Goal: Task Accomplishment & Management: Use online tool/utility

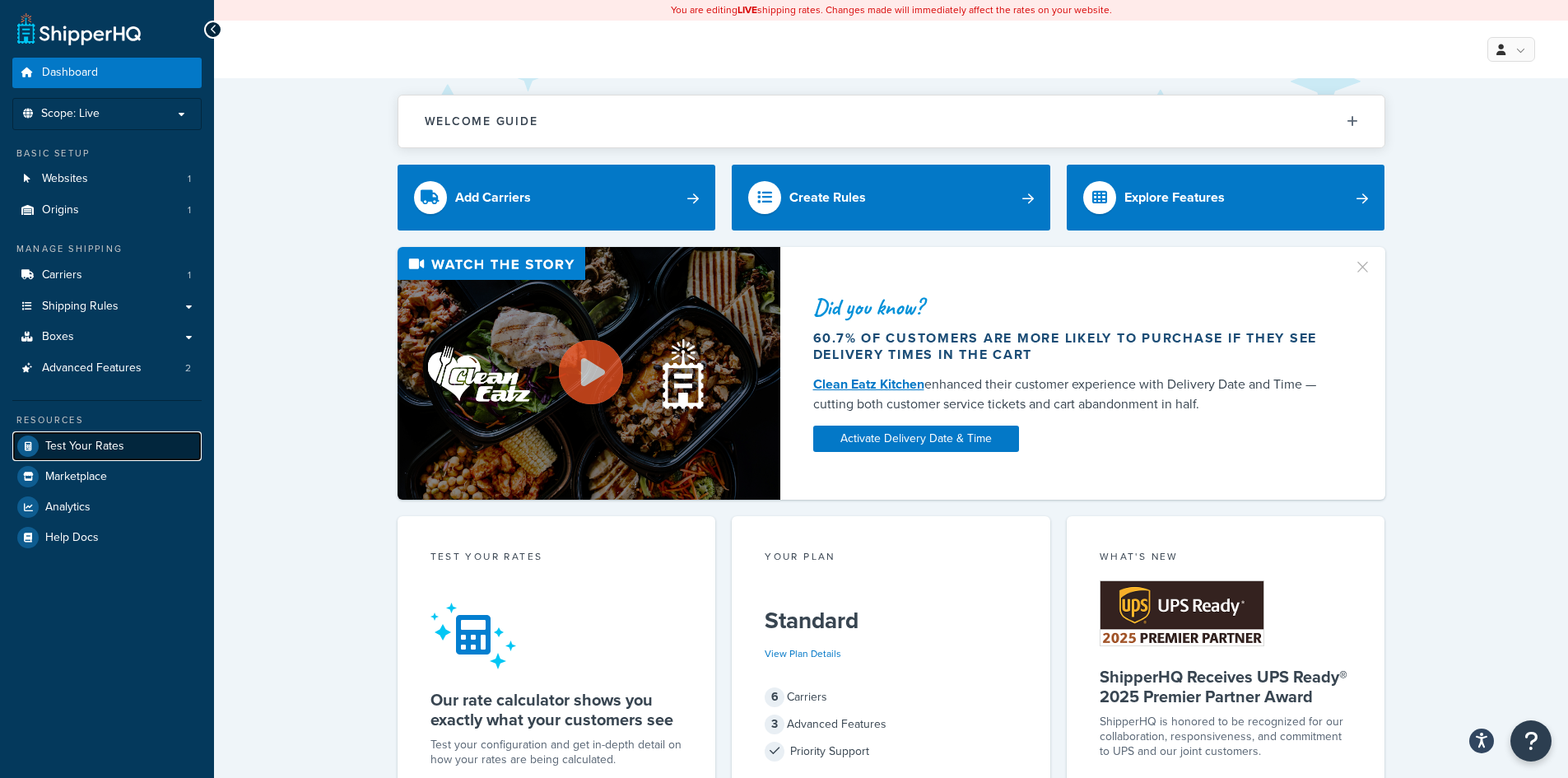
click at [57, 447] on span "Test Your Rates" at bounding box center [85, 446] width 79 height 14
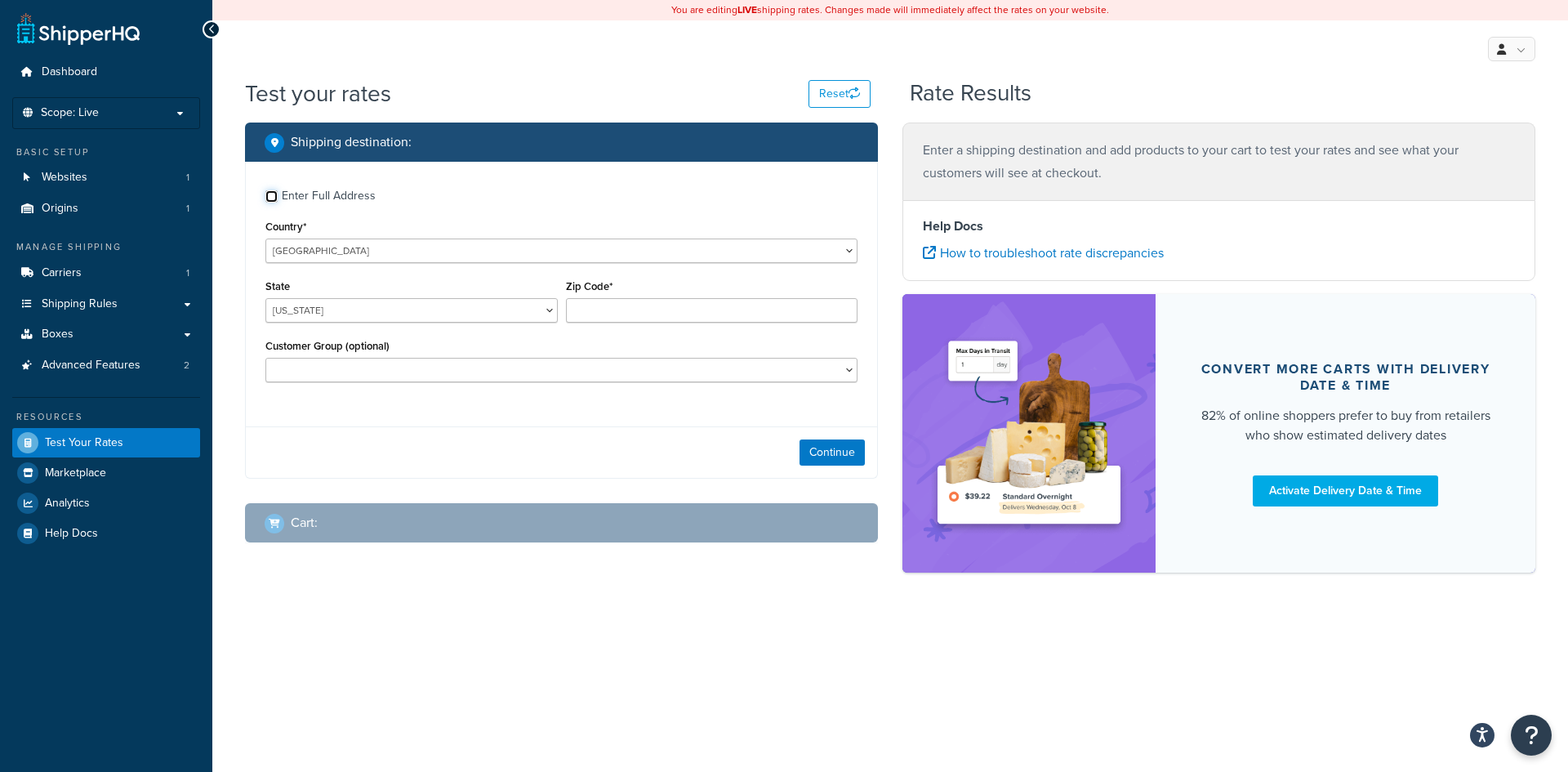
click at [274, 198] on input "Enter Full Address" at bounding box center [271, 196] width 12 height 12
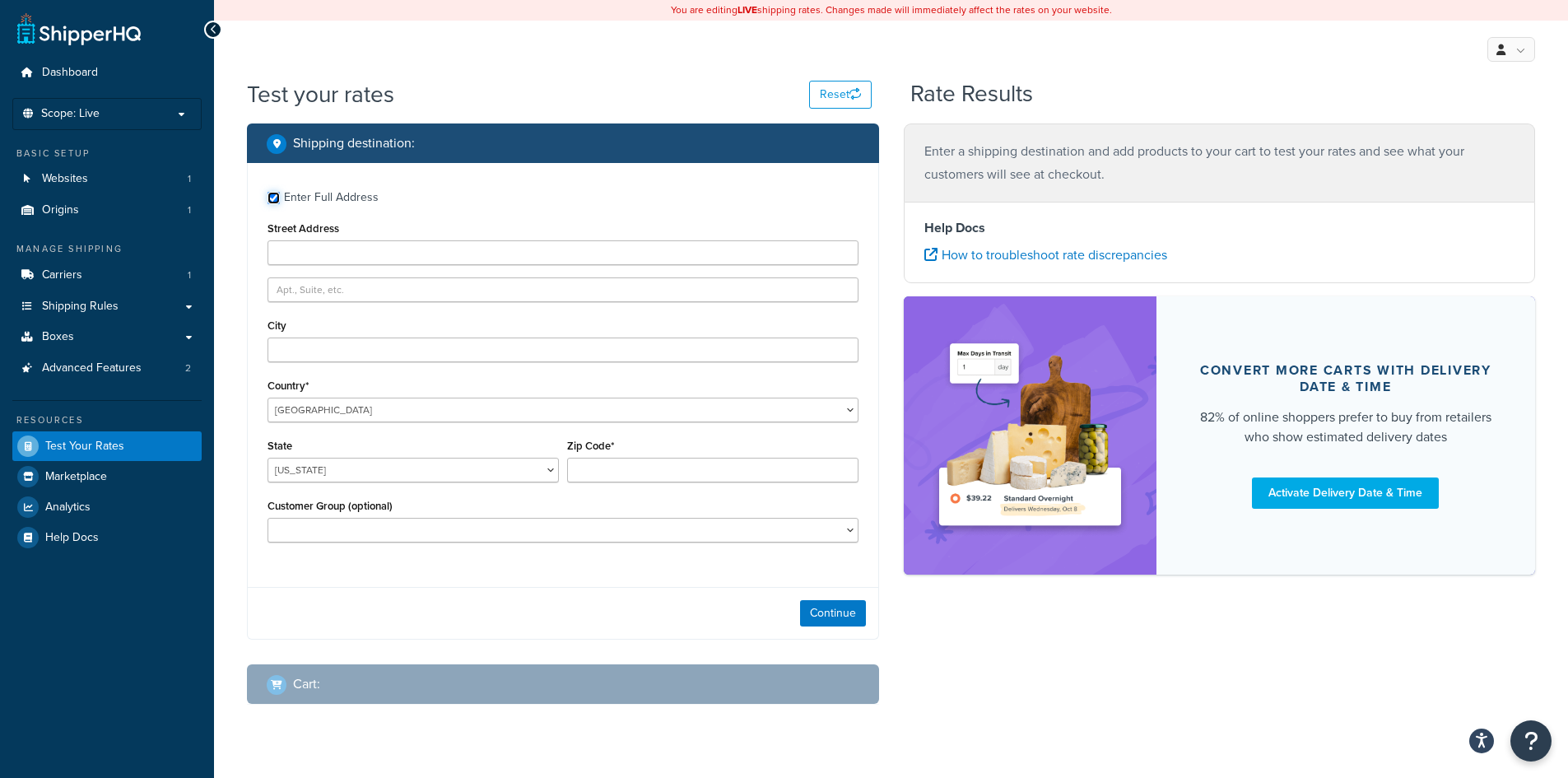
click at [276, 200] on input "Enter Full Address" at bounding box center [273, 198] width 12 height 12
checkbox input "false"
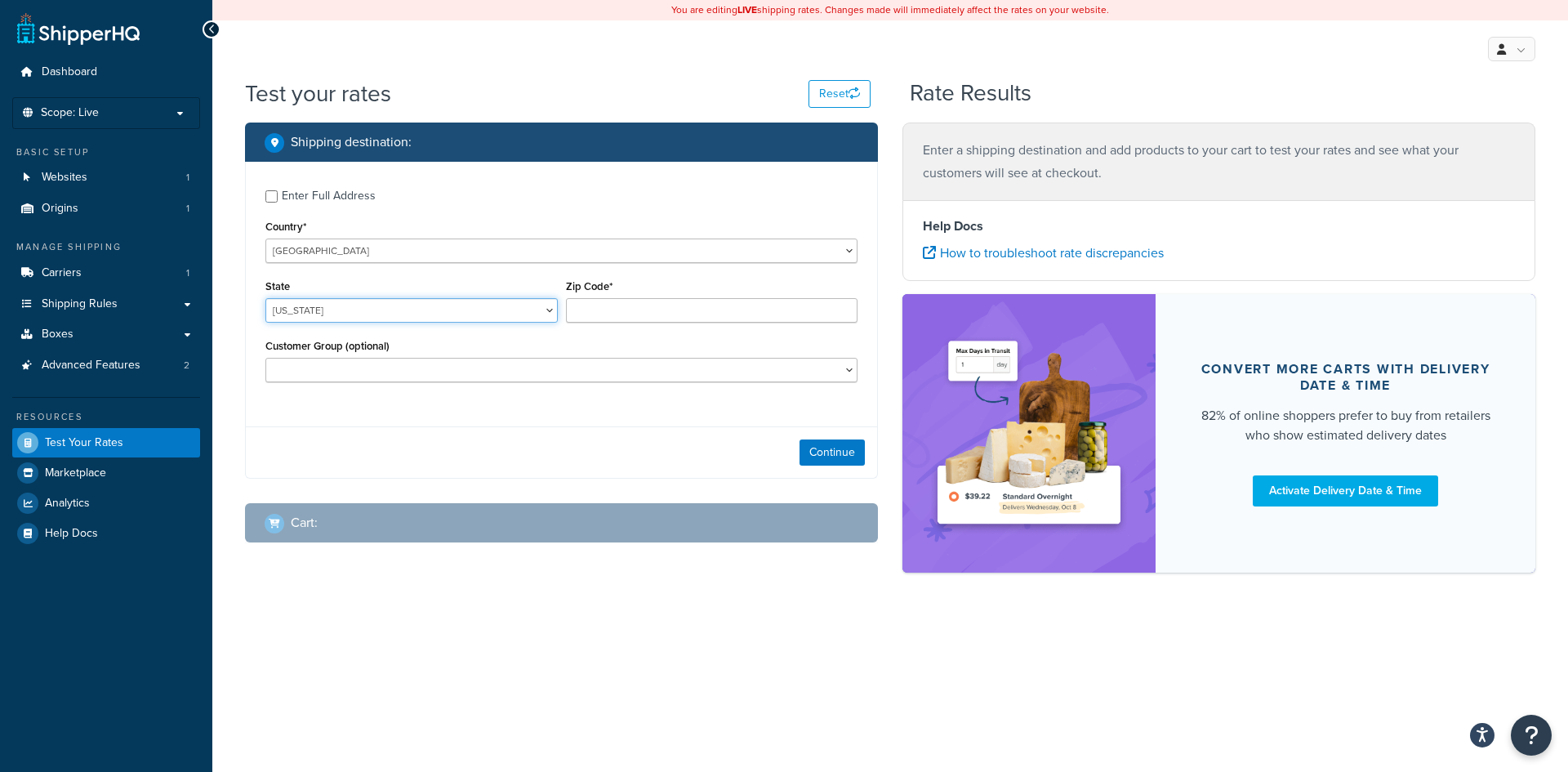
click at [409, 309] on select "[US_STATE] [US_STATE] [US_STATE] [US_STATE] [US_STATE] Armed Forces Americas Ar…" at bounding box center [411, 310] width 292 height 25
select select "WI"
click at [265, 298] on select "[US_STATE] [US_STATE] [US_STATE] [US_STATE] [US_STATE] Armed Forces Americas Ar…" at bounding box center [411, 310] width 292 height 25
click at [626, 319] on input "Zip Code*" at bounding box center [712, 310] width 292 height 25
type input "54981"
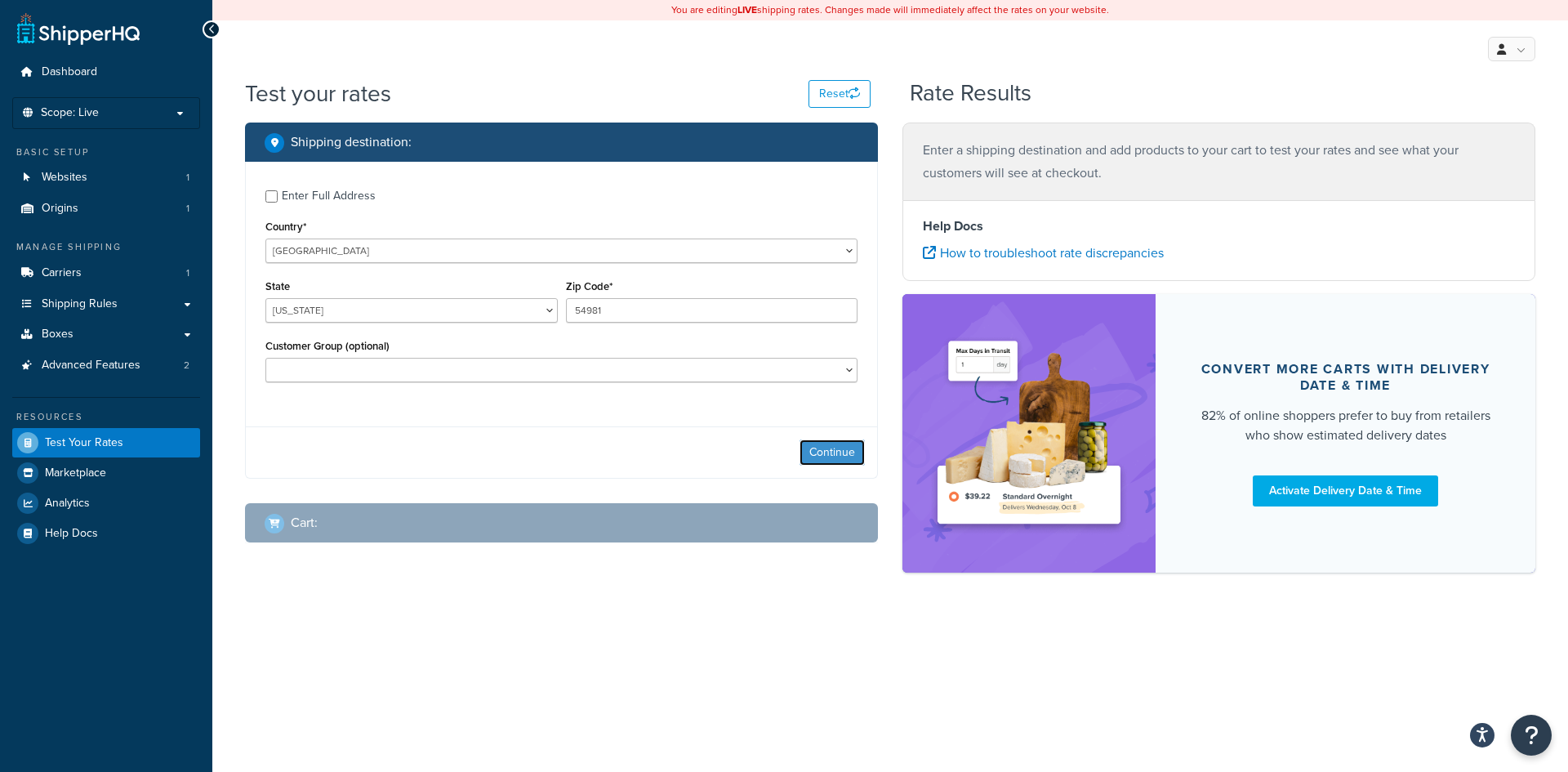
drag, startPoint x: 827, startPoint y: 458, endPoint x: 807, endPoint y: 457, distance: 20.0
click at [825, 457] on button "Continue" at bounding box center [832, 452] width 65 height 26
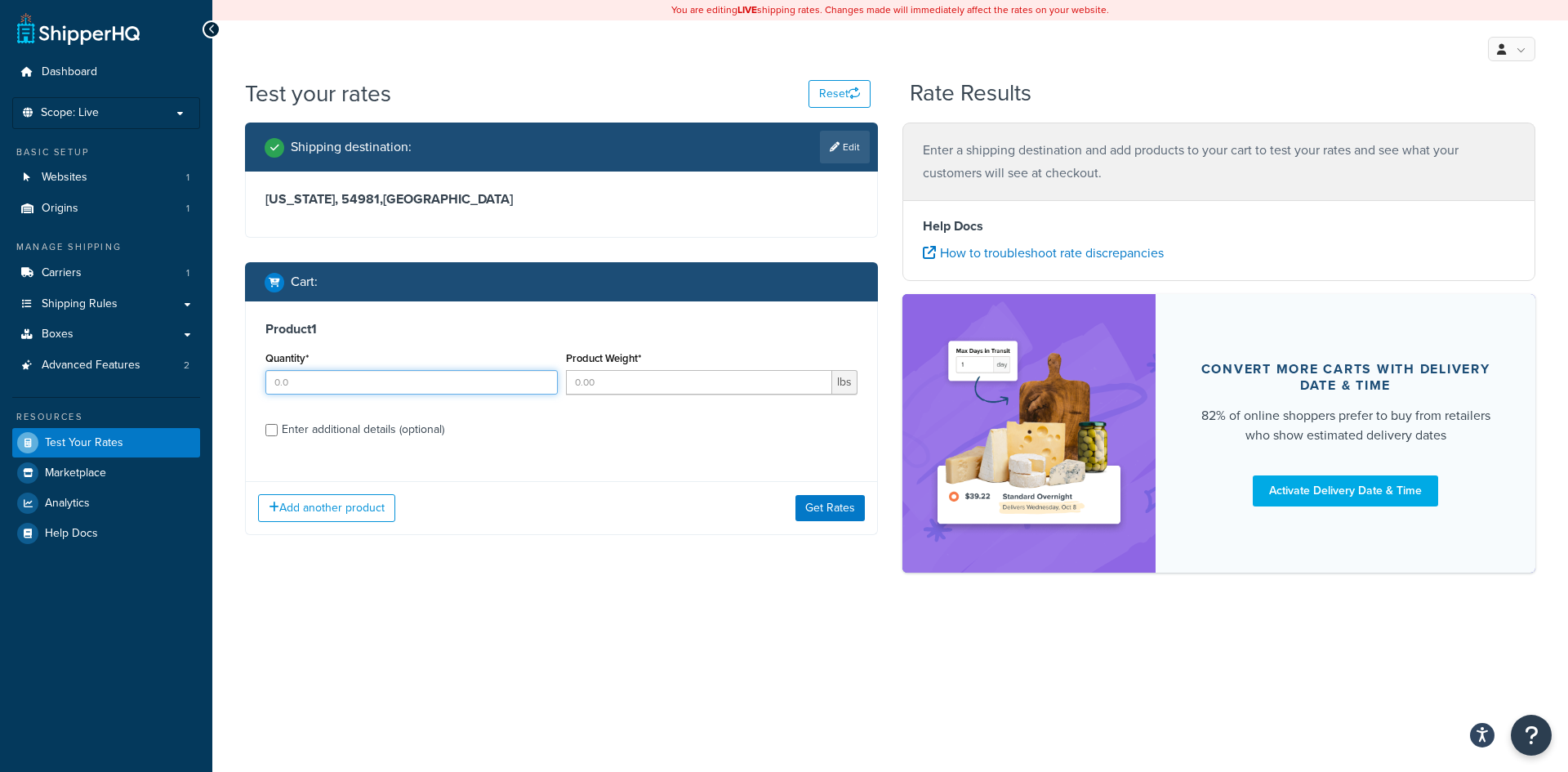
click at [425, 379] on input "Quantity*" at bounding box center [411, 382] width 292 height 25
type input "4"
type input "2.7"
click at [269, 429] on input "Enter additional details (optional)" at bounding box center [271, 430] width 12 height 12
checkbox input "true"
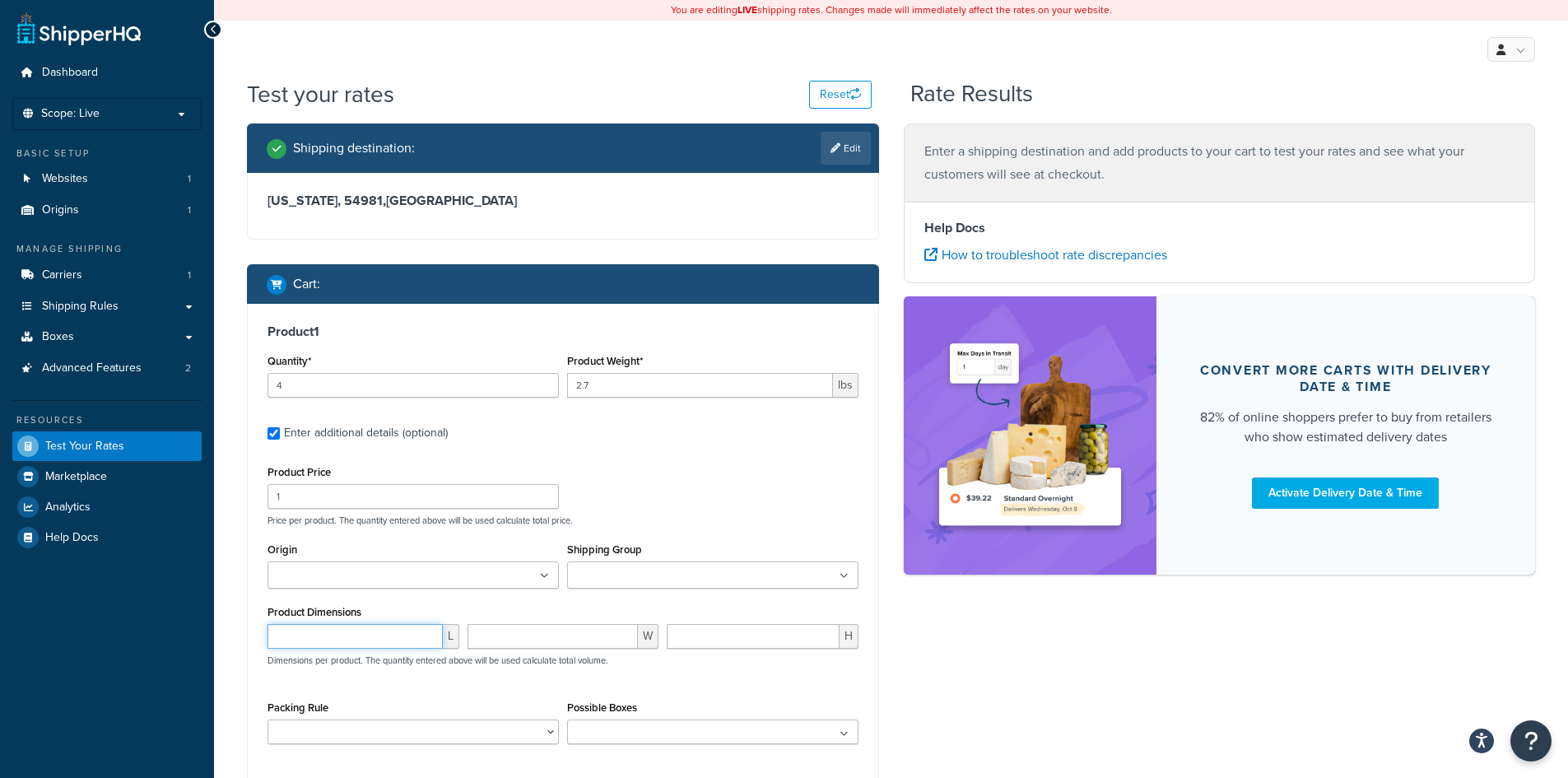
click at [325, 642] on input "number" at bounding box center [355, 636] width 176 height 25
type input "12.55"
type input "8.9"
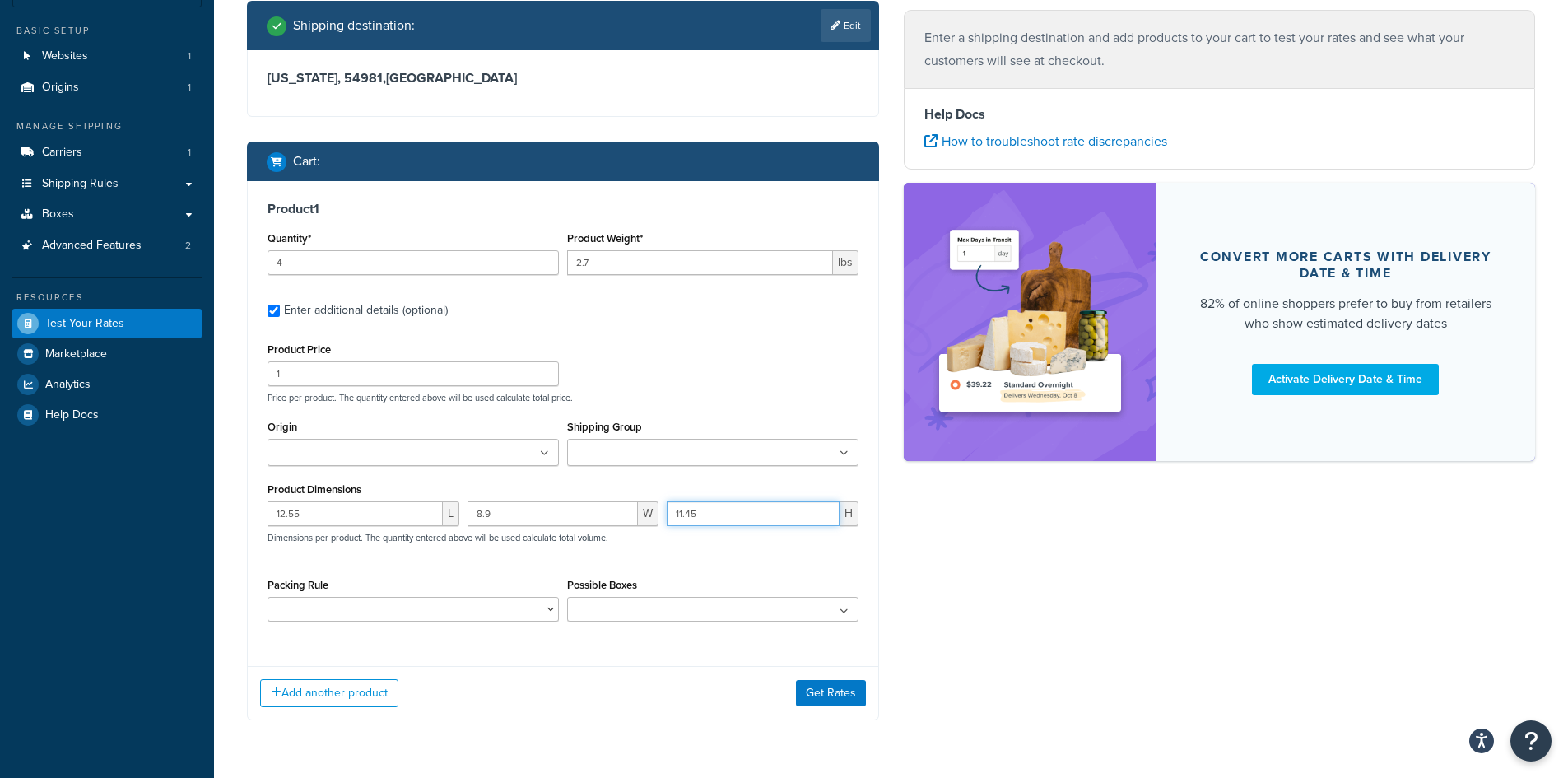
scroll to position [172, 0]
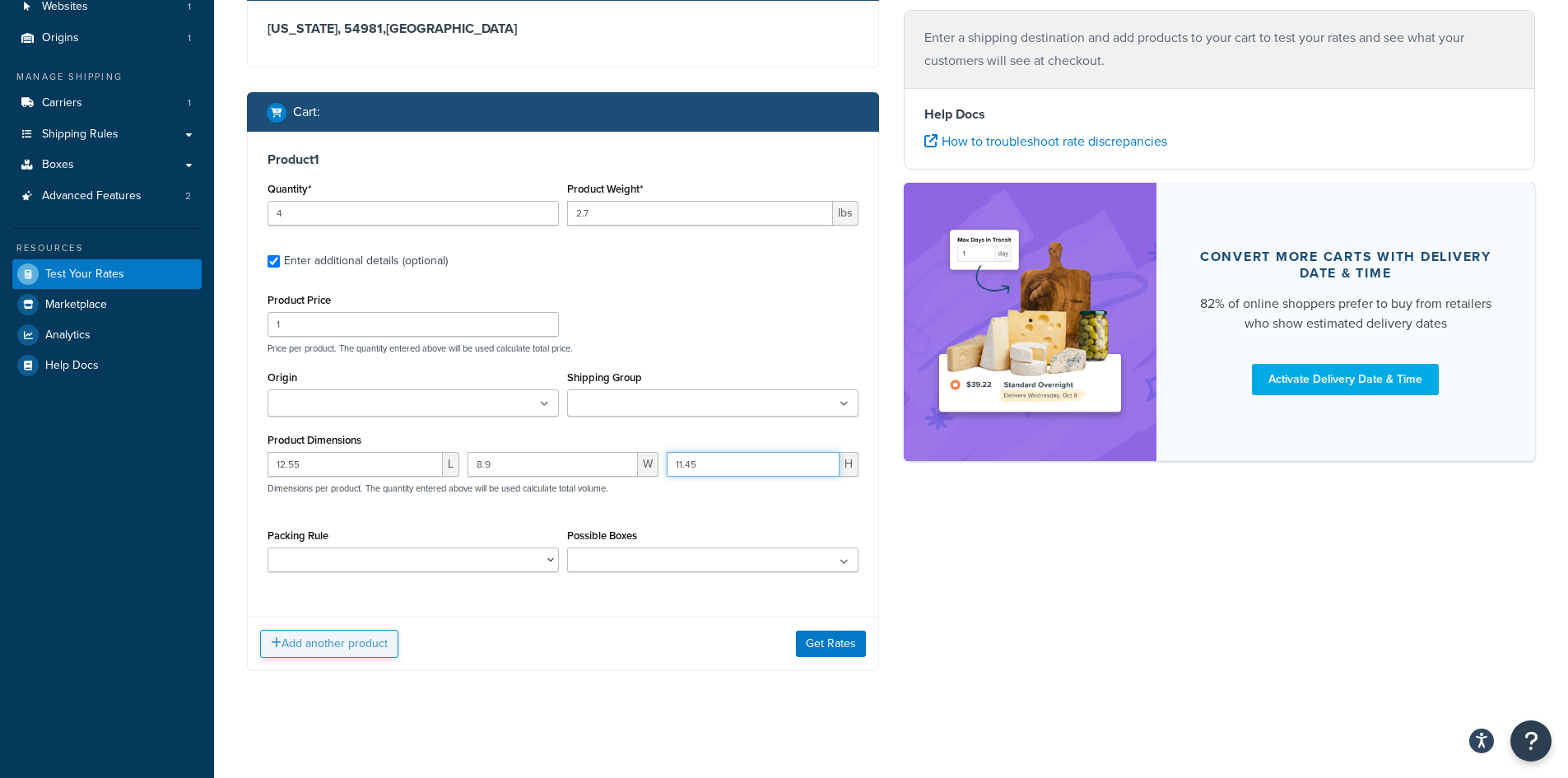
type input "11.45"
click at [302, 641] on button "Add another product" at bounding box center [329, 643] width 138 height 28
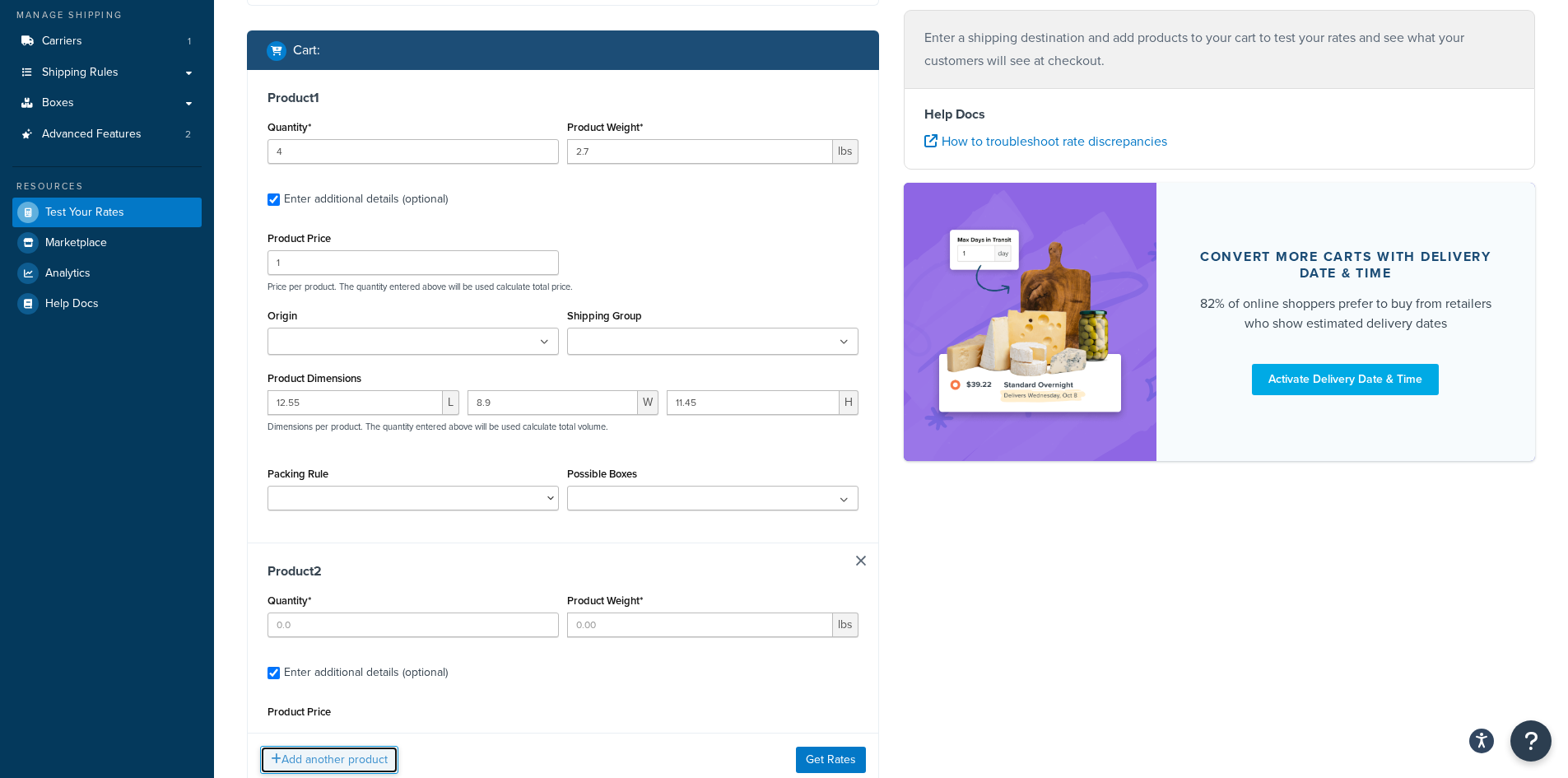
scroll to position [242, 0]
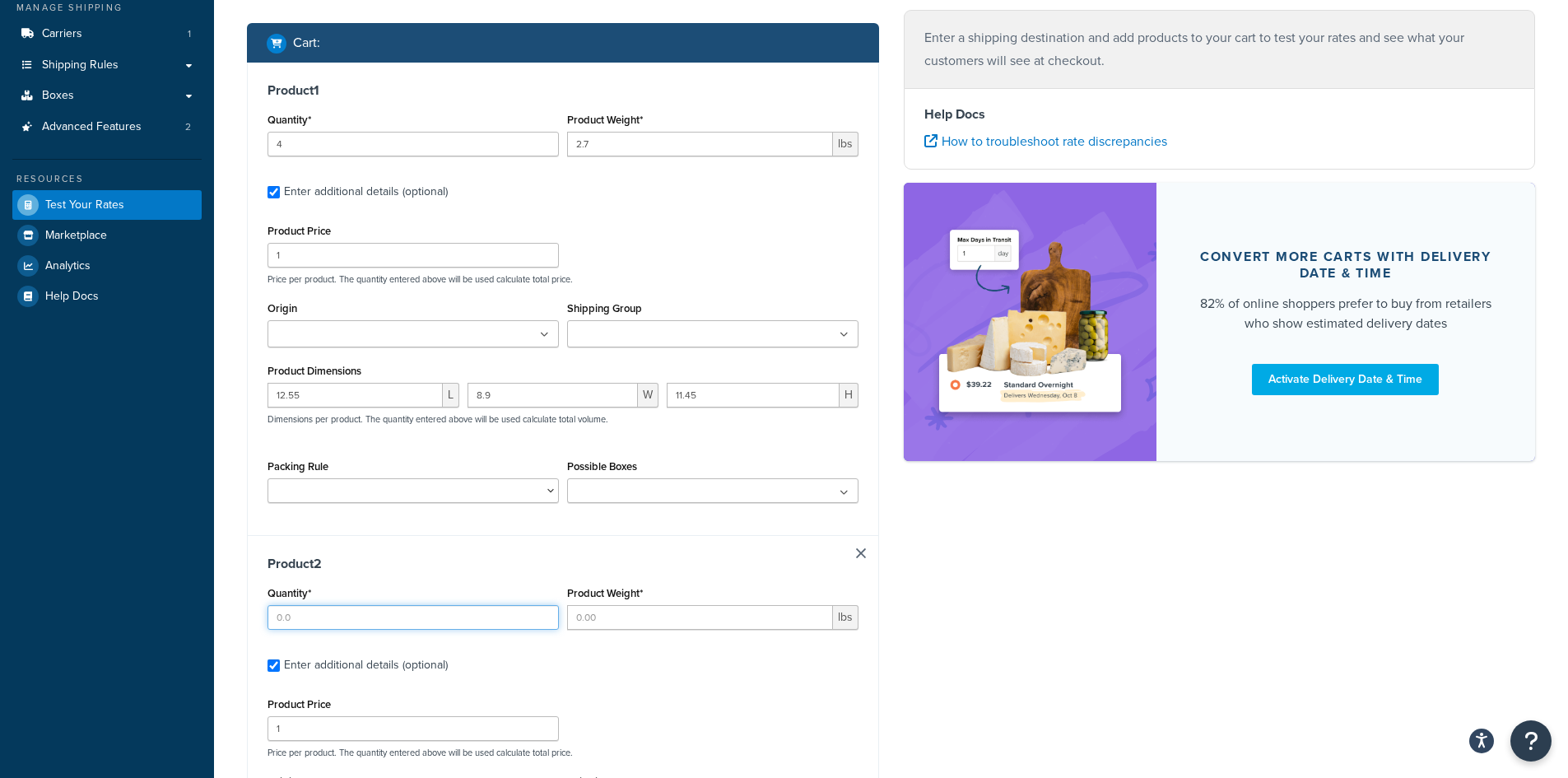
click at [331, 618] on input "Quantity*" at bounding box center [413, 617] width 291 height 25
type input "4"
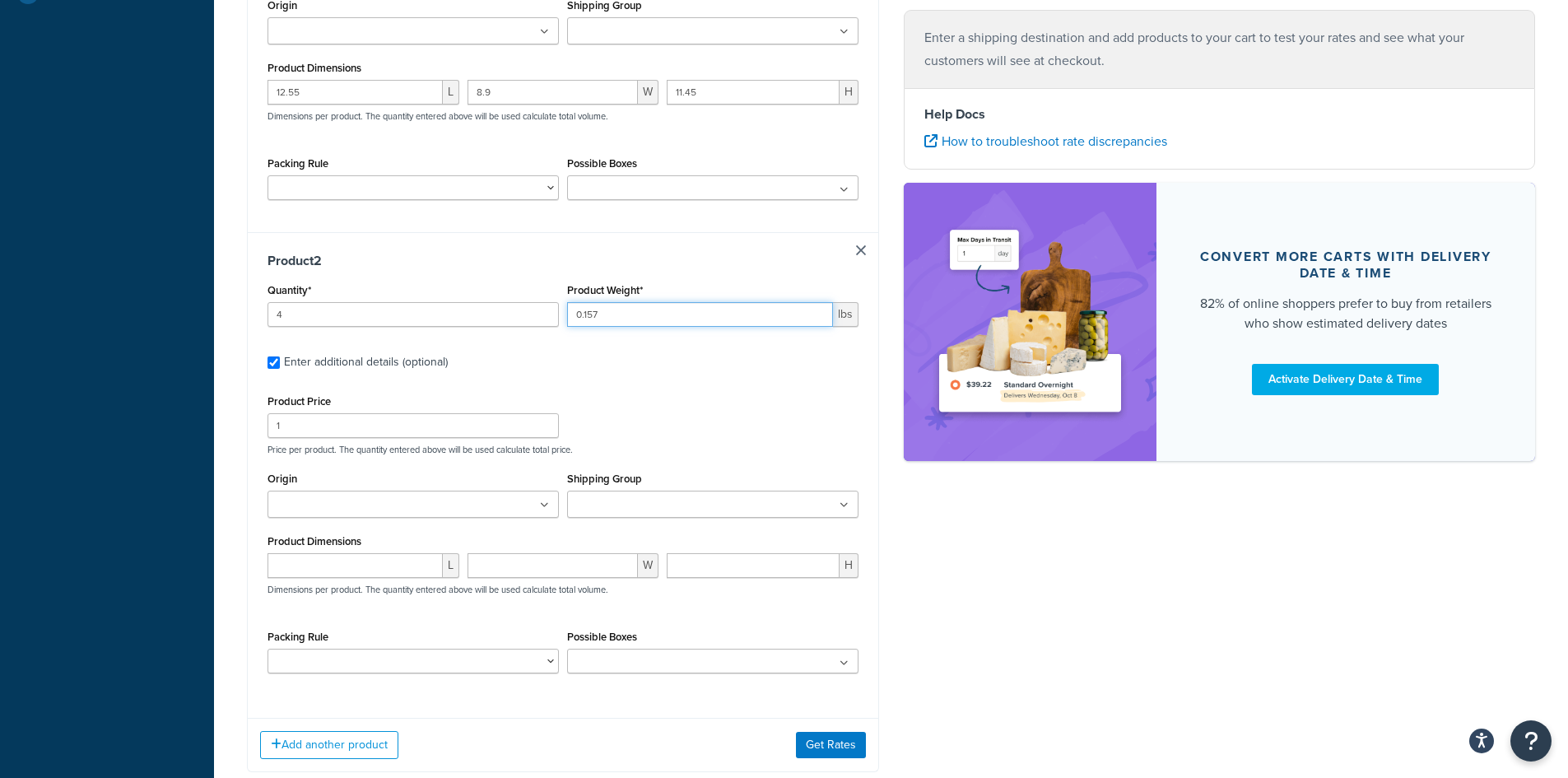
scroll to position [645, 0]
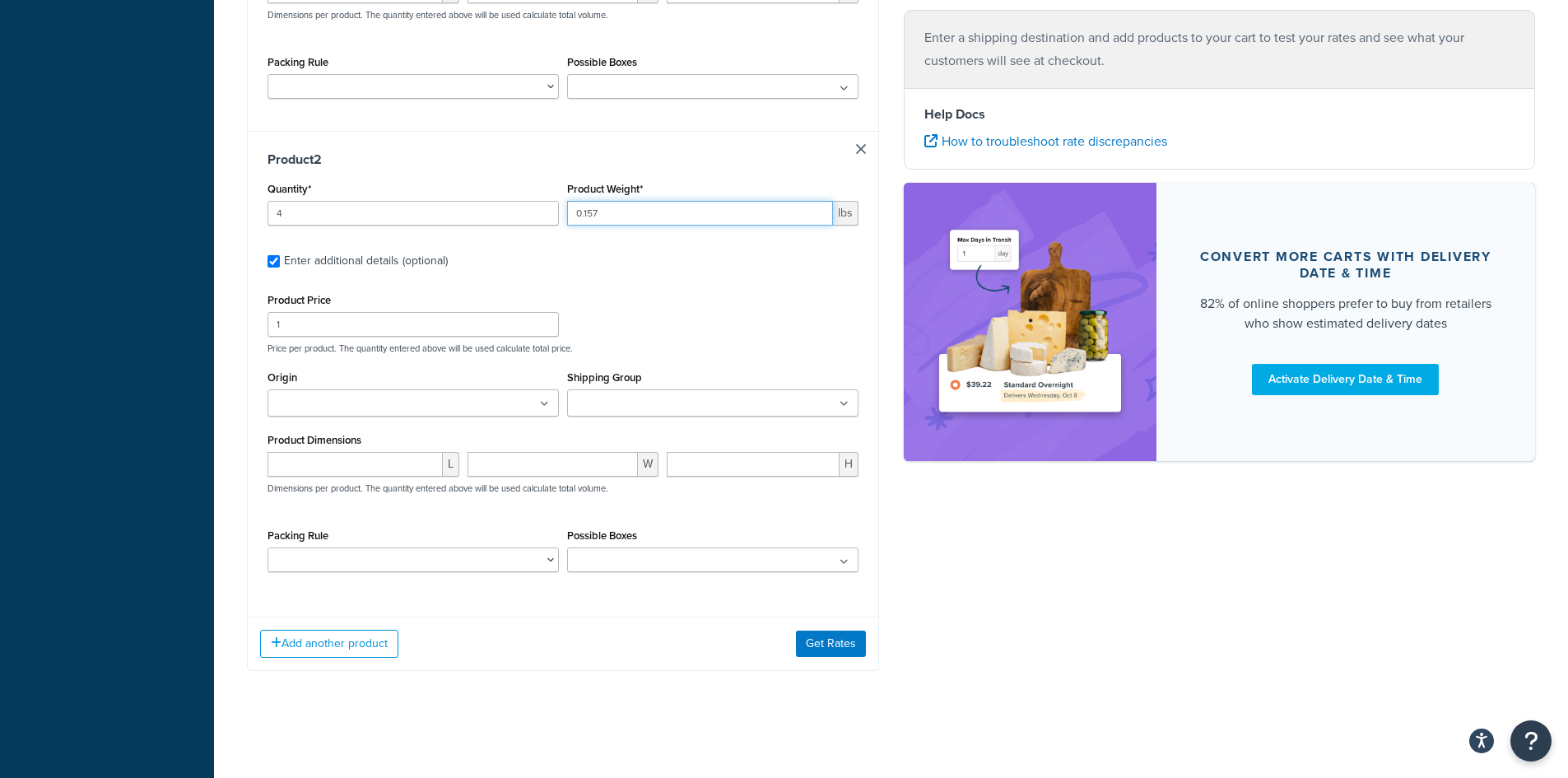
type input "0.157"
click at [320, 457] on input "number" at bounding box center [355, 464] width 176 height 25
type input "2"
type input "1.95"
type input "3.6"
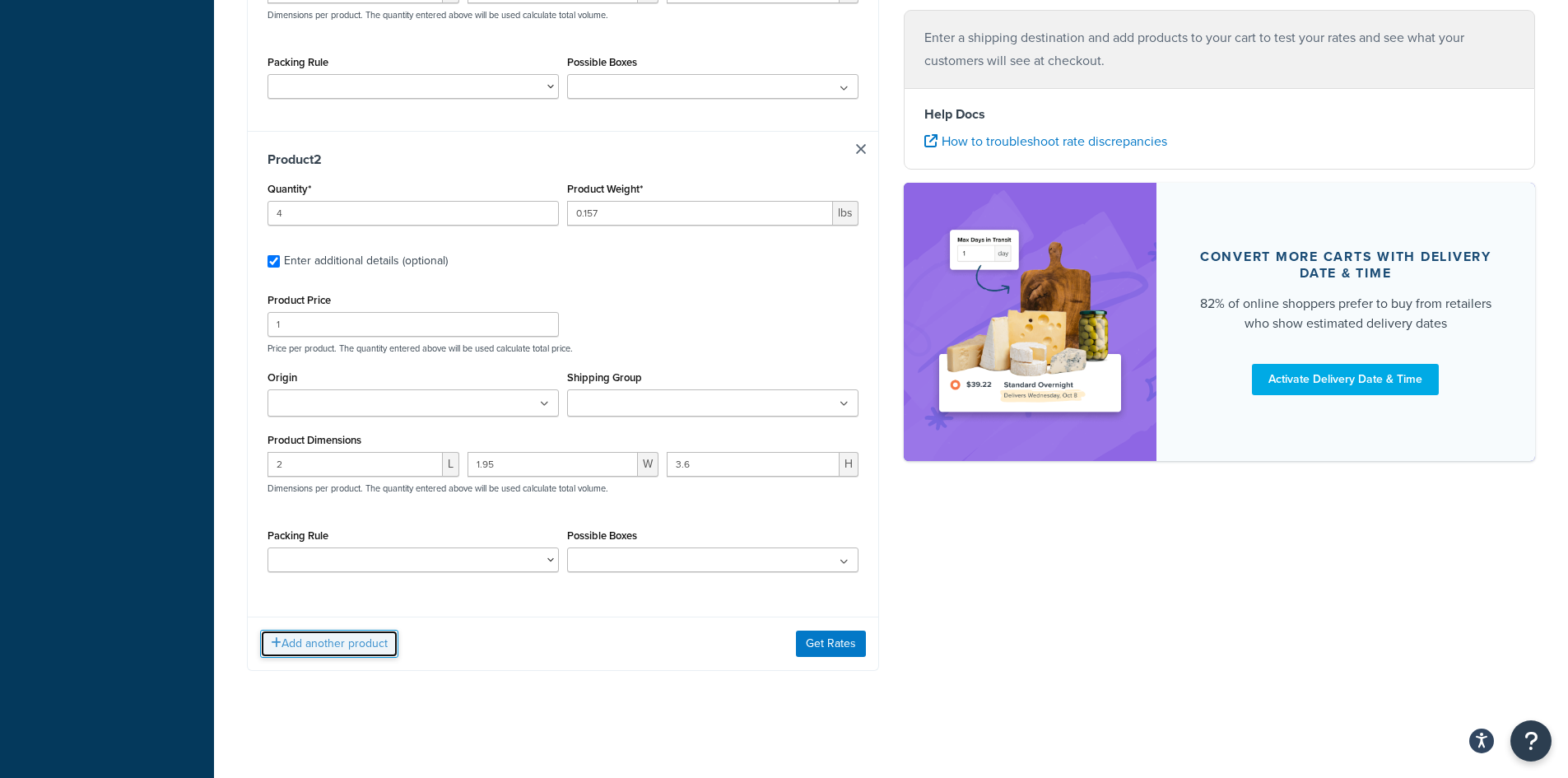
click at [308, 646] on button "Add another product" at bounding box center [329, 643] width 138 height 28
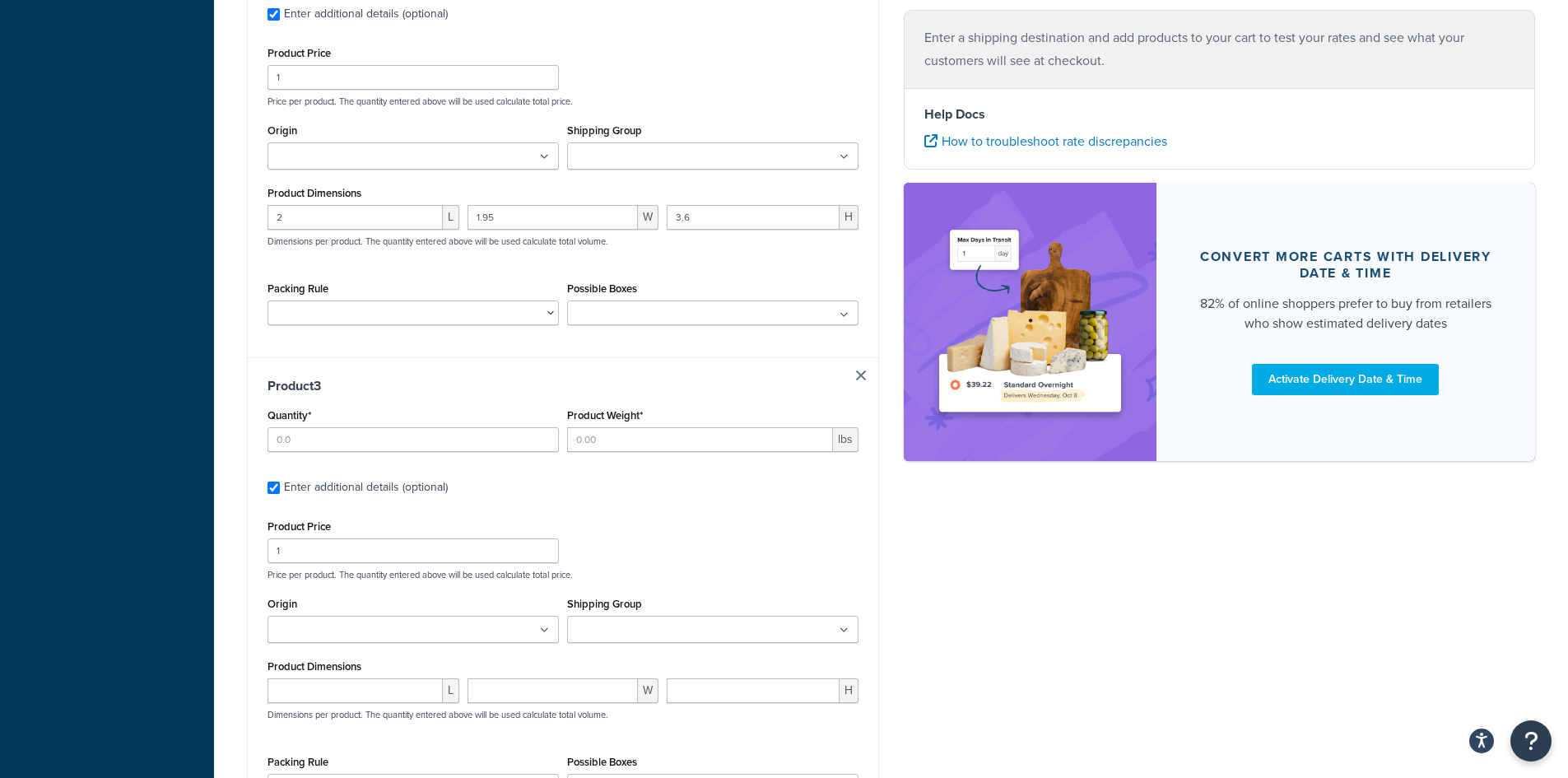
scroll to position [906, 0]
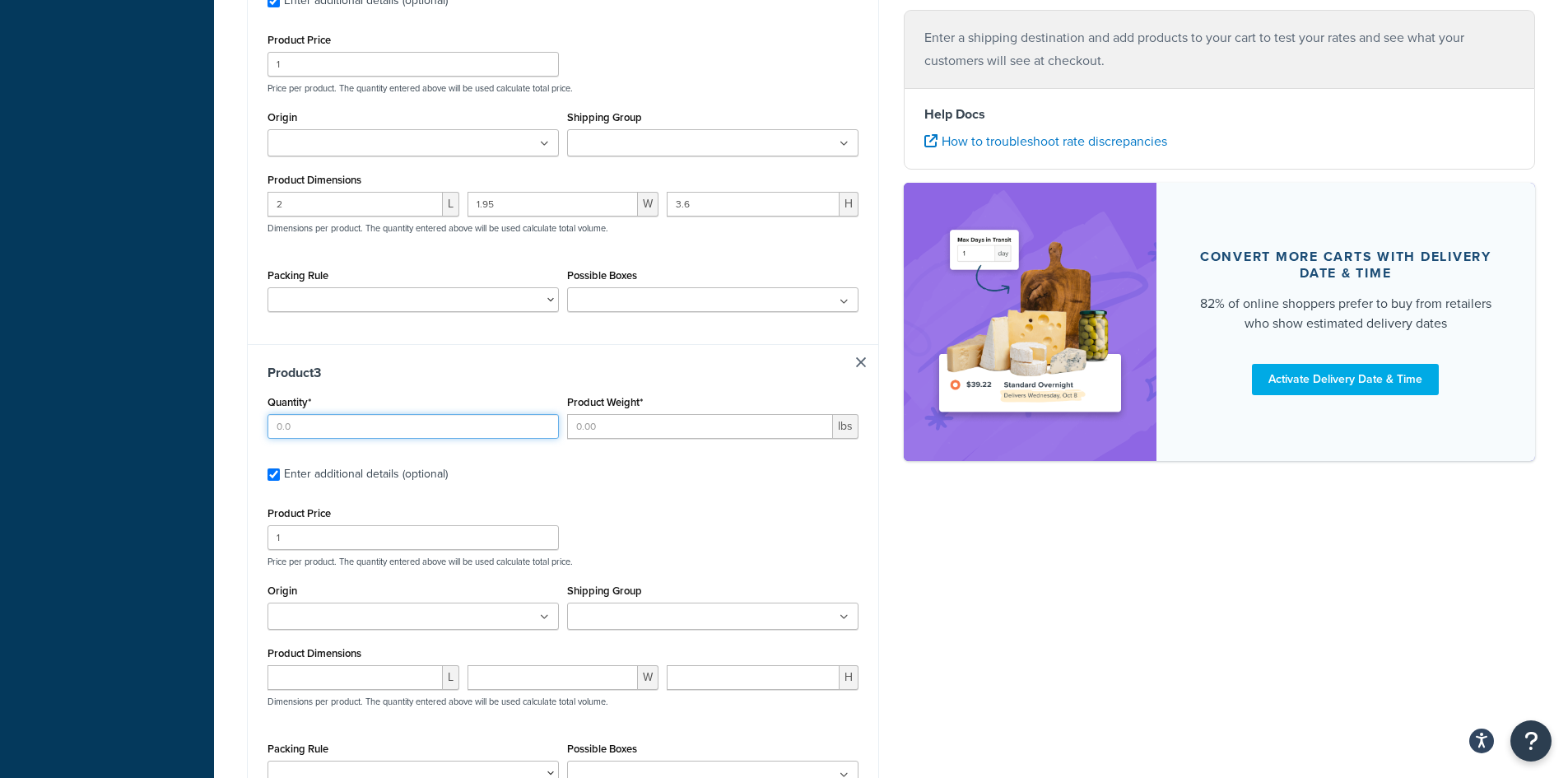
click at [410, 437] on input "Quantity*" at bounding box center [413, 426] width 291 height 25
type input "4"
type input "0.525"
click at [343, 677] on input "number" at bounding box center [355, 678] width 176 height 25
type input "5.25"
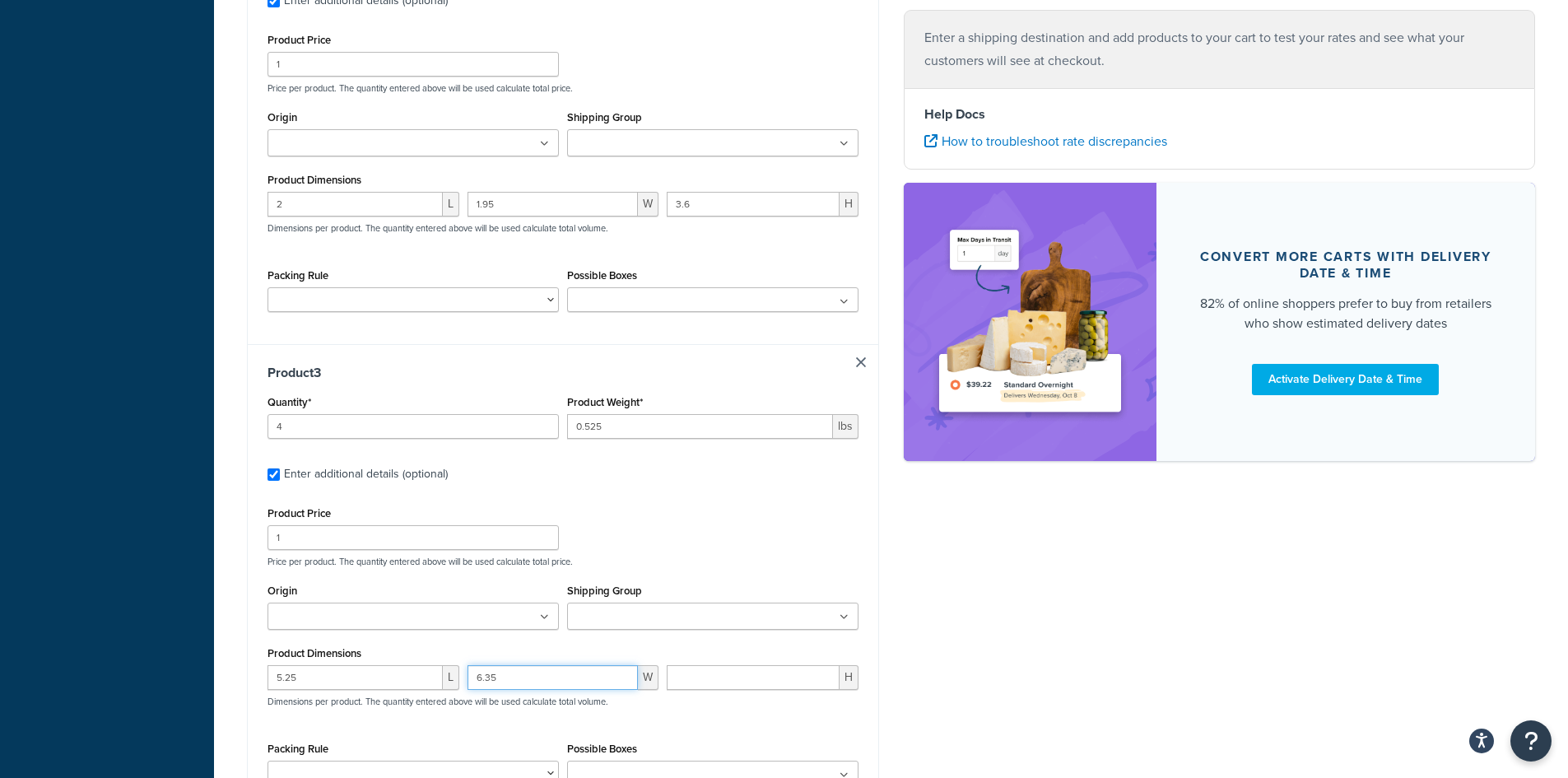
type input "6.35"
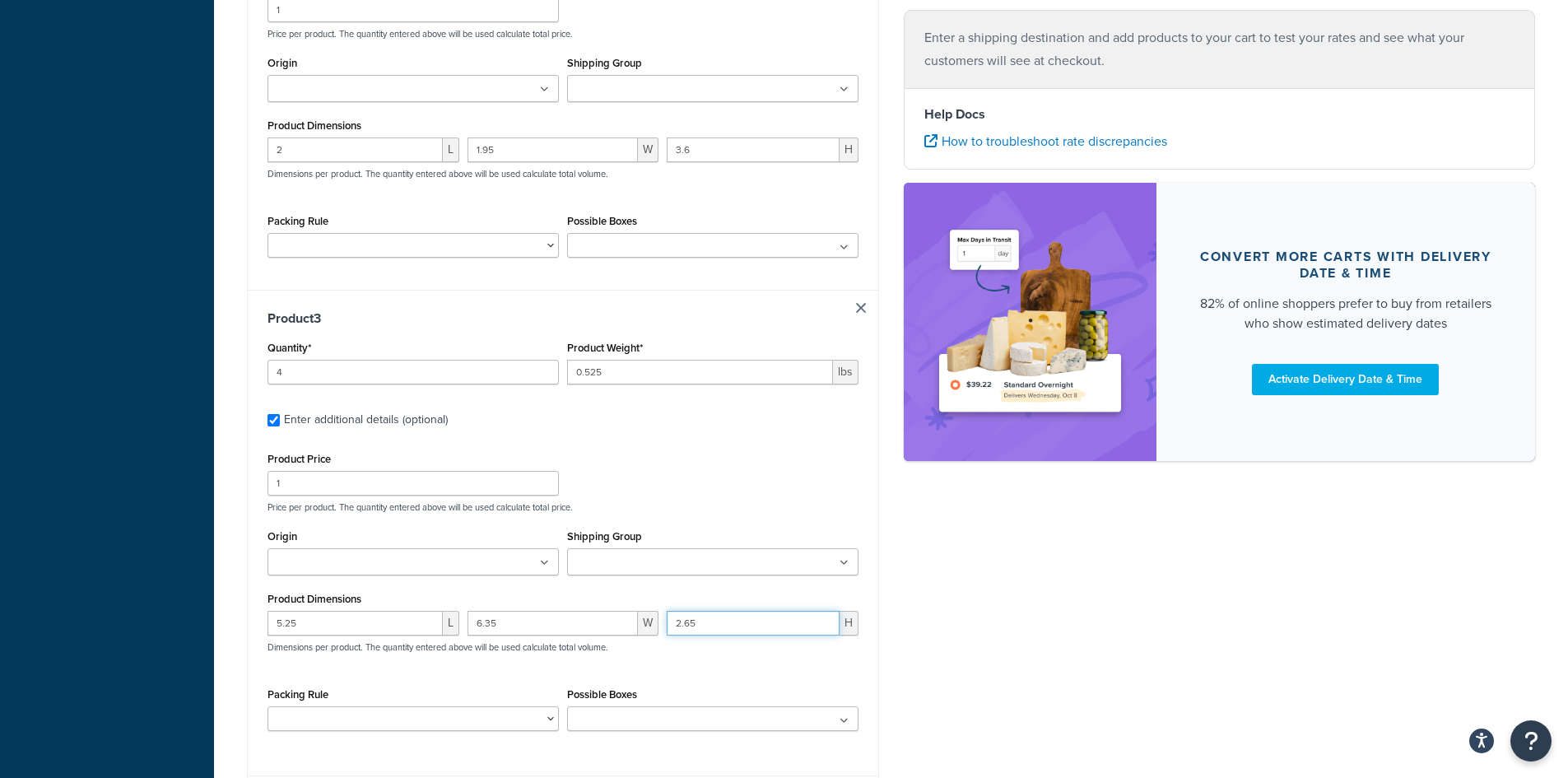
scroll to position [1119, 0]
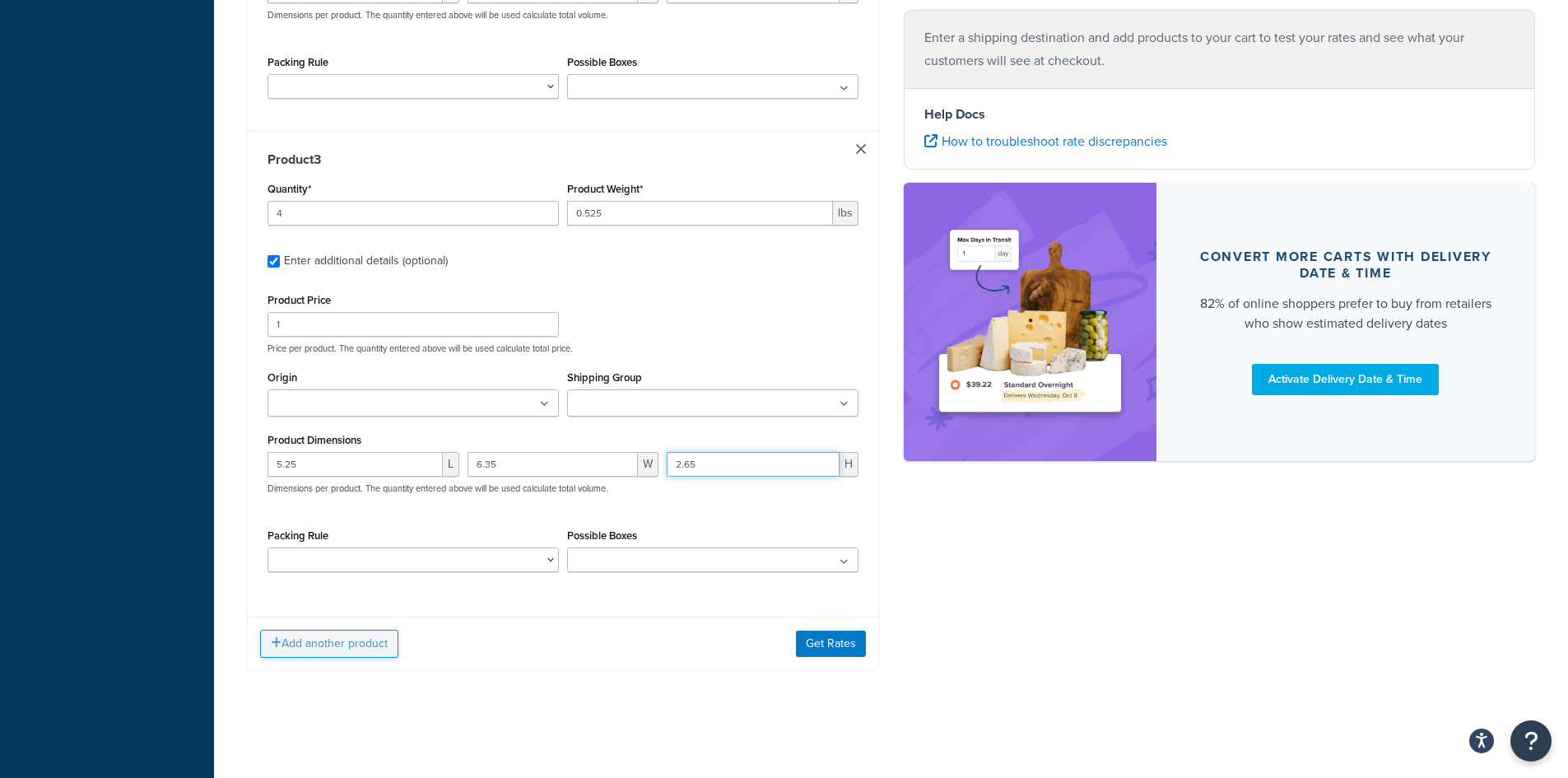
type input "2.65"
click at [332, 643] on button "Add another product" at bounding box center [329, 643] width 138 height 28
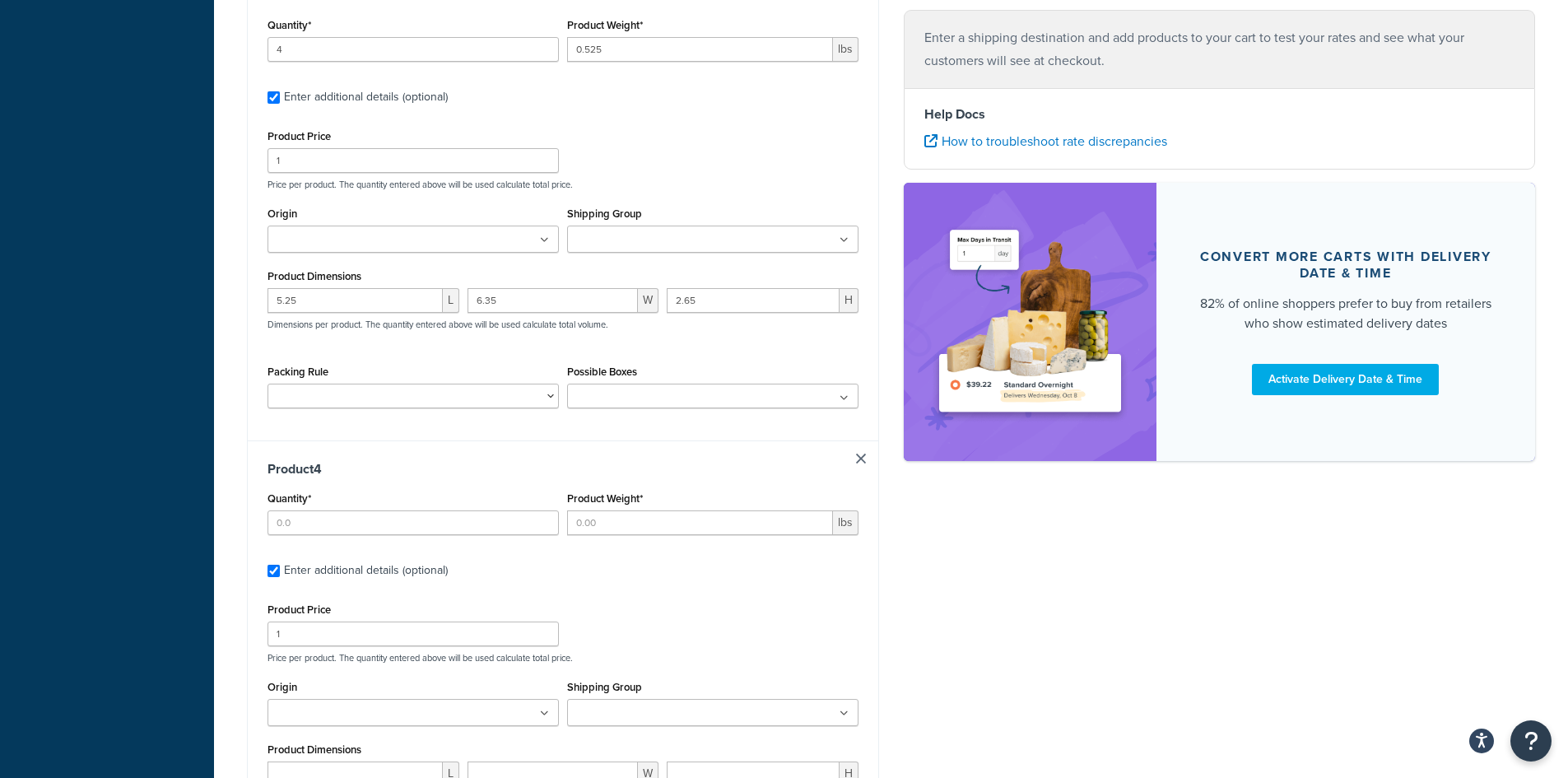
scroll to position [1292, 0]
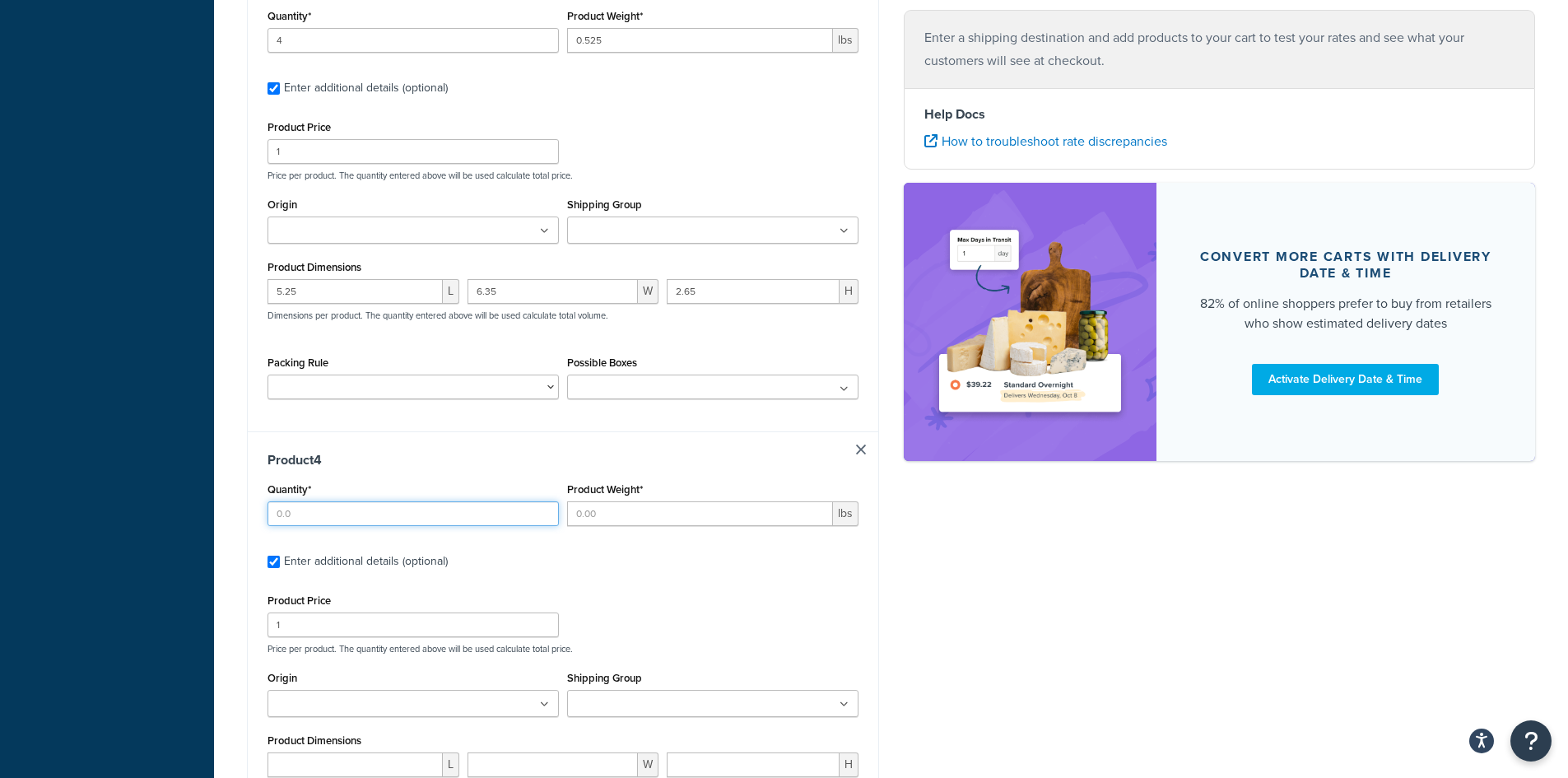
click at [316, 510] on input "Quantity*" at bounding box center [413, 513] width 291 height 25
drag, startPoint x: 297, startPoint y: 144, endPoint x: 205, endPoint y: 142, distance: 92.0
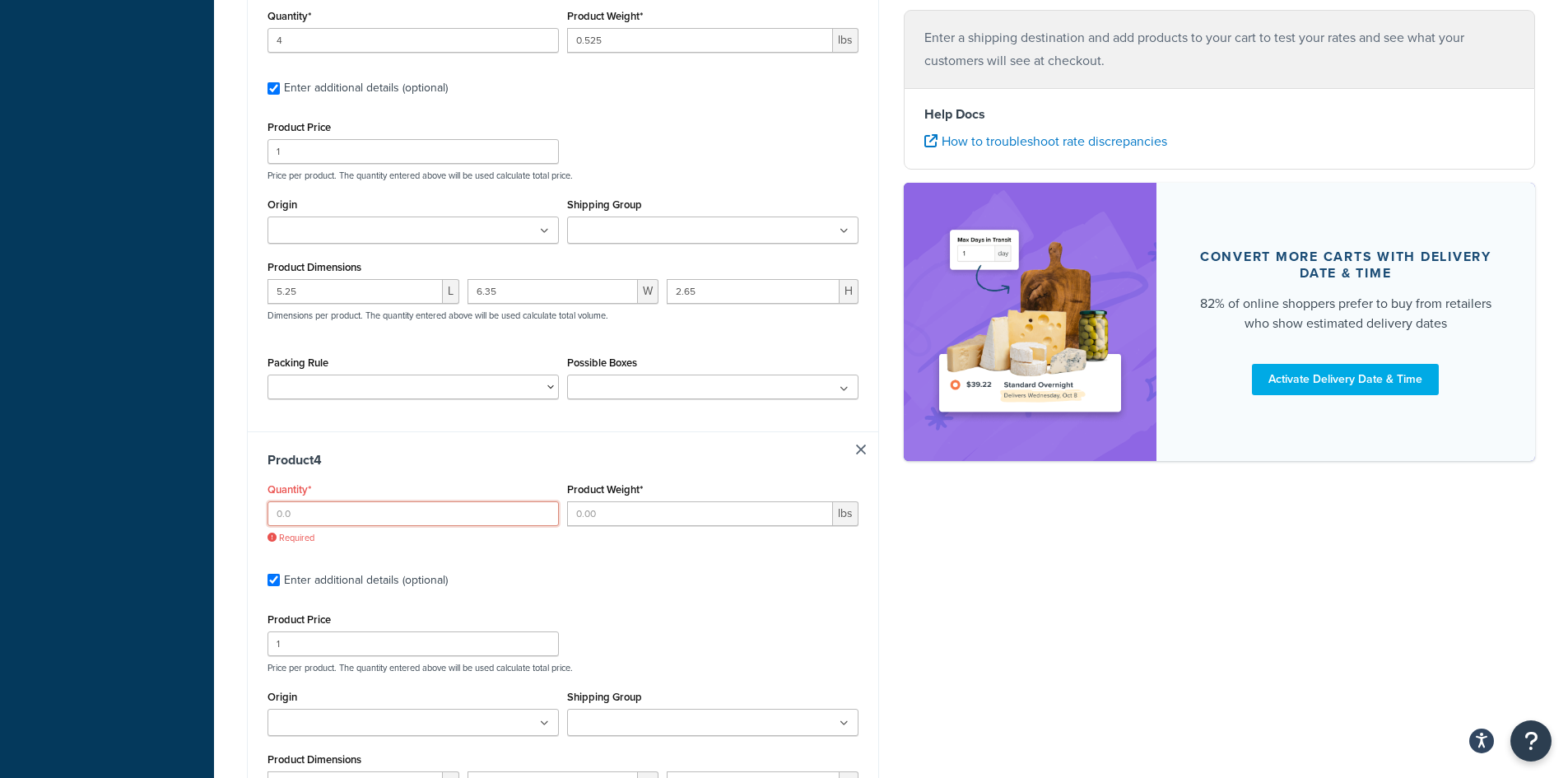
click at [304, 509] on input "Quantity*" at bounding box center [413, 513] width 291 height 25
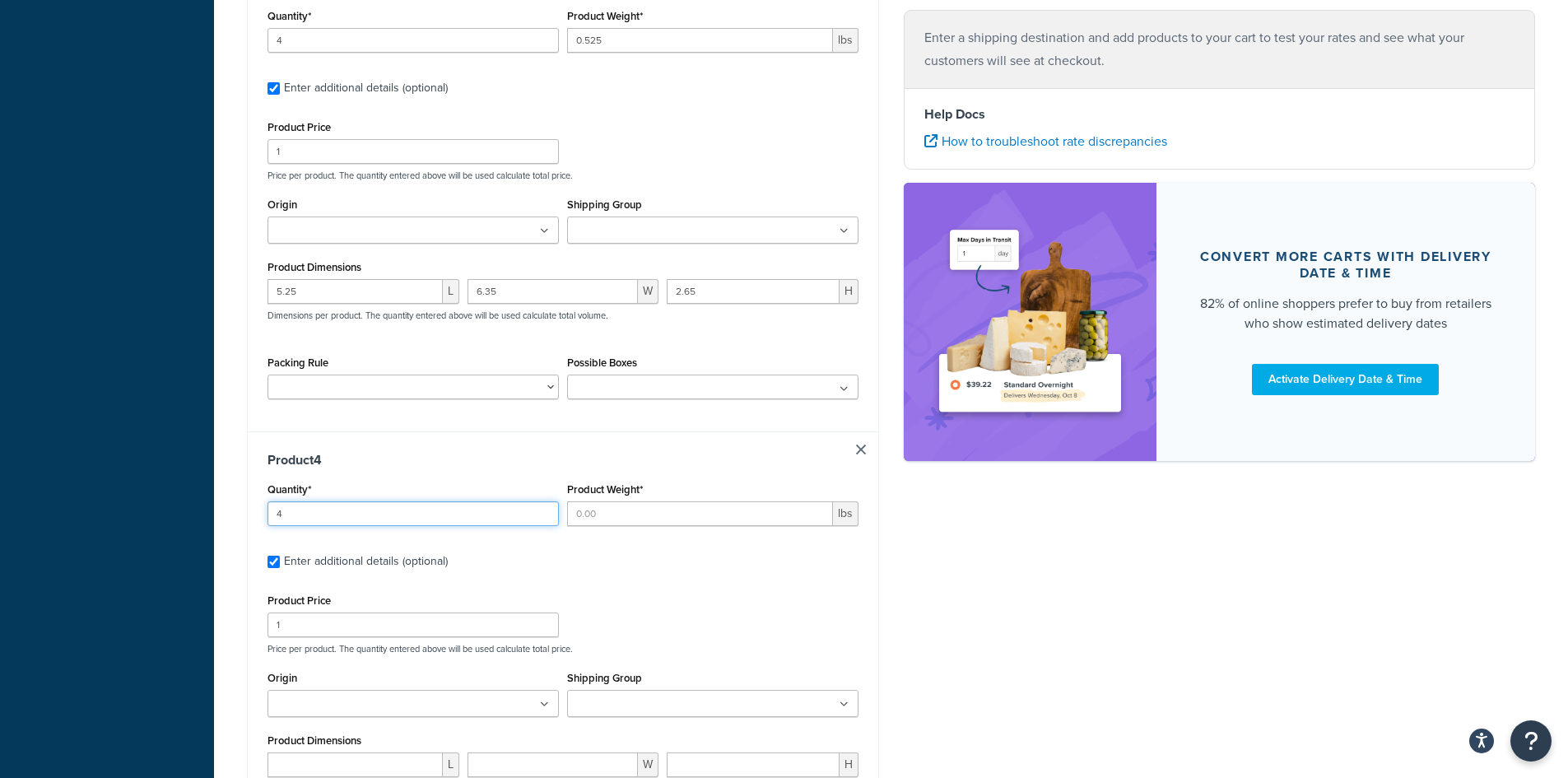
type input "4"
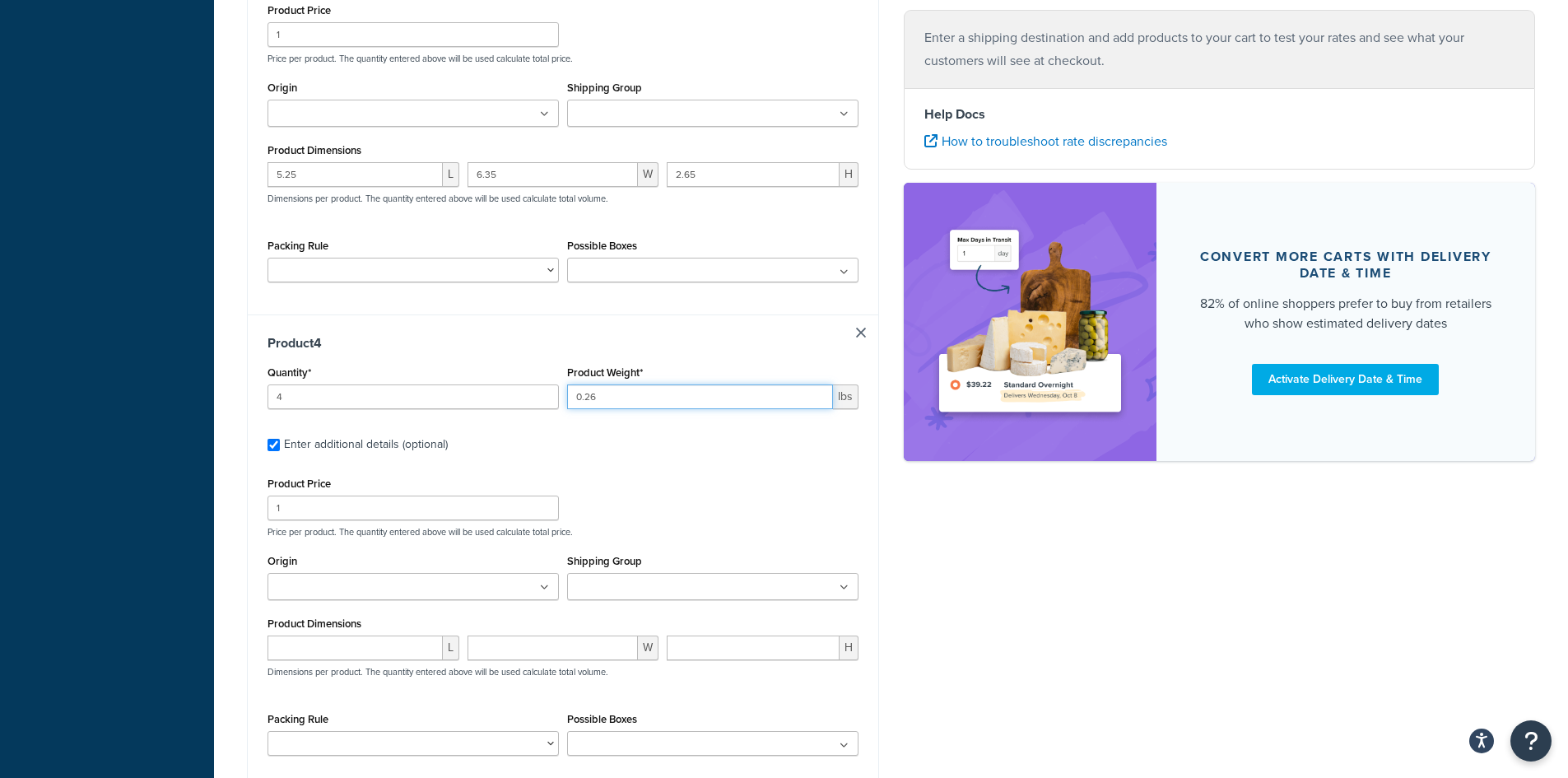
scroll to position [1457, 0]
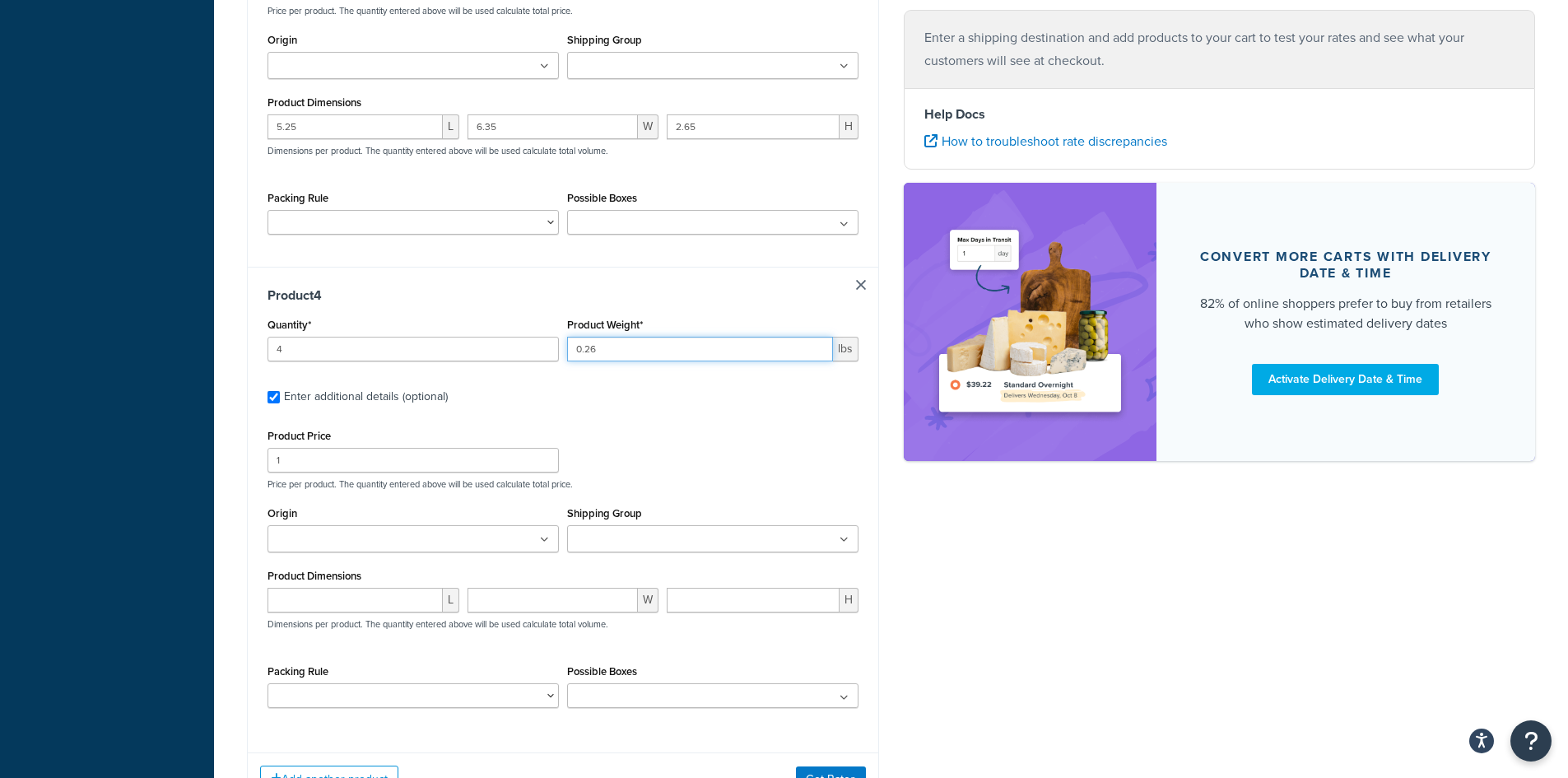
type input "0.26"
click at [335, 601] on input "number" at bounding box center [355, 600] width 176 height 25
type input "3.1"
type input "3.15"
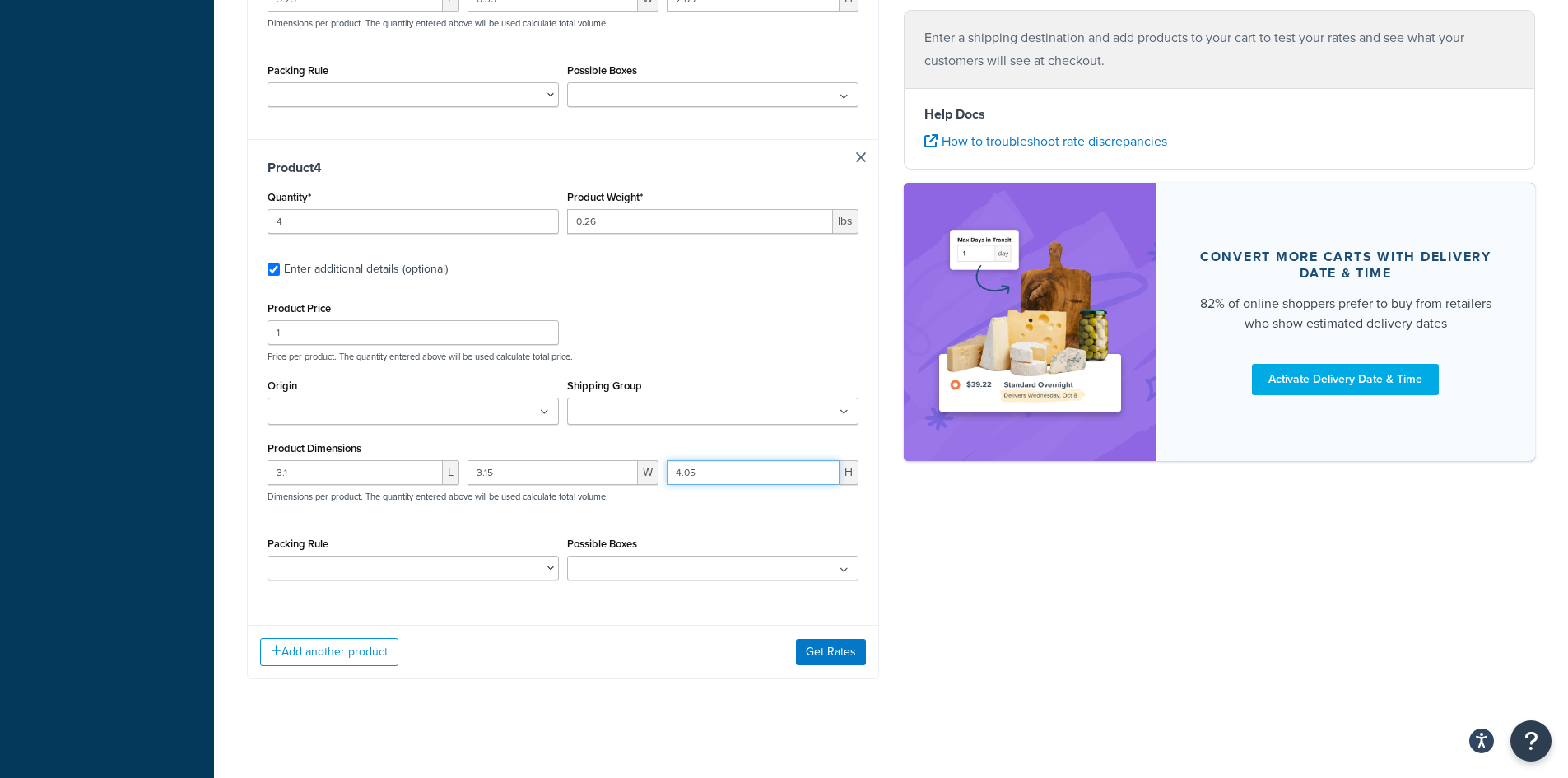
scroll to position [1593, 0]
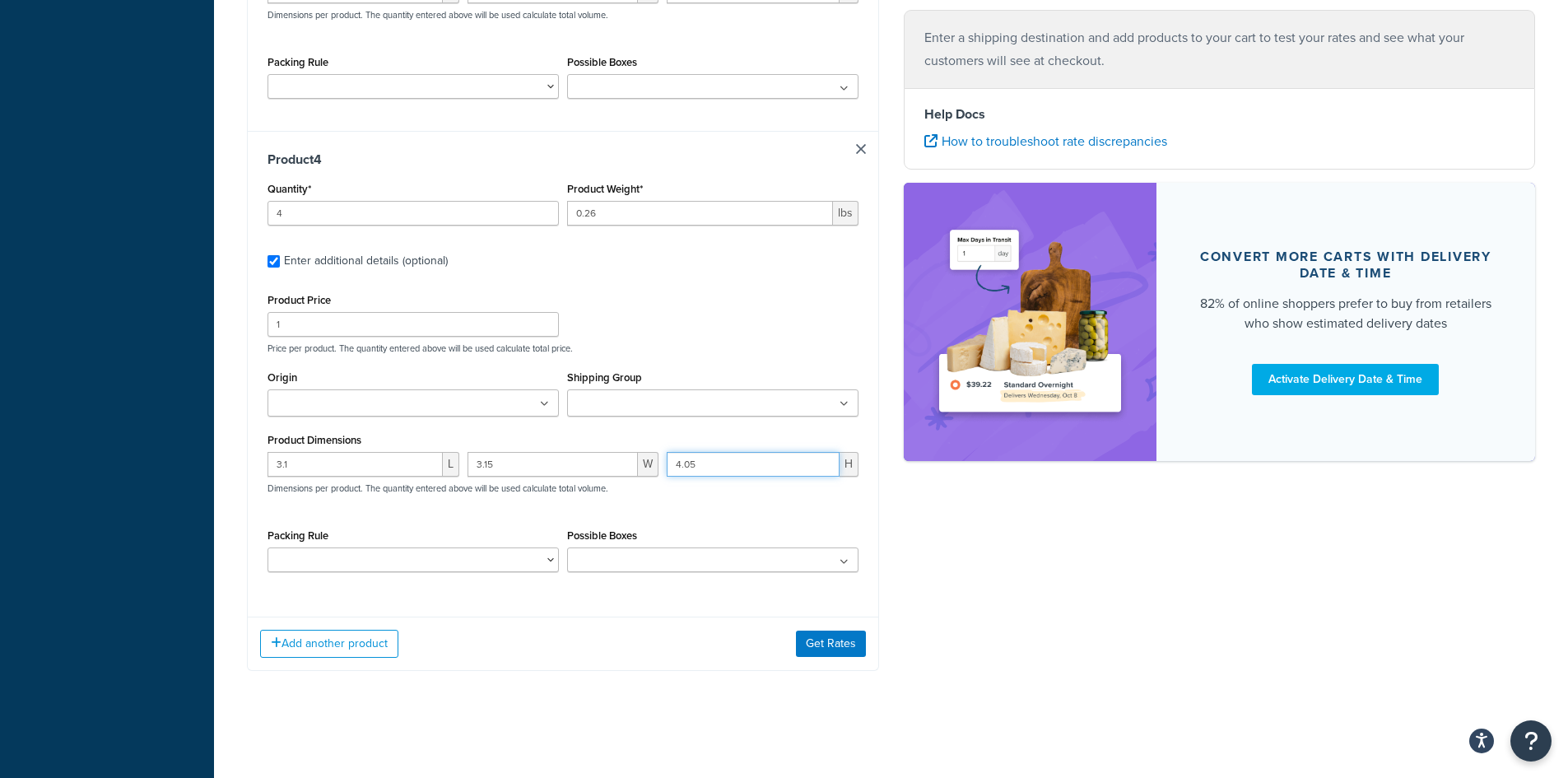
type input "4.05"
click at [319, 659] on div "Add another product Get Rates" at bounding box center [563, 643] width 630 height 53
click at [326, 643] on button "Add another product" at bounding box center [329, 643] width 138 height 28
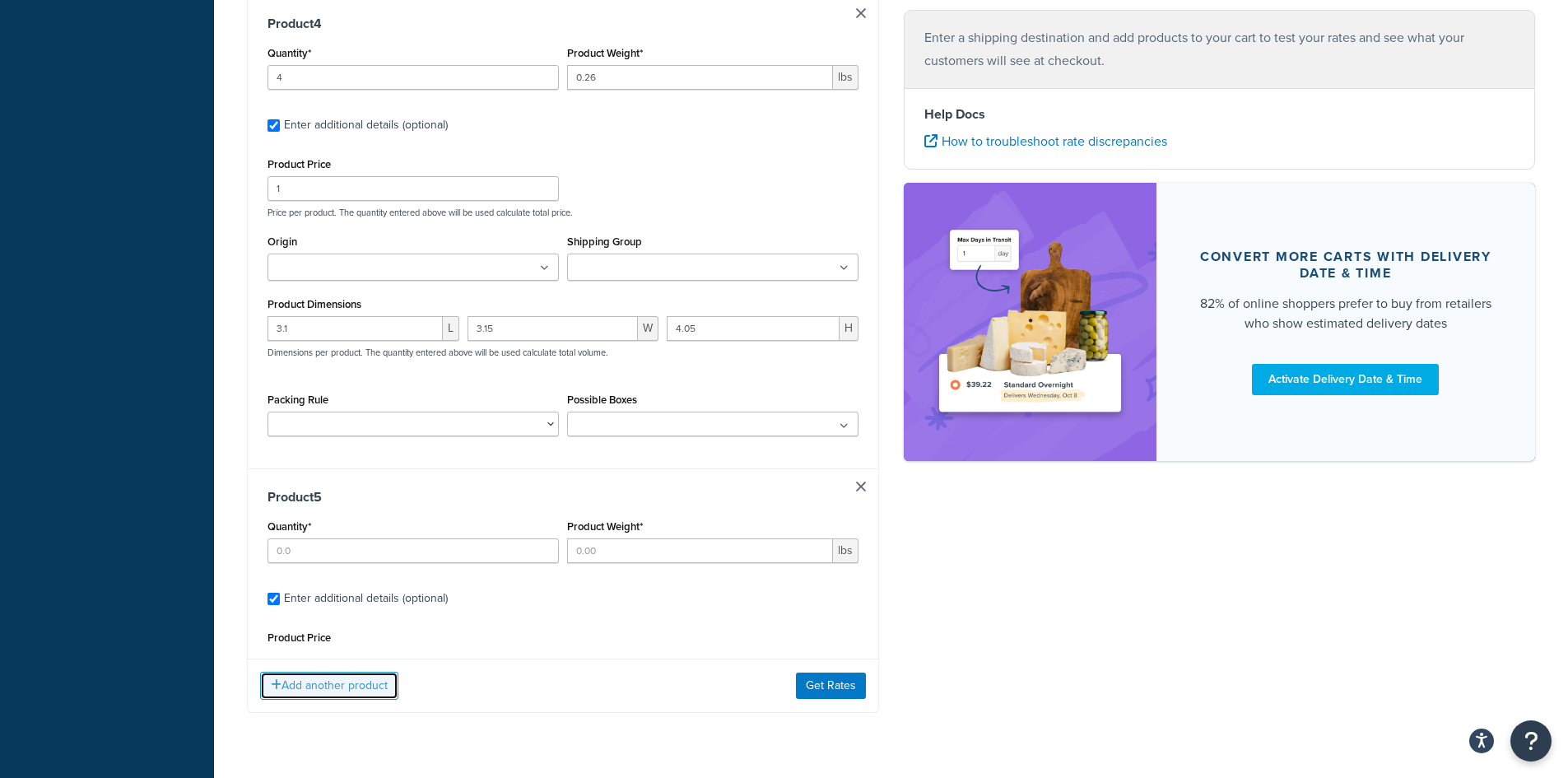
scroll to position [1756, 0]
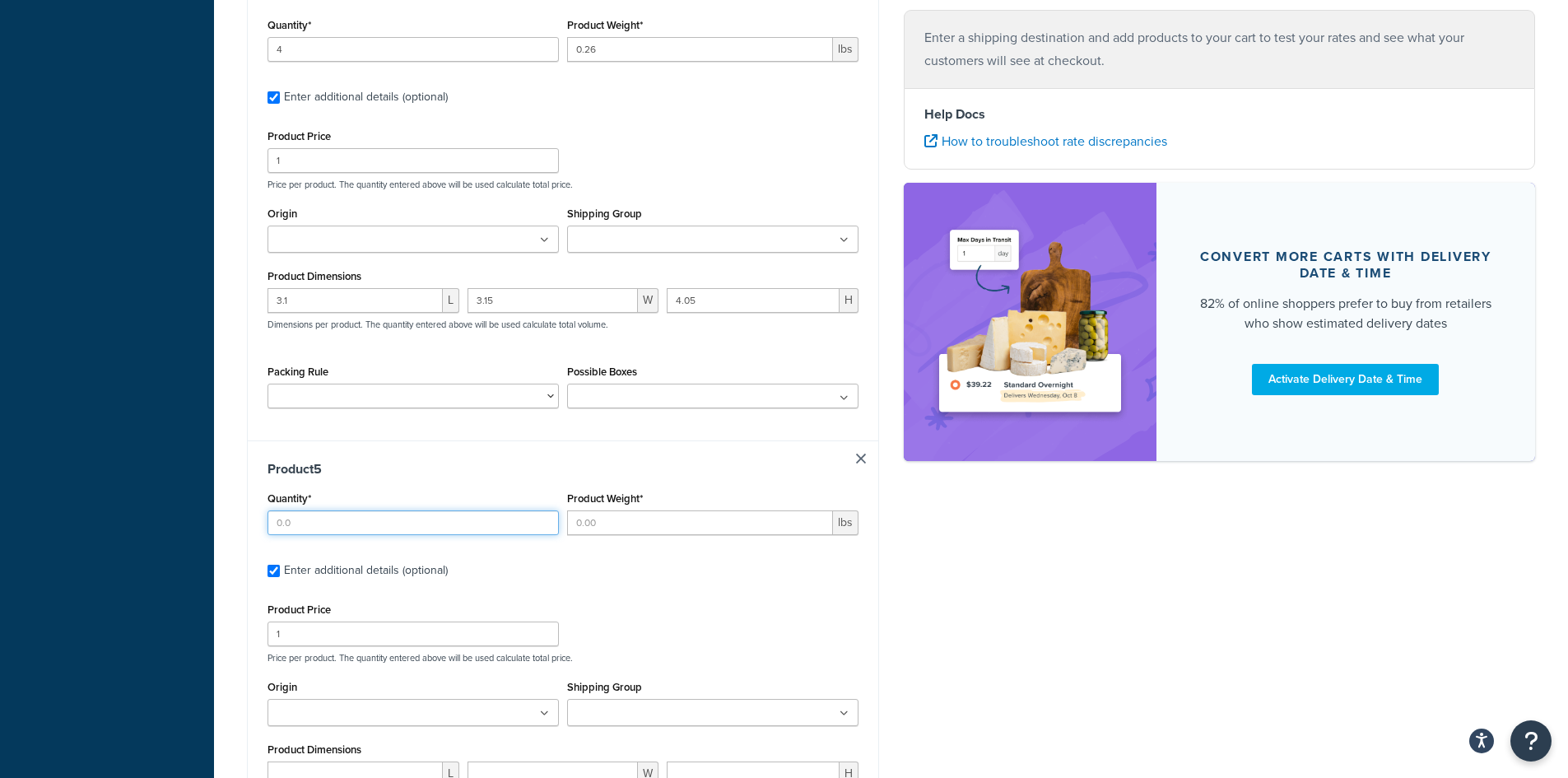
click at [358, 530] on input "Quantity*" at bounding box center [413, 523] width 291 height 25
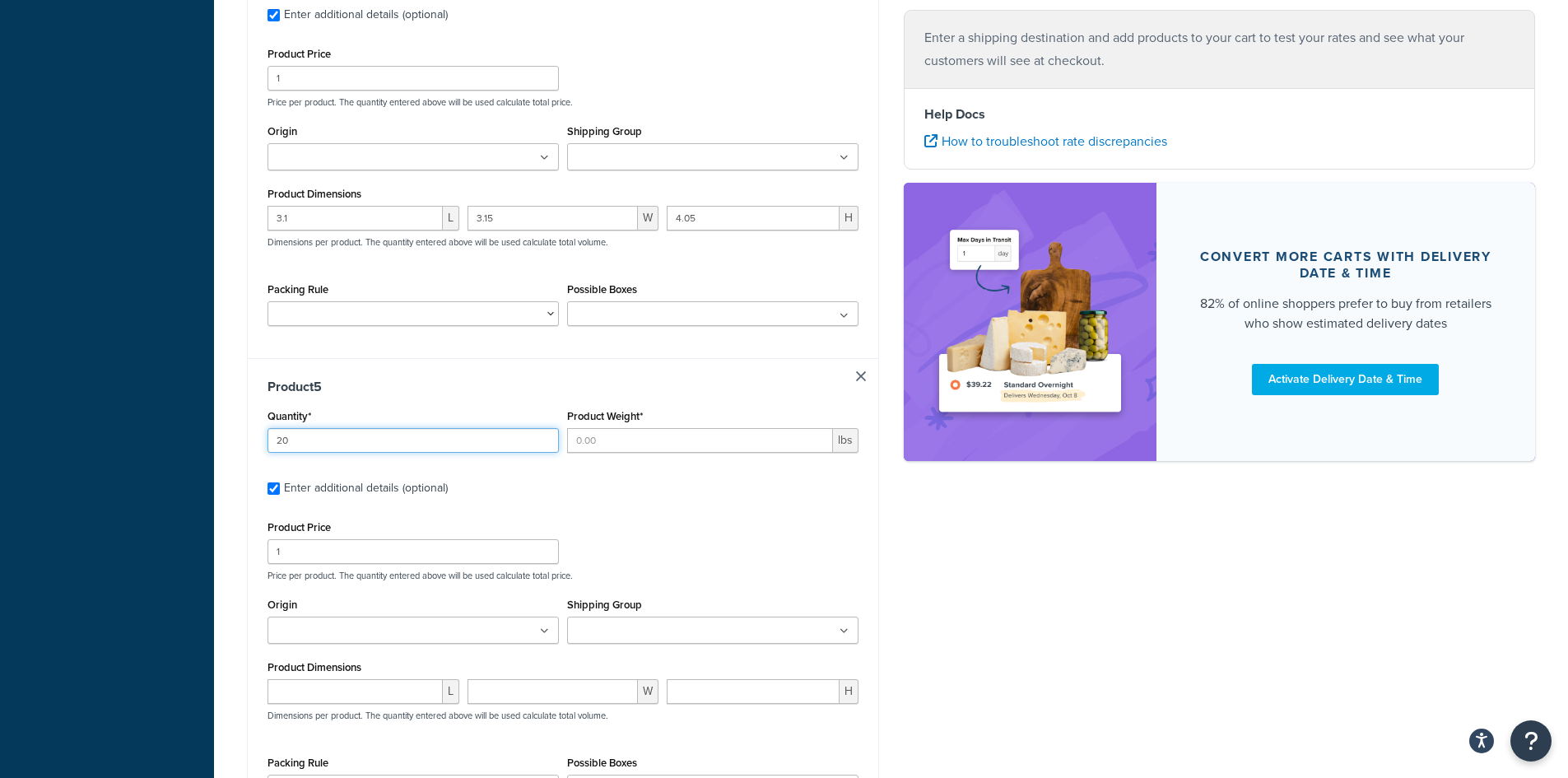
type input "20"
click at [661, 439] on input "Product Weight*" at bounding box center [700, 440] width 265 height 25
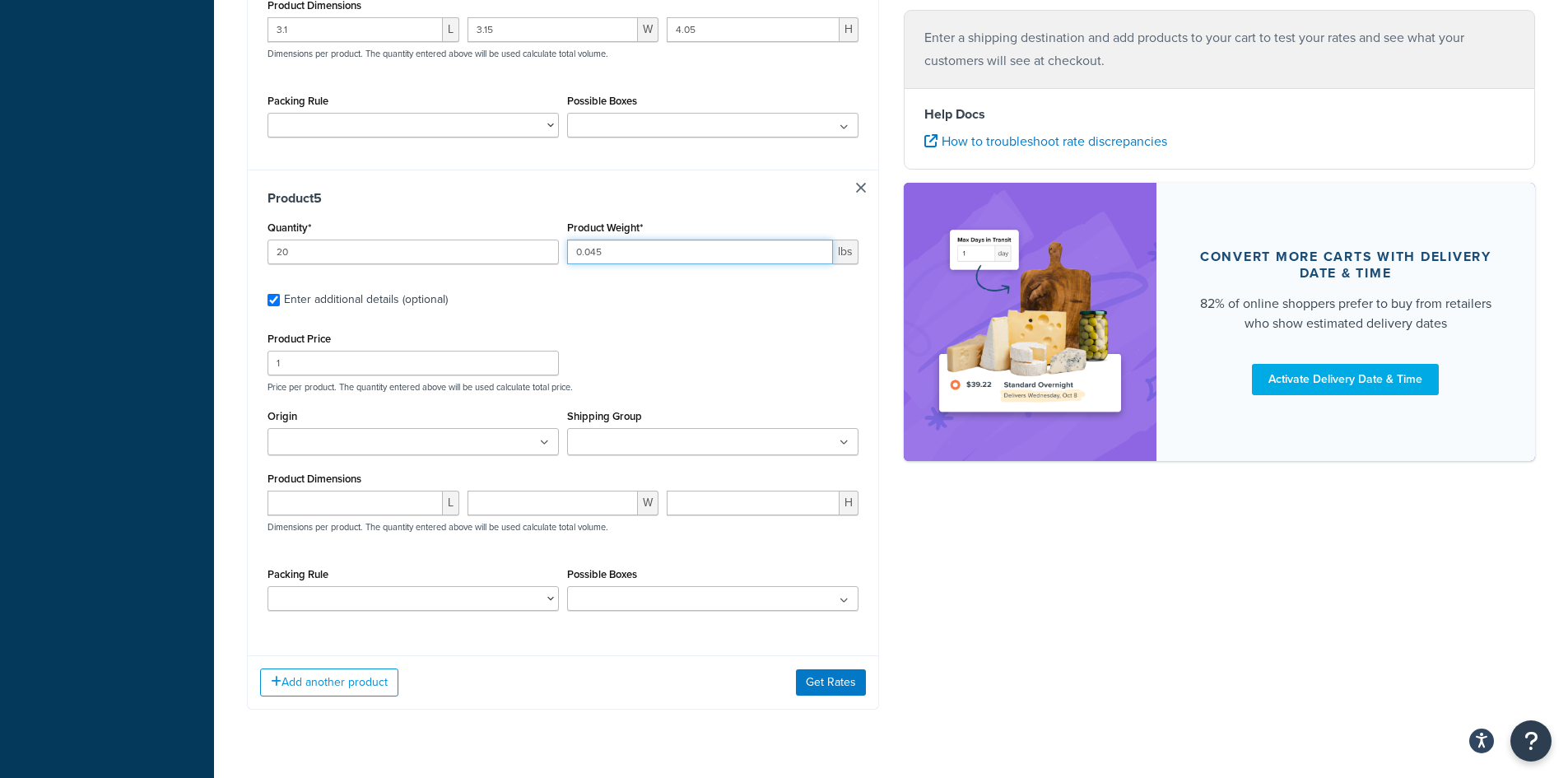
scroll to position [2066, 0]
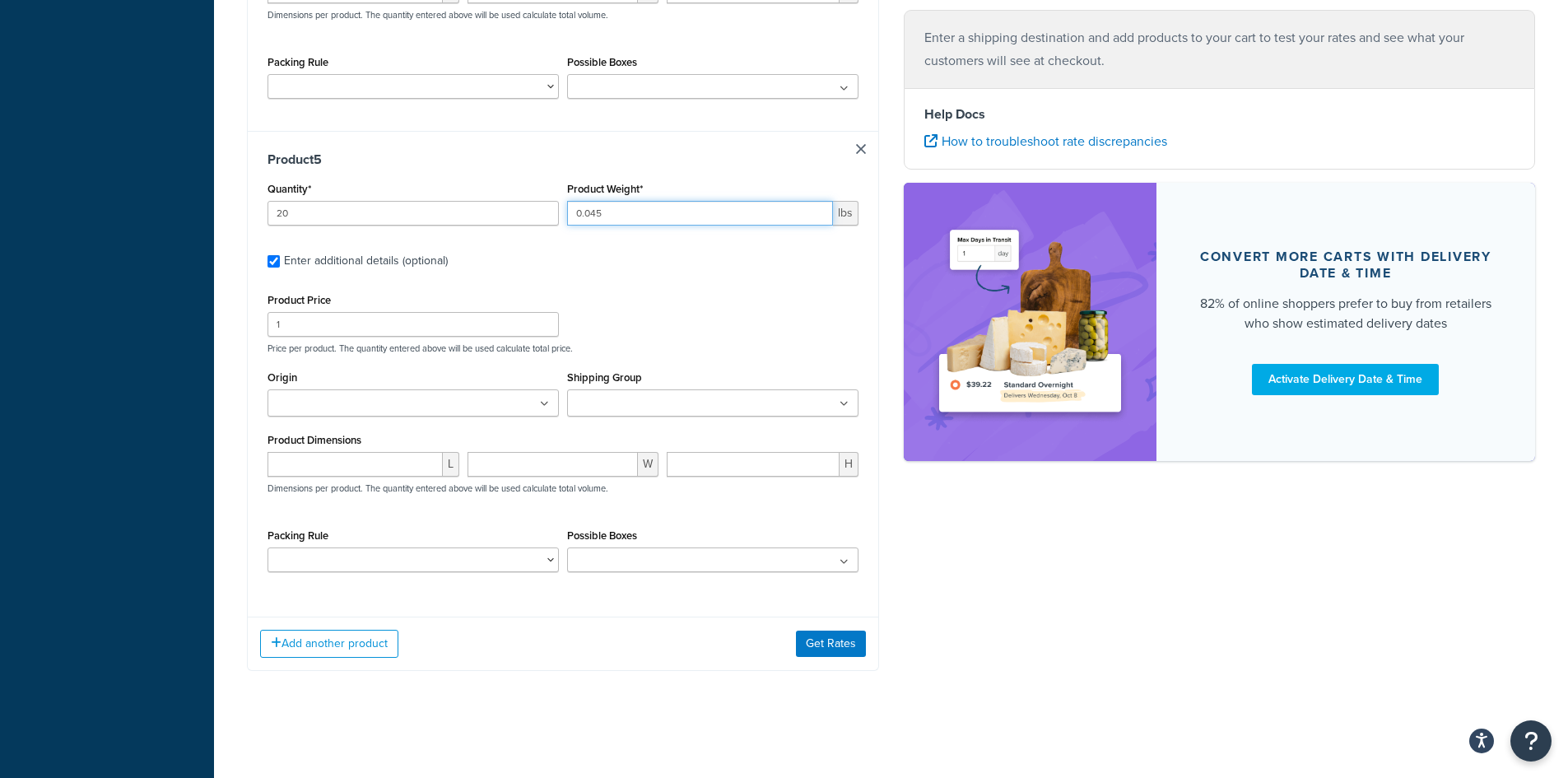
type input "0.045"
click at [362, 469] on input "number" at bounding box center [355, 464] width 176 height 25
type input "3.7"
type input "1.8"
type input "1.15"
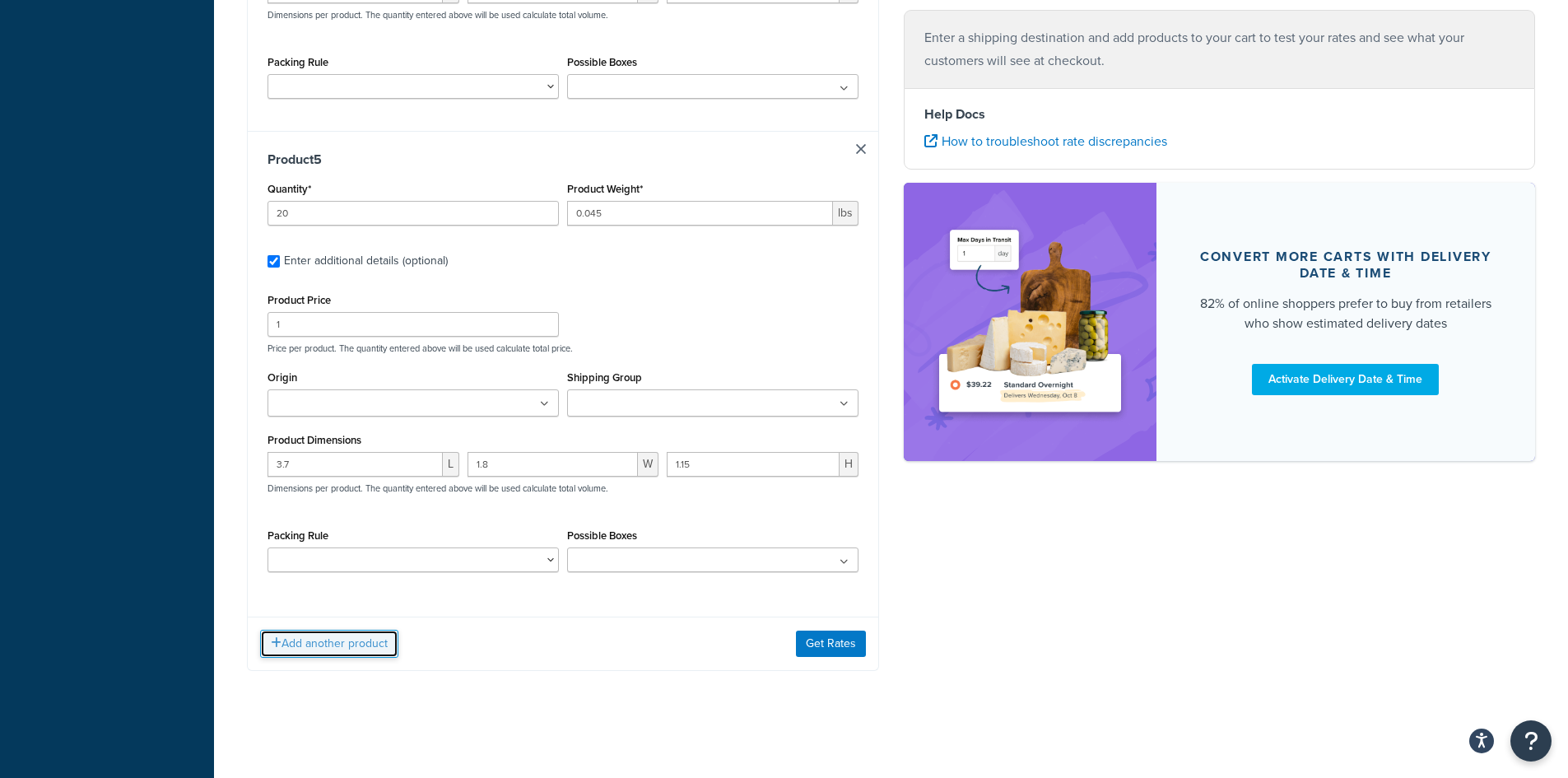
click at [313, 655] on button "Add another product" at bounding box center [329, 643] width 138 height 28
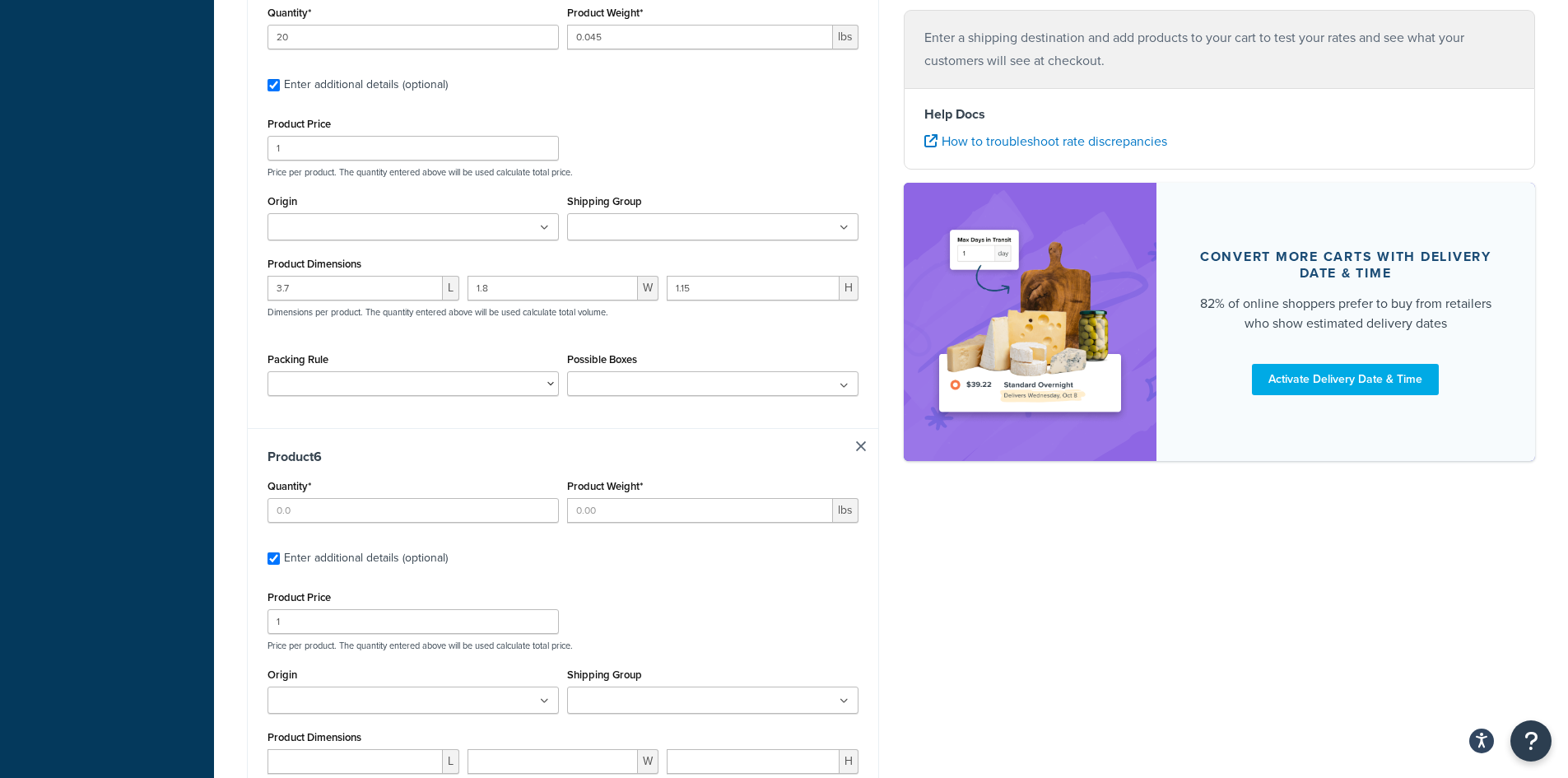
scroll to position [2243, 0]
click at [361, 505] on input "Quantity*" at bounding box center [413, 509] width 291 height 25
type input "2"
click at [677, 506] on input "Product Weight*" at bounding box center [700, 509] width 265 height 25
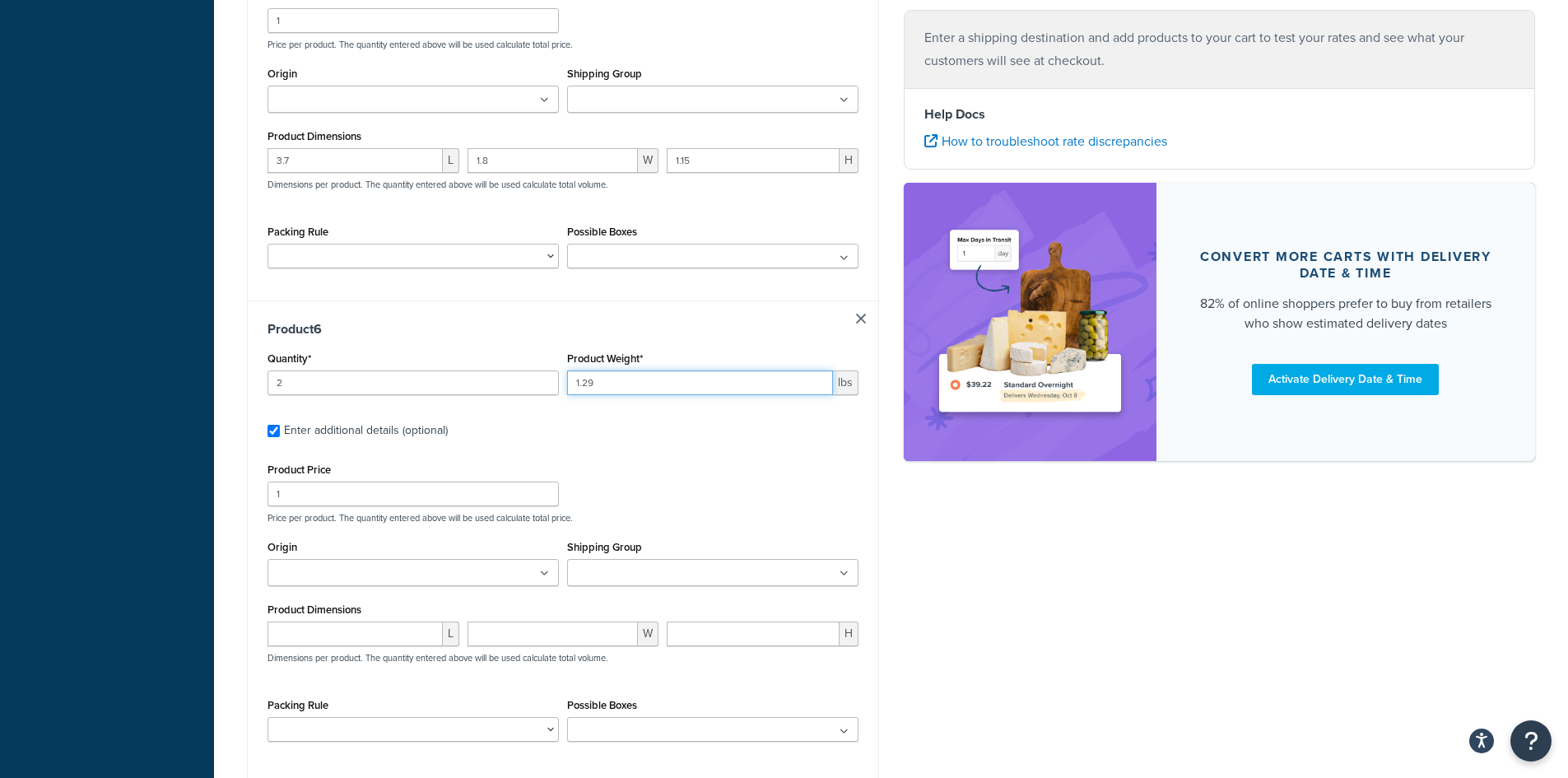
scroll to position [2490, 0]
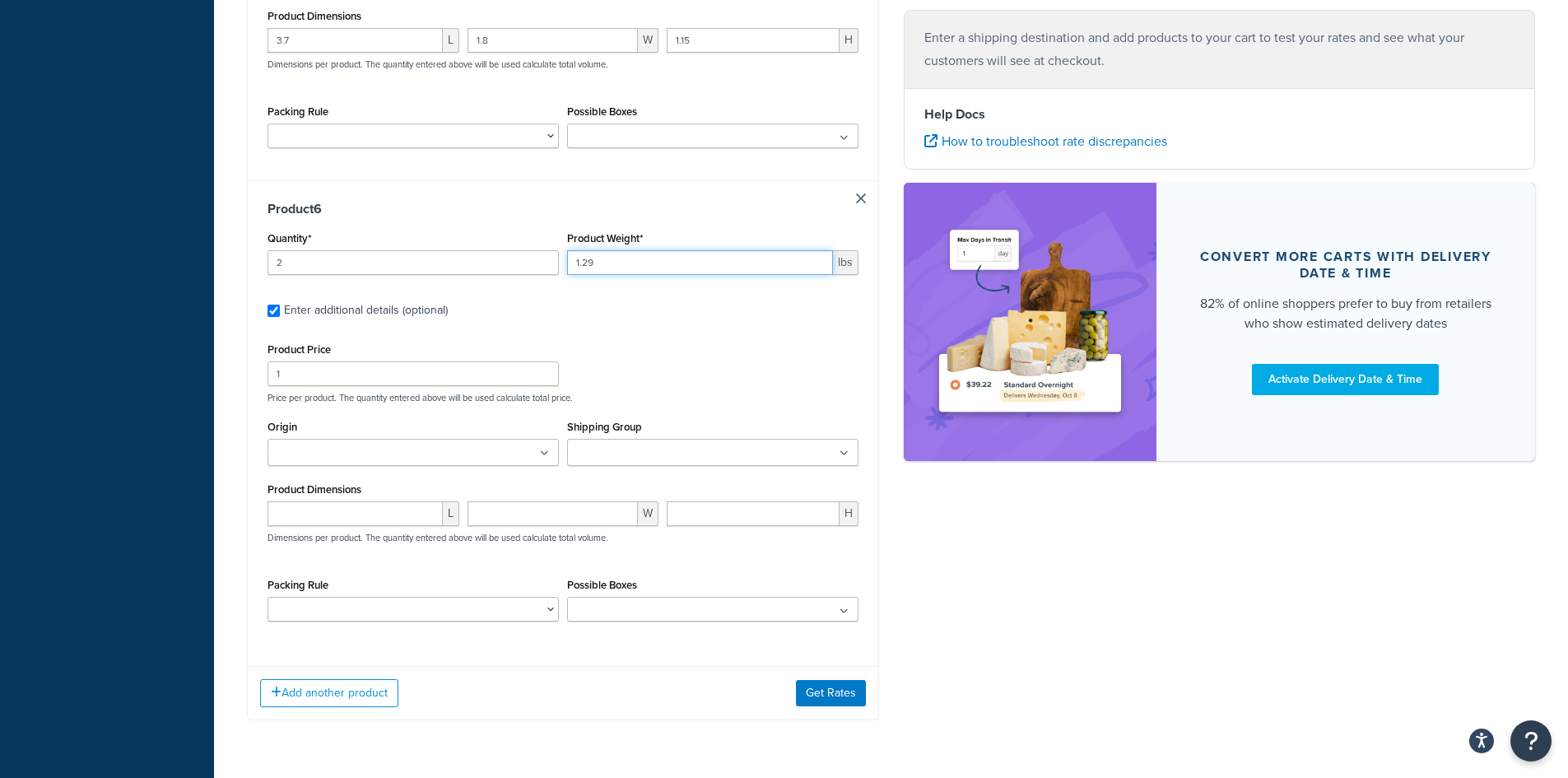
type input "1.29"
click at [348, 518] on input "number" at bounding box center [355, 513] width 176 height 25
type input "4"
type input "8.45"
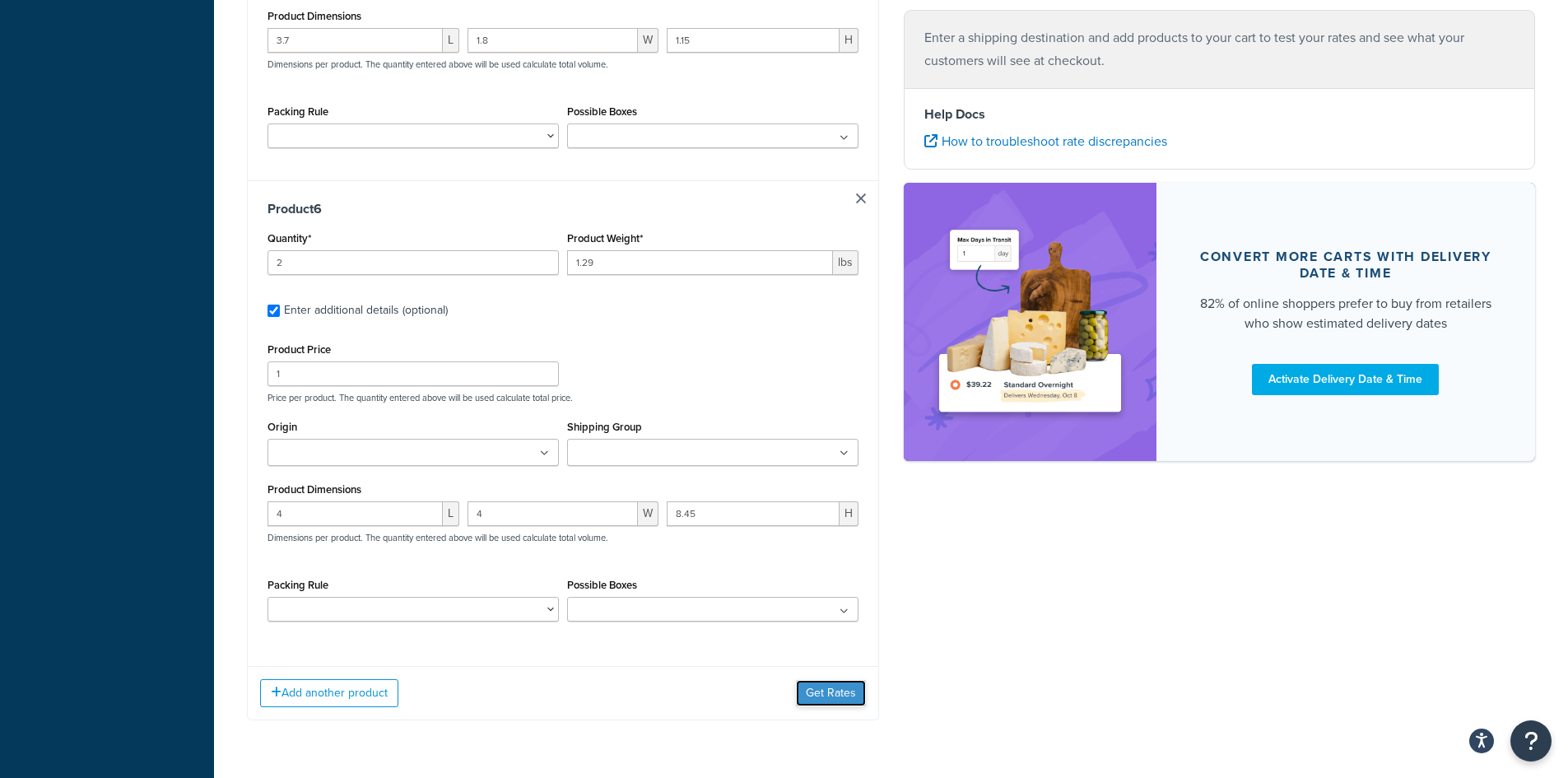
click at [820, 691] on button "Get Rates" at bounding box center [831, 693] width 70 height 27
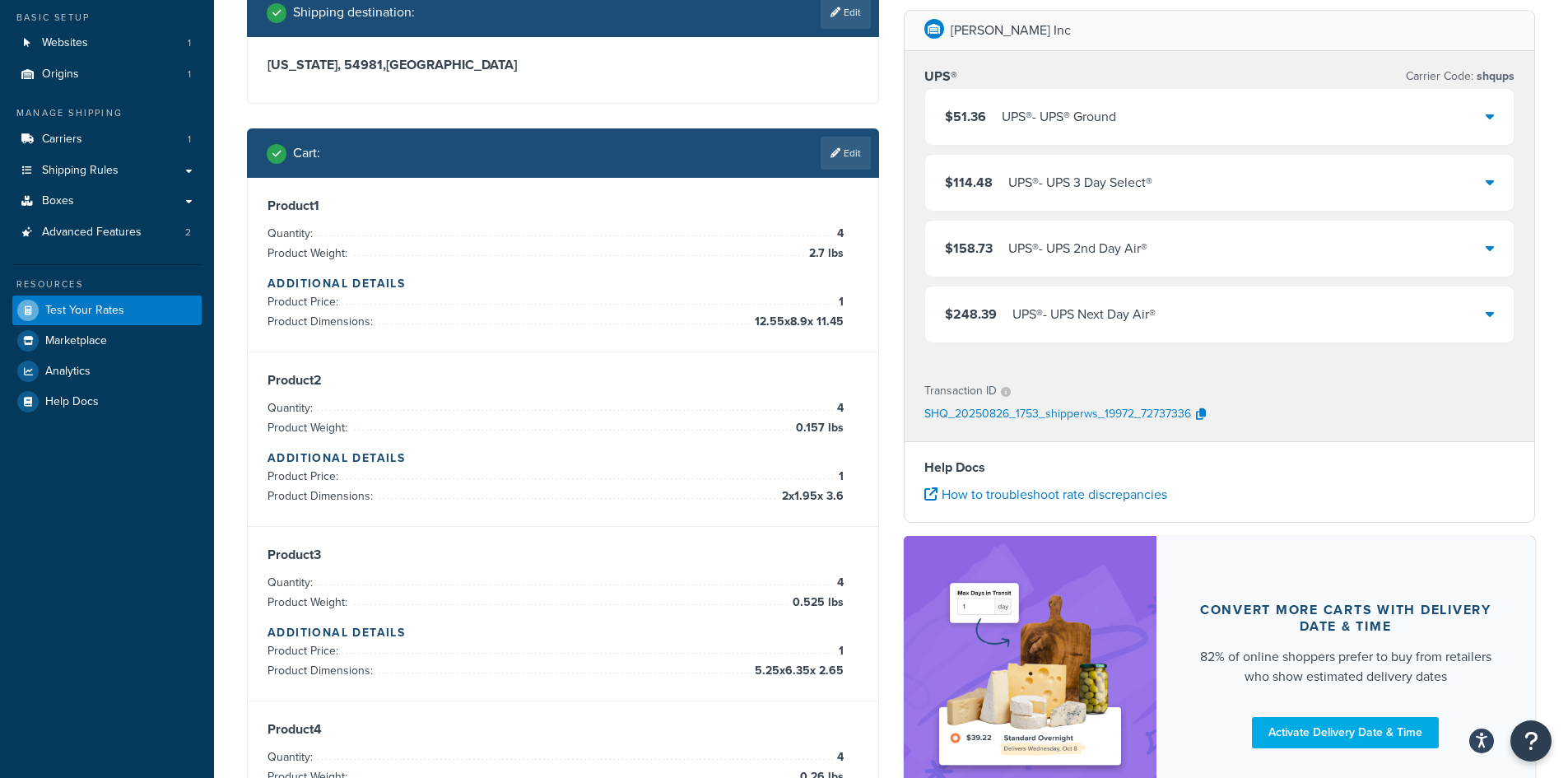
scroll to position [114, 0]
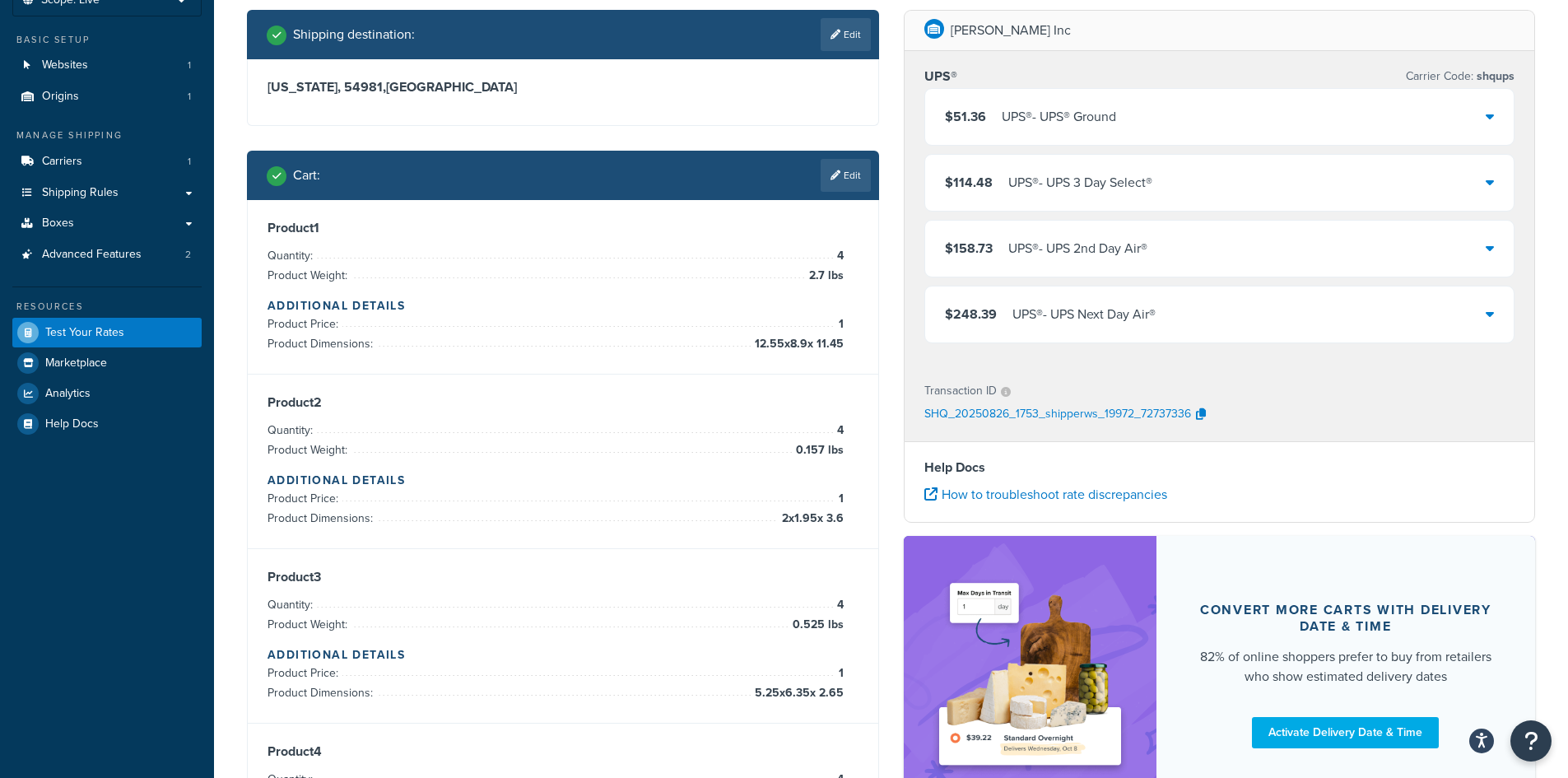
click at [1368, 108] on div "$51.36 UPS® - UPS® Ground" at bounding box center [1219, 117] width 589 height 56
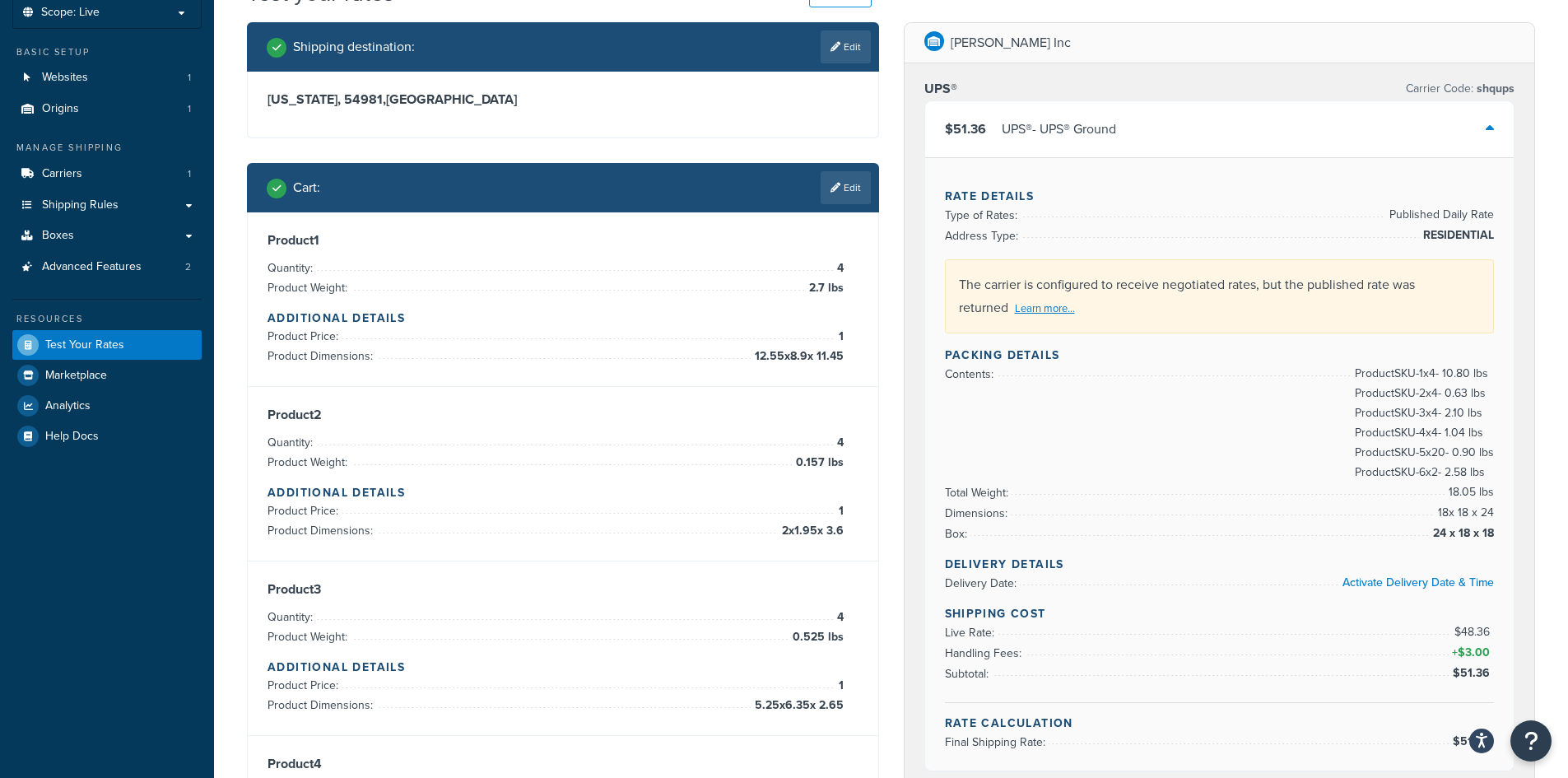
scroll to position [0, 0]
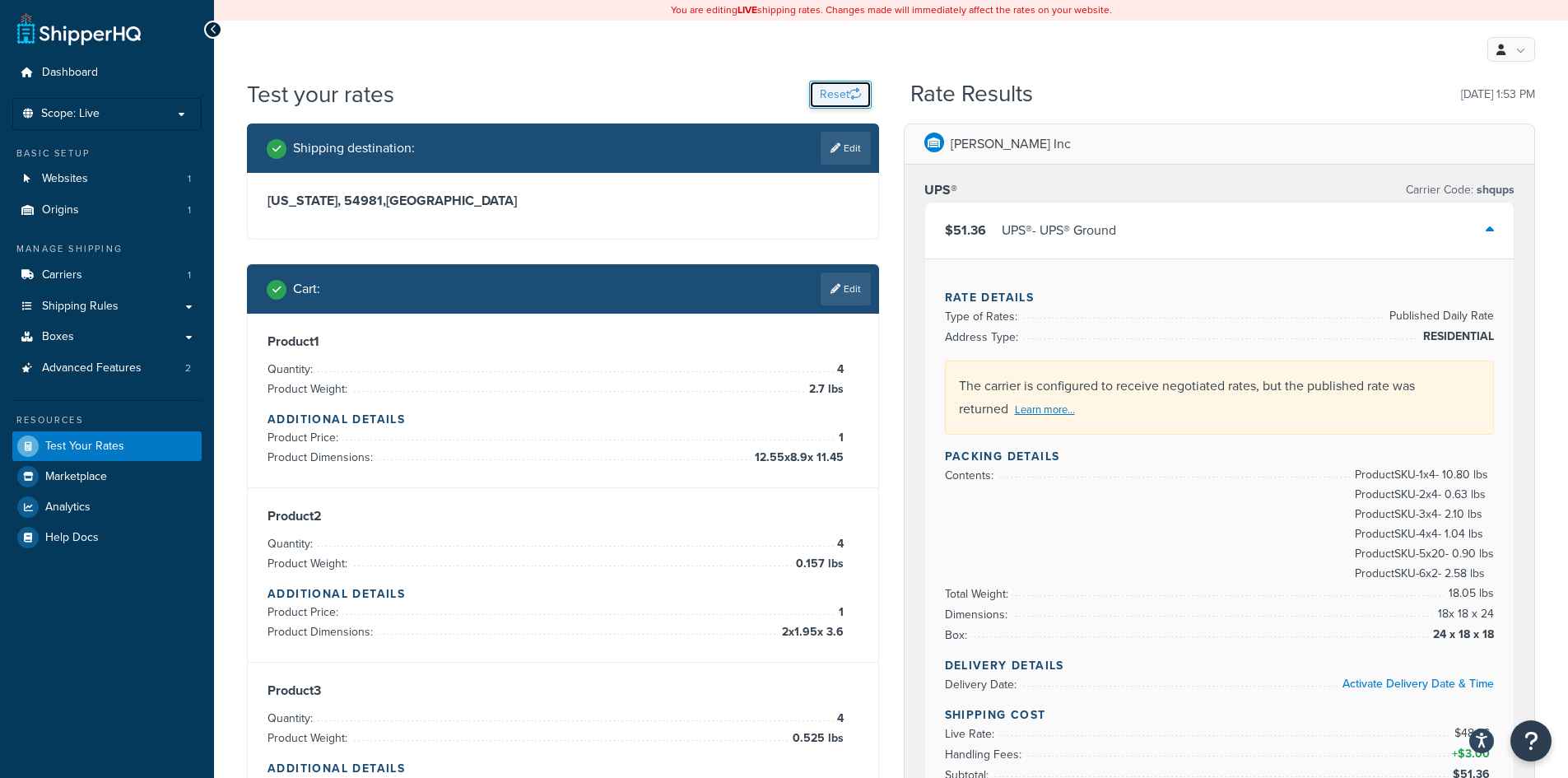
click at [814, 91] on button "Reset" at bounding box center [840, 94] width 63 height 28
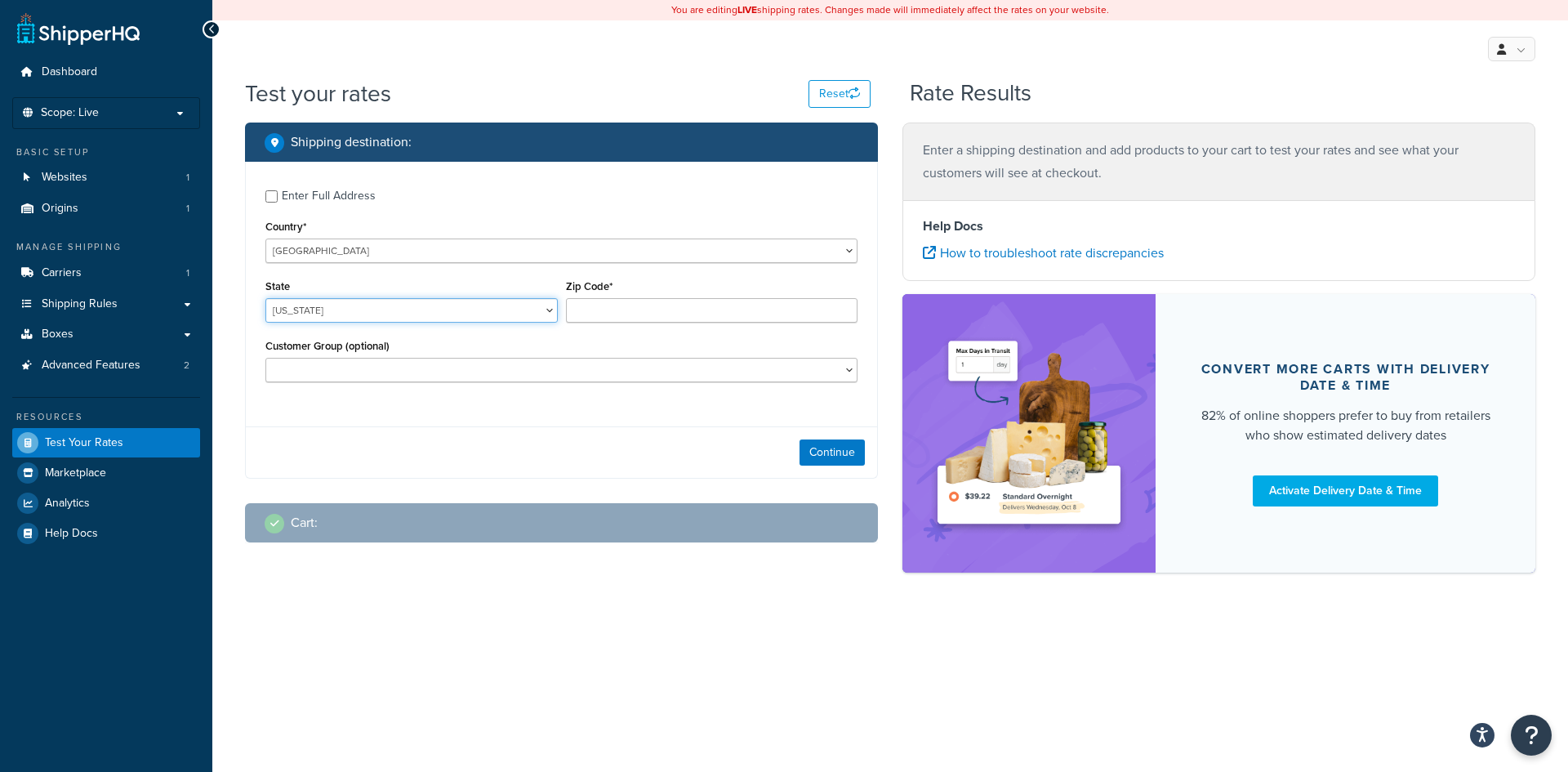
click at [482, 308] on select "[US_STATE] [US_STATE] [US_STATE] [US_STATE] [US_STATE] Armed Forces Americas Ar…" at bounding box center [411, 310] width 292 height 25
select select "IL"
click at [265, 298] on select "[US_STATE] [US_STATE] [US_STATE] [US_STATE] [US_STATE] Armed Forces Americas Ar…" at bounding box center [411, 310] width 292 height 25
click at [651, 320] on input "Zip Code*" at bounding box center [712, 310] width 292 height 25
type input "62305"
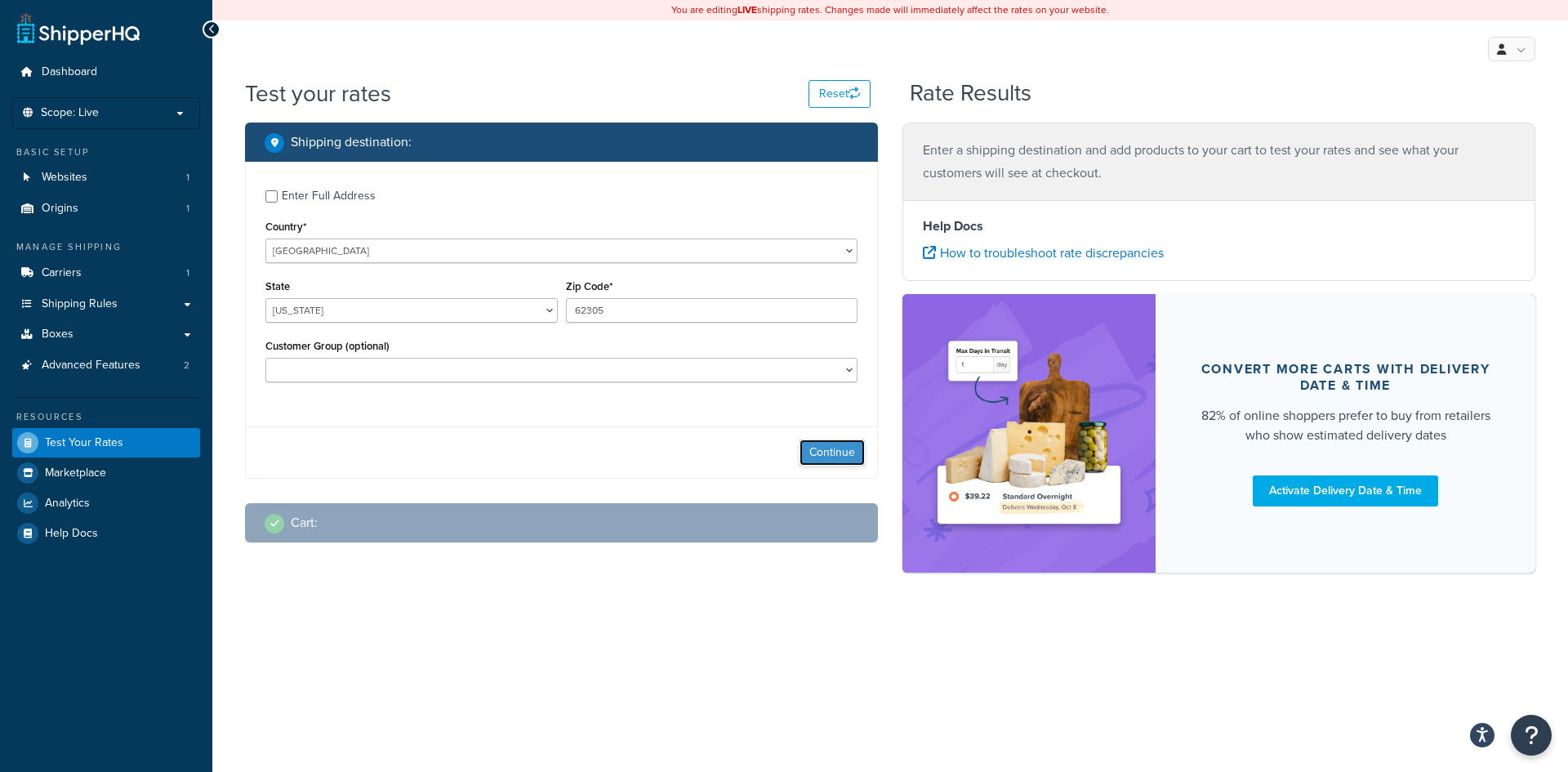
click at [823, 449] on button "Continue" at bounding box center [832, 452] width 65 height 26
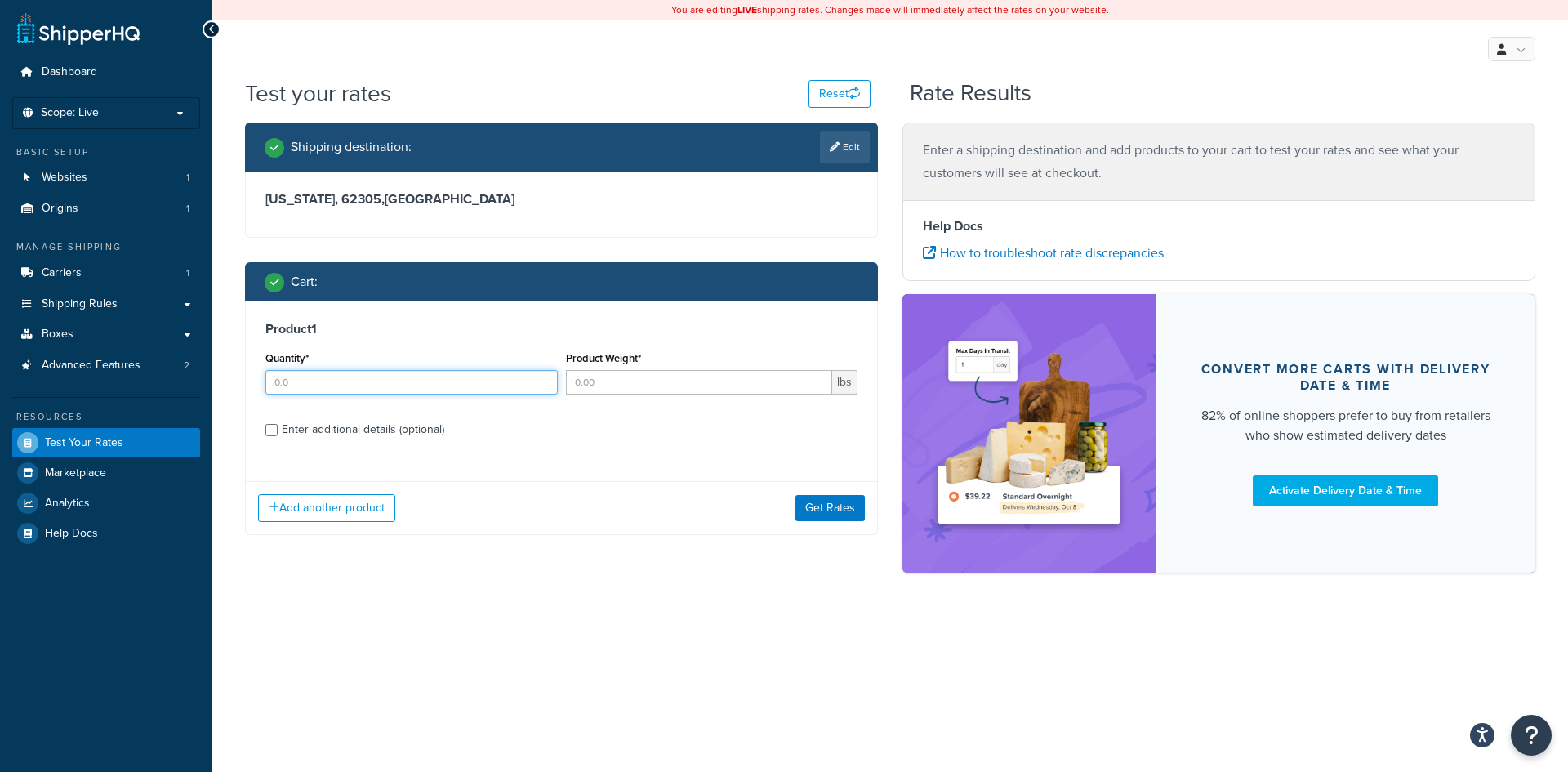
click at [295, 382] on input "Quantity*" at bounding box center [411, 382] width 292 height 25
type input "4"
click at [631, 377] on input "Product Weight*" at bounding box center [699, 382] width 267 height 25
type input "7"
click at [361, 514] on button "Add another product" at bounding box center [326, 508] width 137 height 28
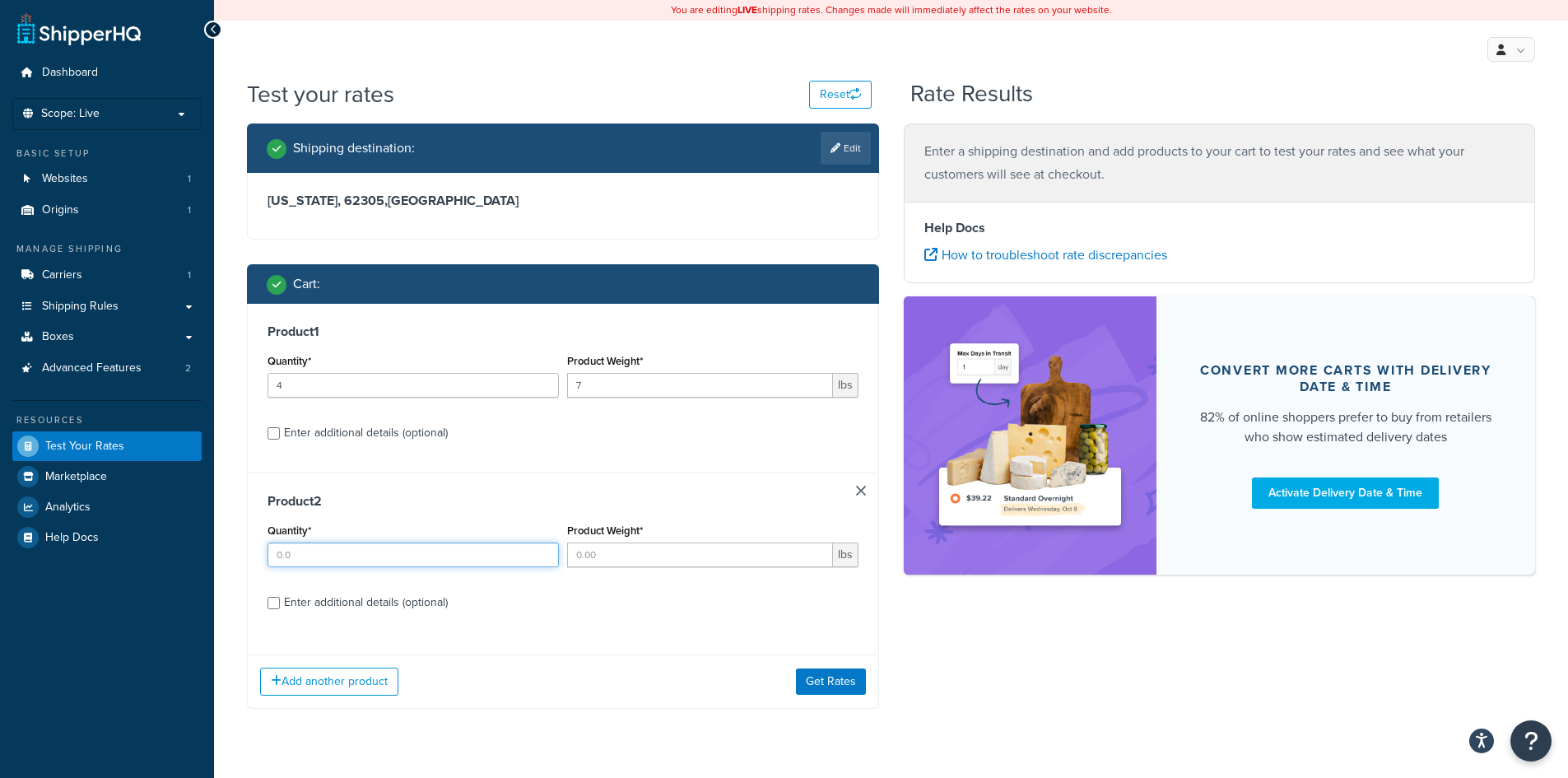
click at [360, 560] on input "Quantity*" at bounding box center [413, 554] width 291 height 25
type input "1"
click at [653, 554] on input "Product Weight*" at bounding box center [700, 554] width 265 height 25
type input "12"
click at [272, 602] on input "Enter additional details (optional)" at bounding box center [273, 603] width 12 height 12
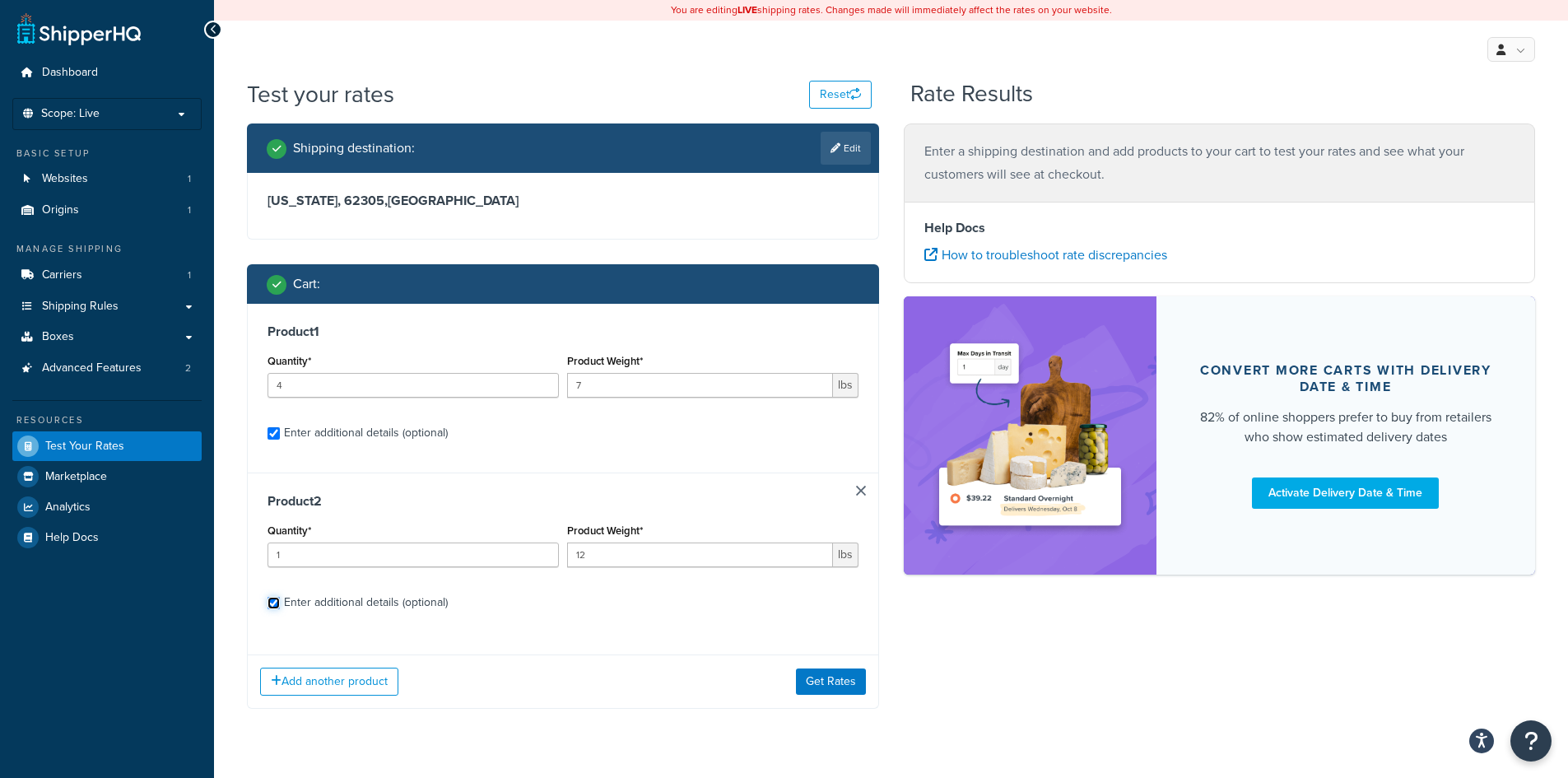
checkbox input "true"
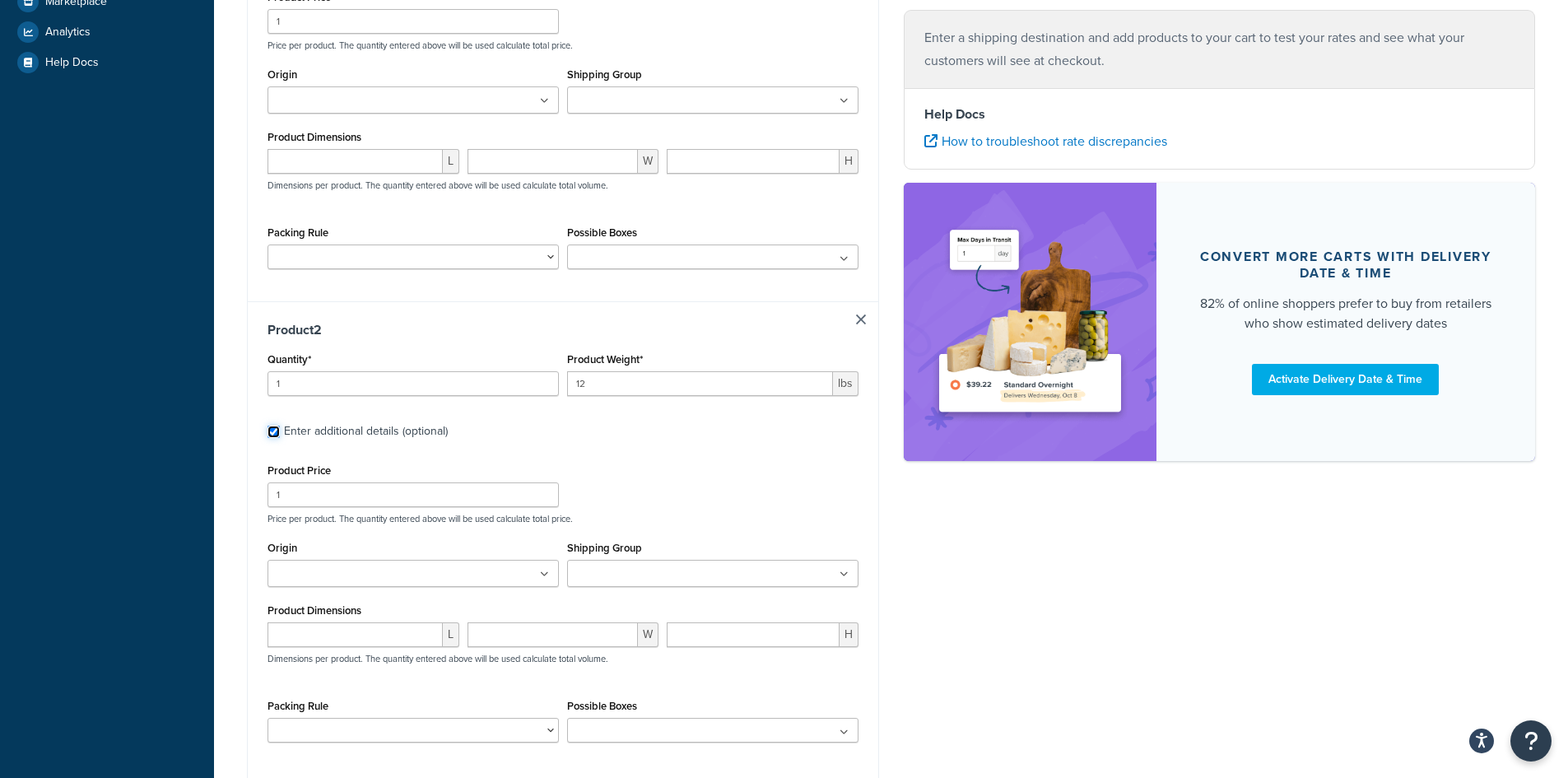
scroll to position [645, 0]
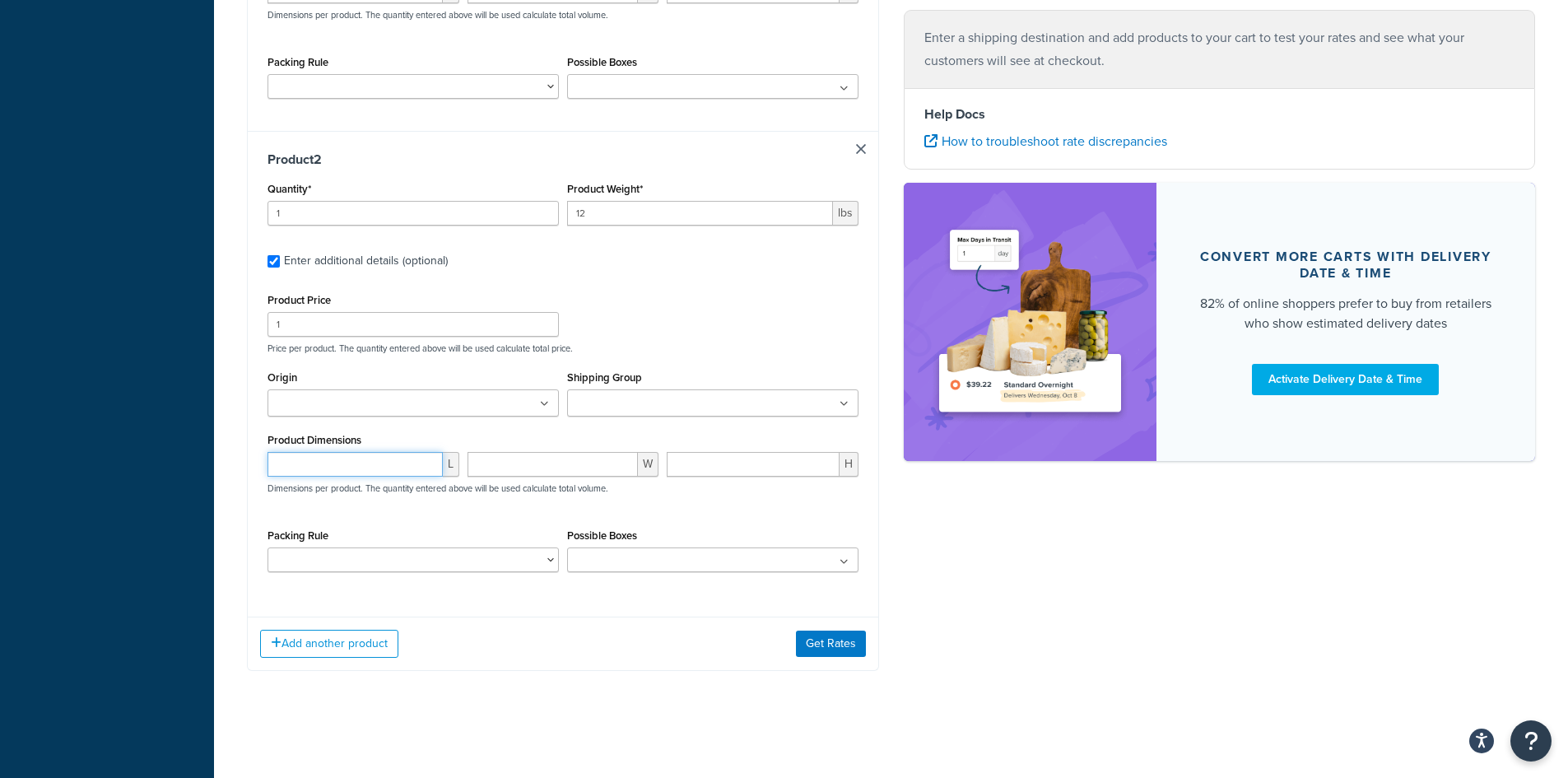
click at [314, 470] on input "number" at bounding box center [355, 464] width 176 height 25
type input "12"
type input "4.55"
type input "7.05"
click at [822, 647] on button "Get Rates" at bounding box center [831, 643] width 70 height 27
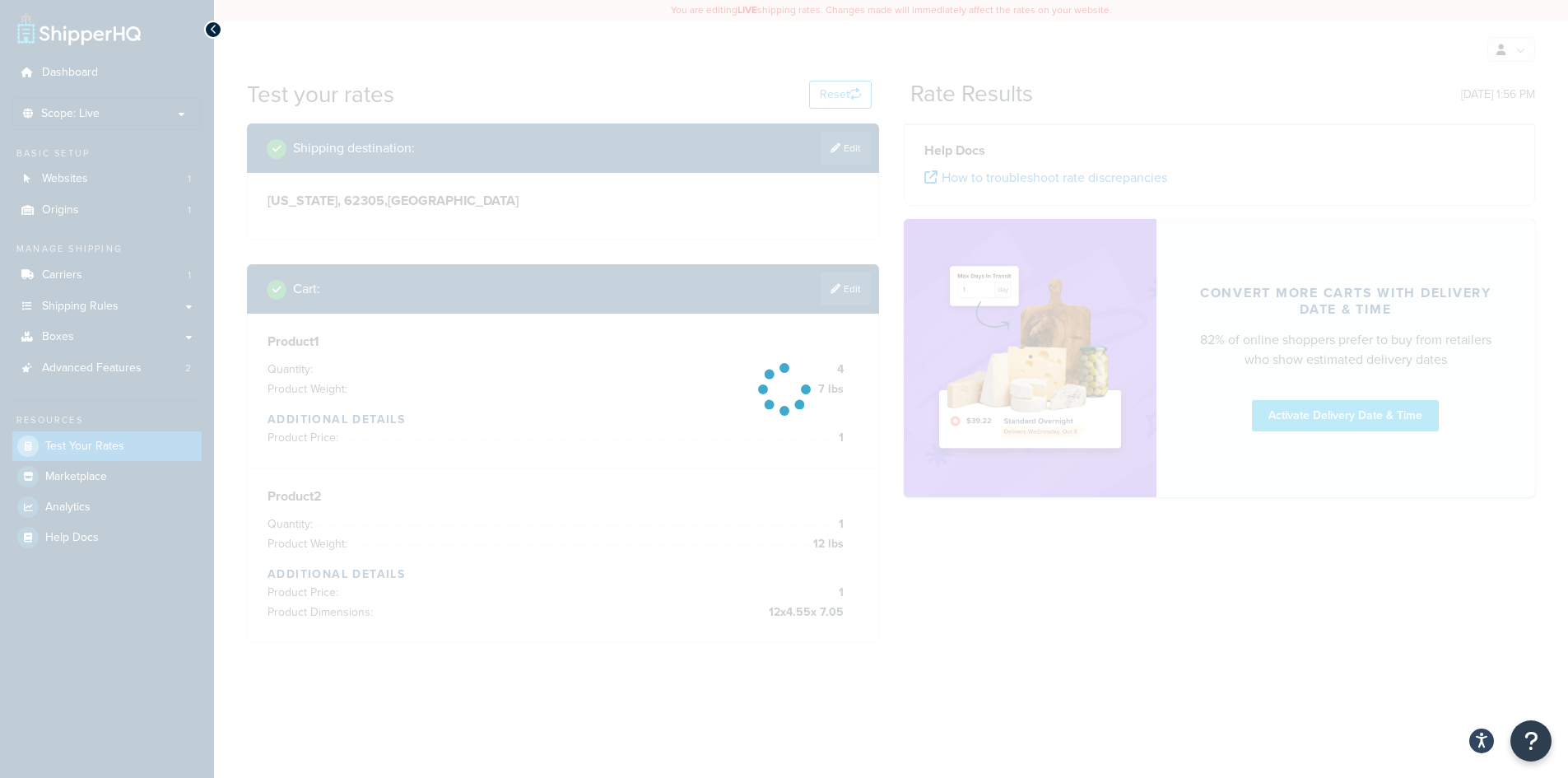
scroll to position [0, 0]
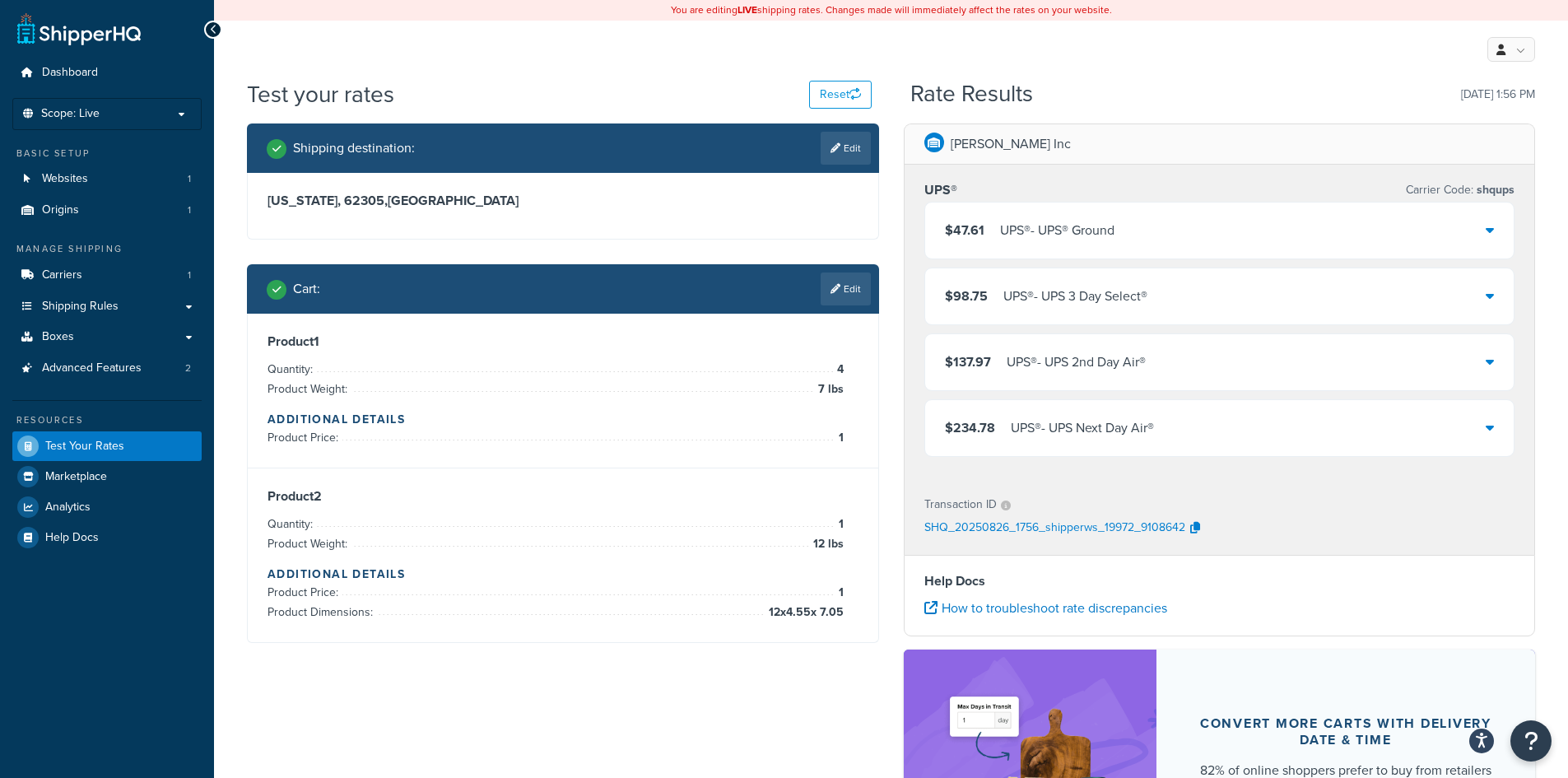
click at [1450, 218] on div "$47.61 UPS® - UPS® Ground" at bounding box center [1219, 230] width 589 height 56
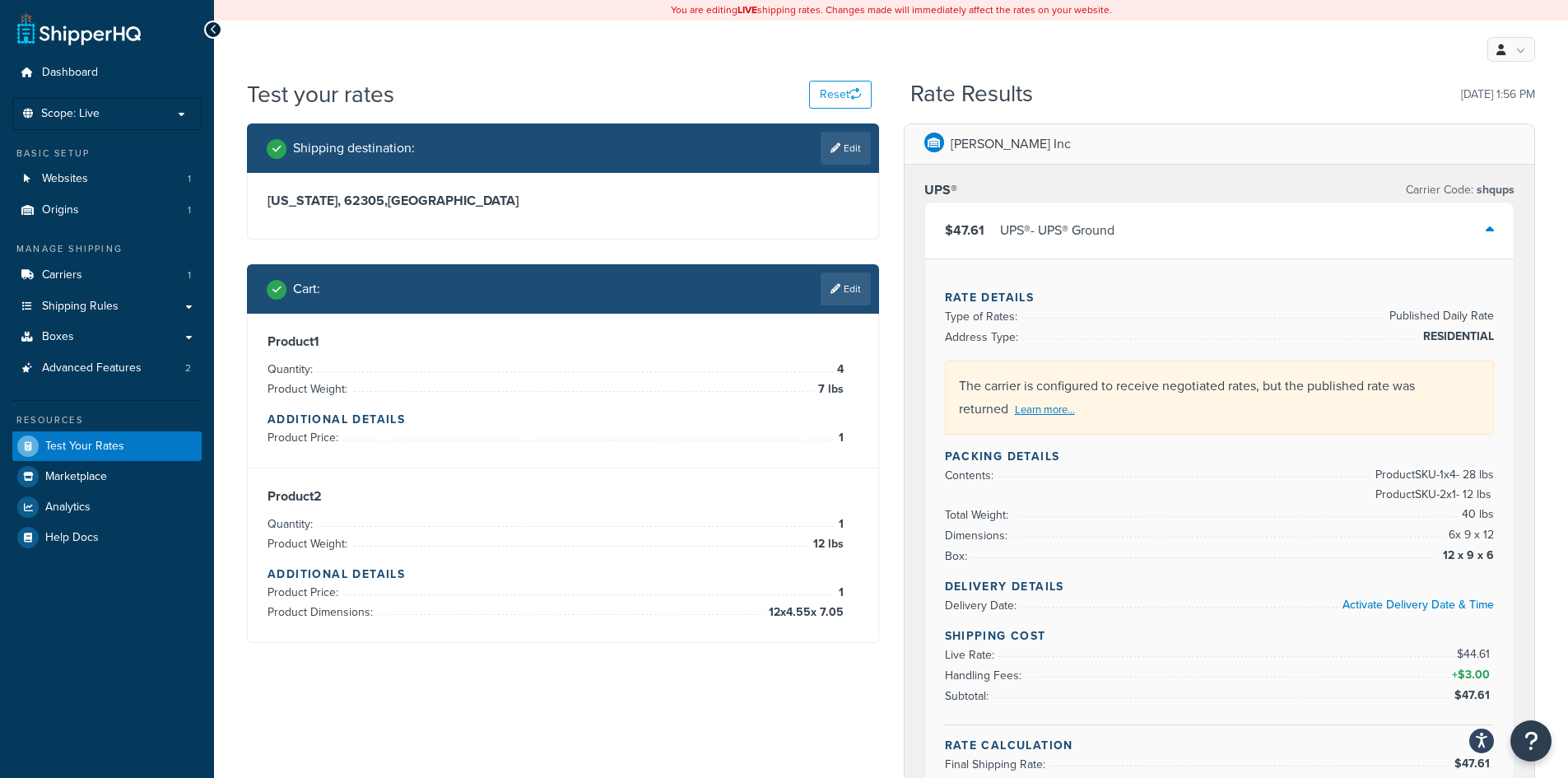
click at [844, 113] on div "Test your rates Reset Rate Results [DATE] 1:56 PM" at bounding box center [891, 100] width 1288 height 45
click at [832, 81] on button "Reset" at bounding box center [840, 94] width 63 height 28
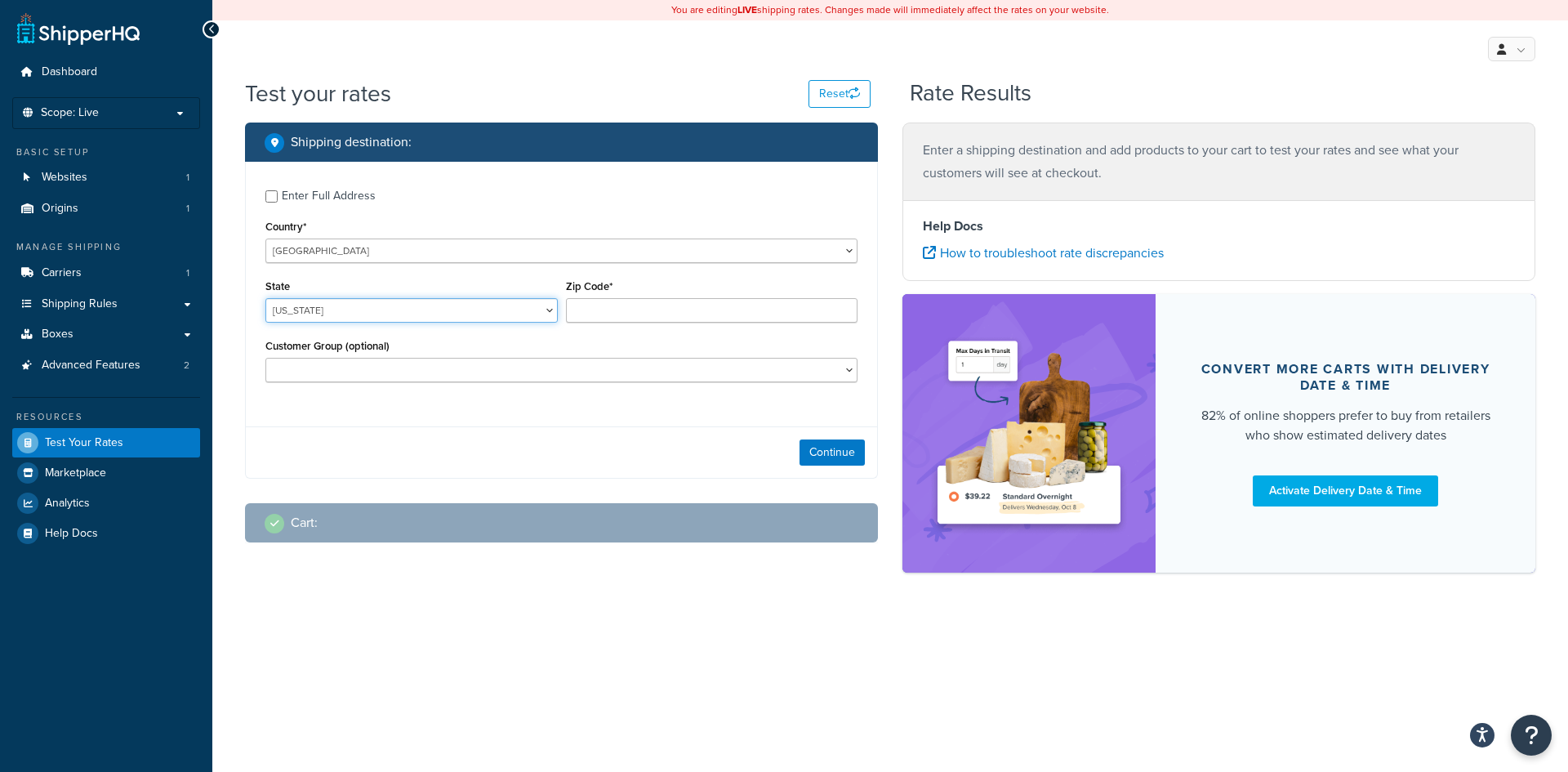
click at [484, 314] on select "[US_STATE] [US_STATE] [US_STATE] [US_STATE] [US_STATE] Armed Forces Americas Ar…" at bounding box center [411, 310] width 292 height 25
select select "IL"
click at [265, 298] on select "[US_STATE] [US_STATE] [US_STATE] [US_STATE] [US_STATE] Armed Forces Americas Ar…" at bounding box center [411, 310] width 292 height 25
click at [747, 302] on input "Zip Code*" at bounding box center [712, 310] width 292 height 25
type input "60077"
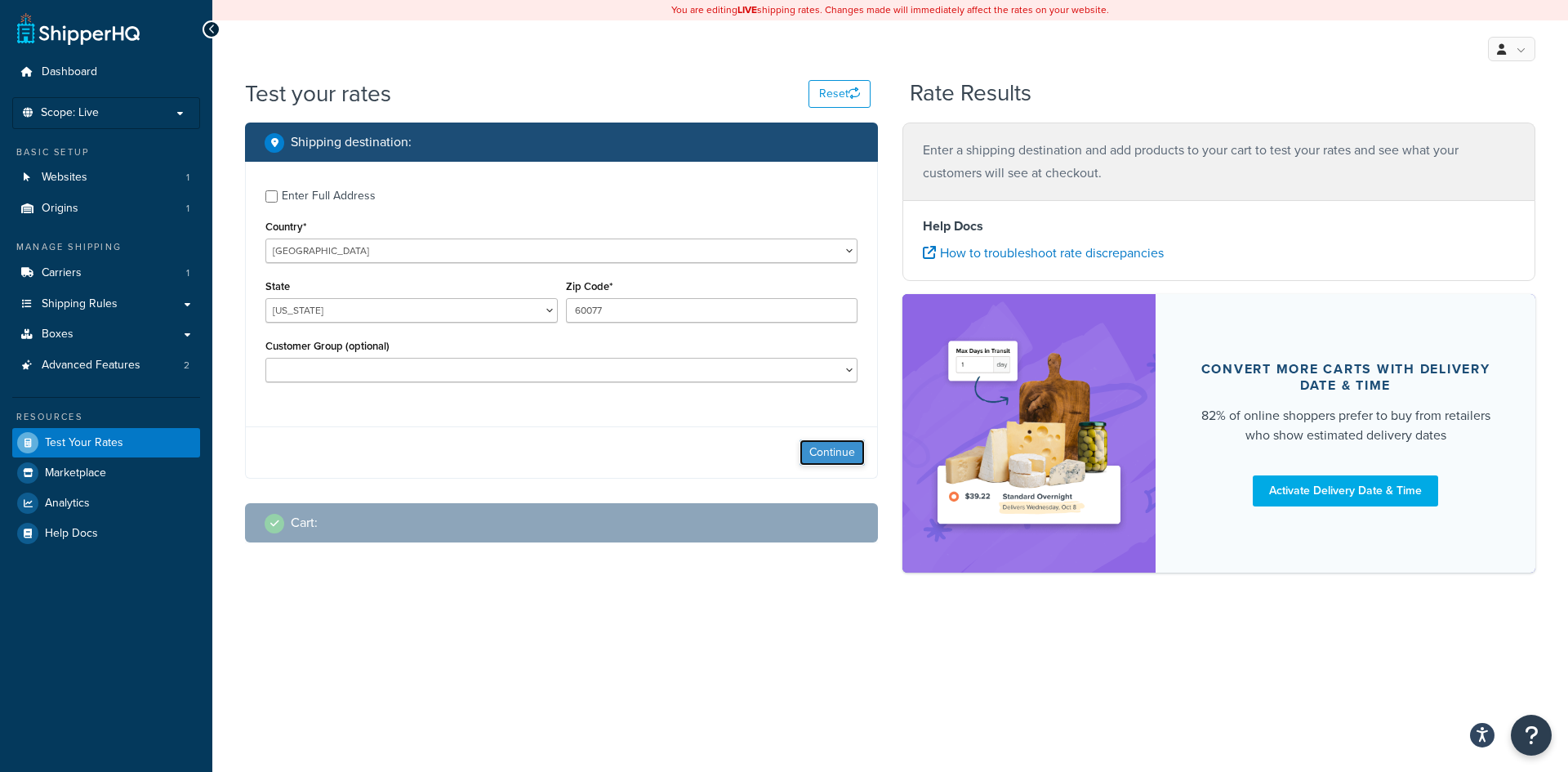
click at [819, 450] on button "Continue" at bounding box center [832, 452] width 65 height 26
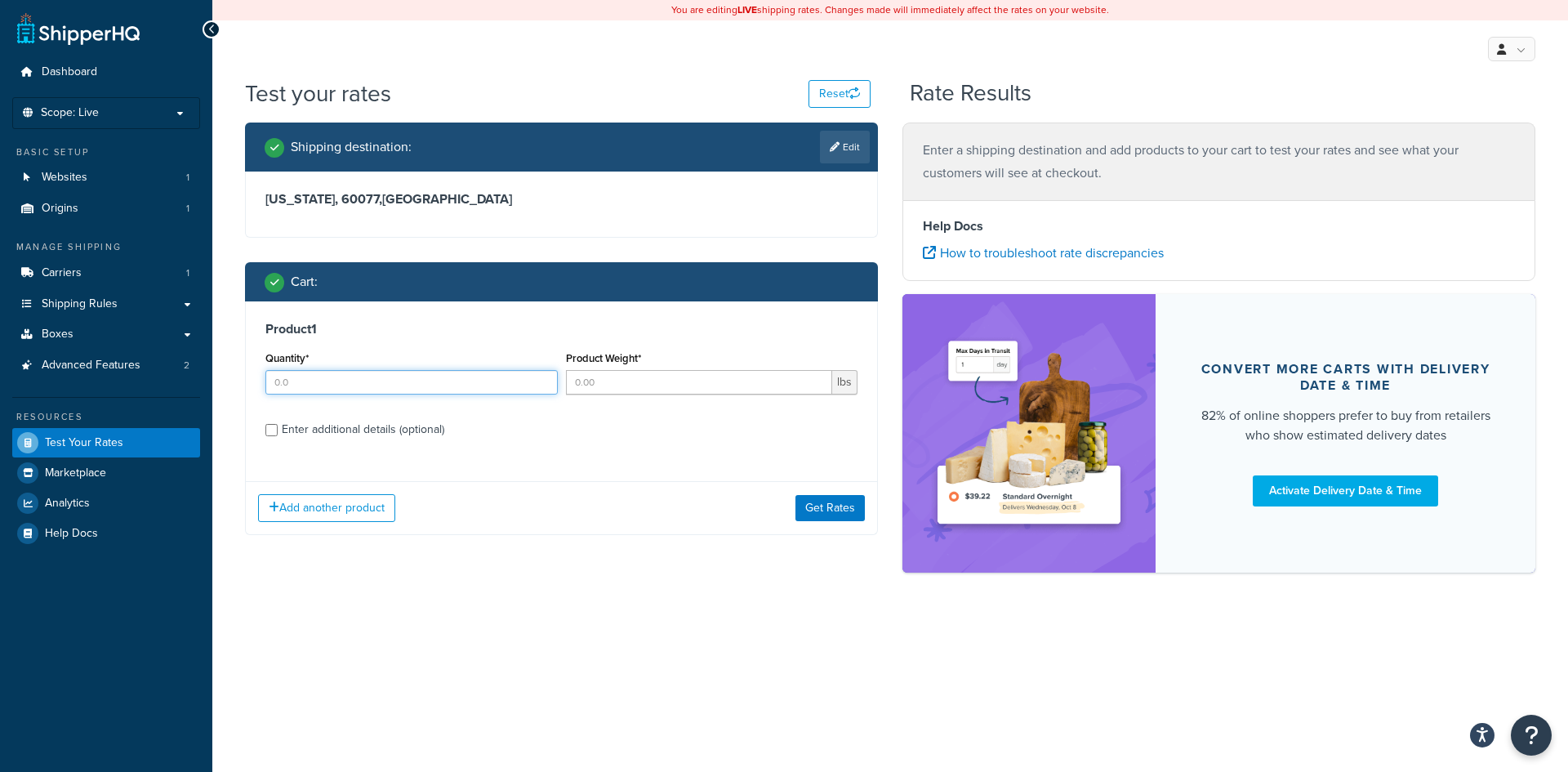
click at [314, 389] on input "Quantity*" at bounding box center [411, 382] width 292 height 25
type input "6"
click at [641, 389] on input "Product Weight*" at bounding box center [699, 382] width 267 height 25
type input "1.27"
click at [355, 515] on button "Add another product" at bounding box center [326, 508] width 137 height 28
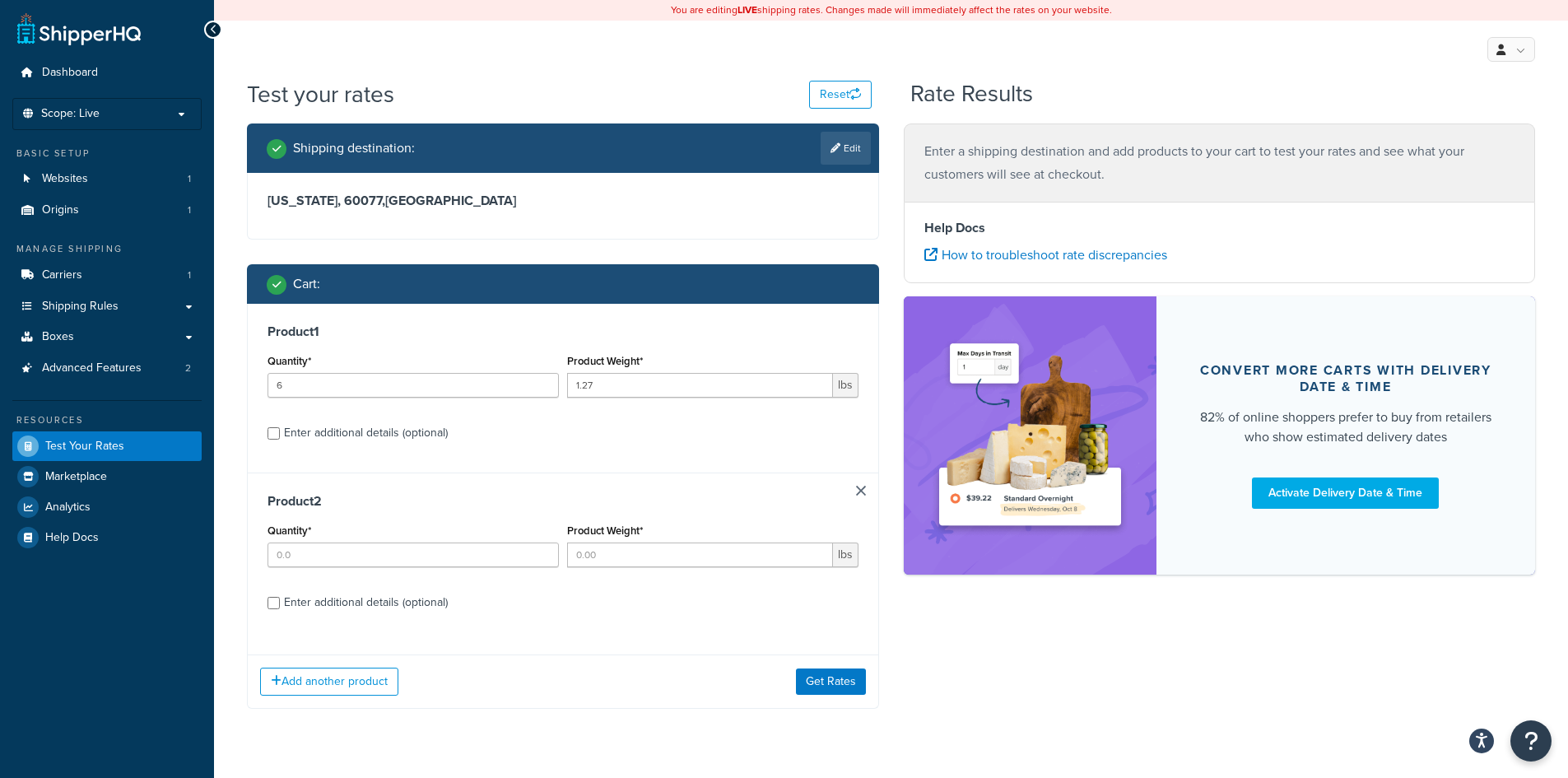
click at [861, 492] on link at bounding box center [861, 491] width 10 height 10
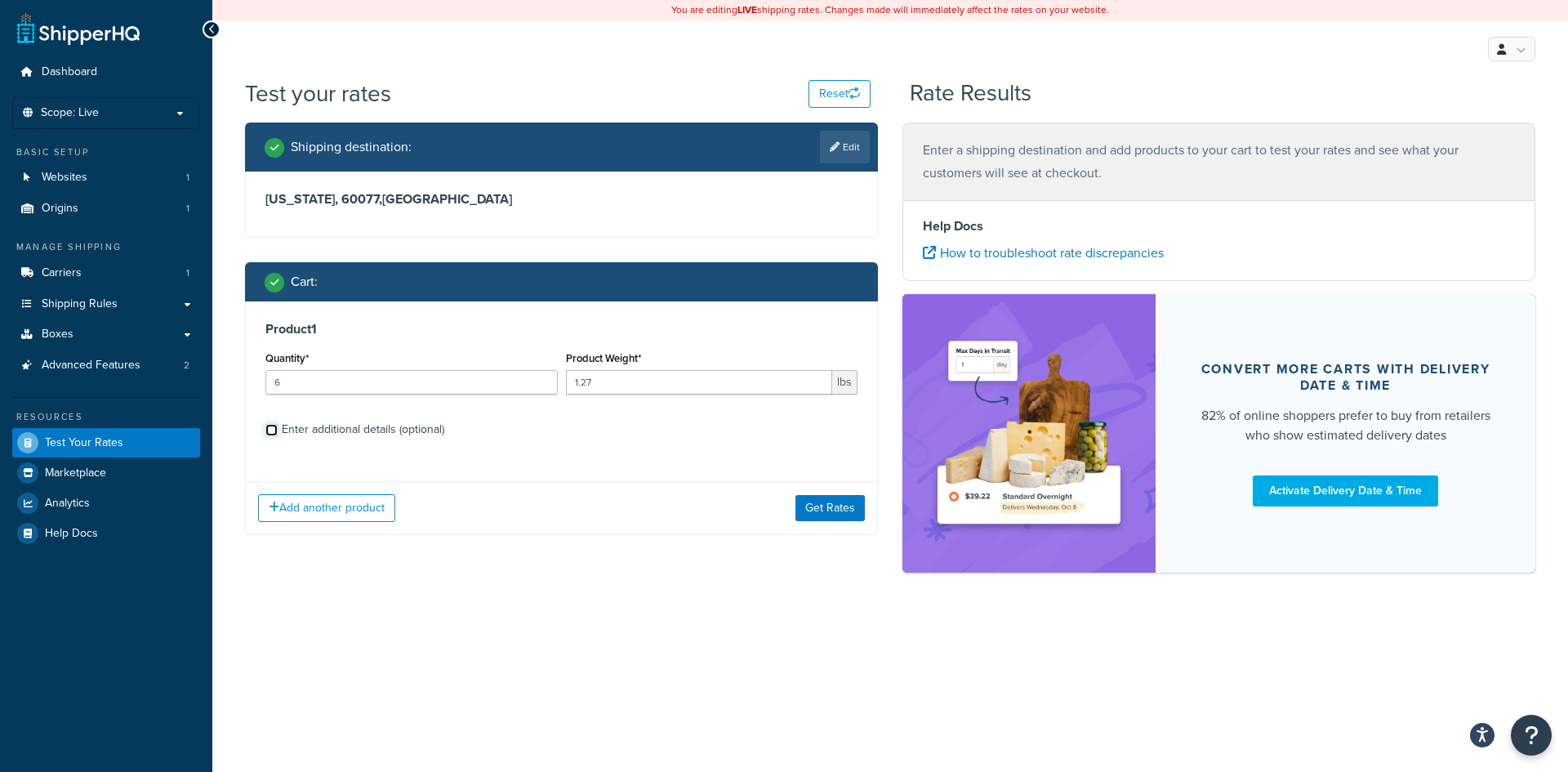
click at [275, 435] on input "Enter additional details (optional)" at bounding box center [271, 430] width 12 height 12
checkbox input "true"
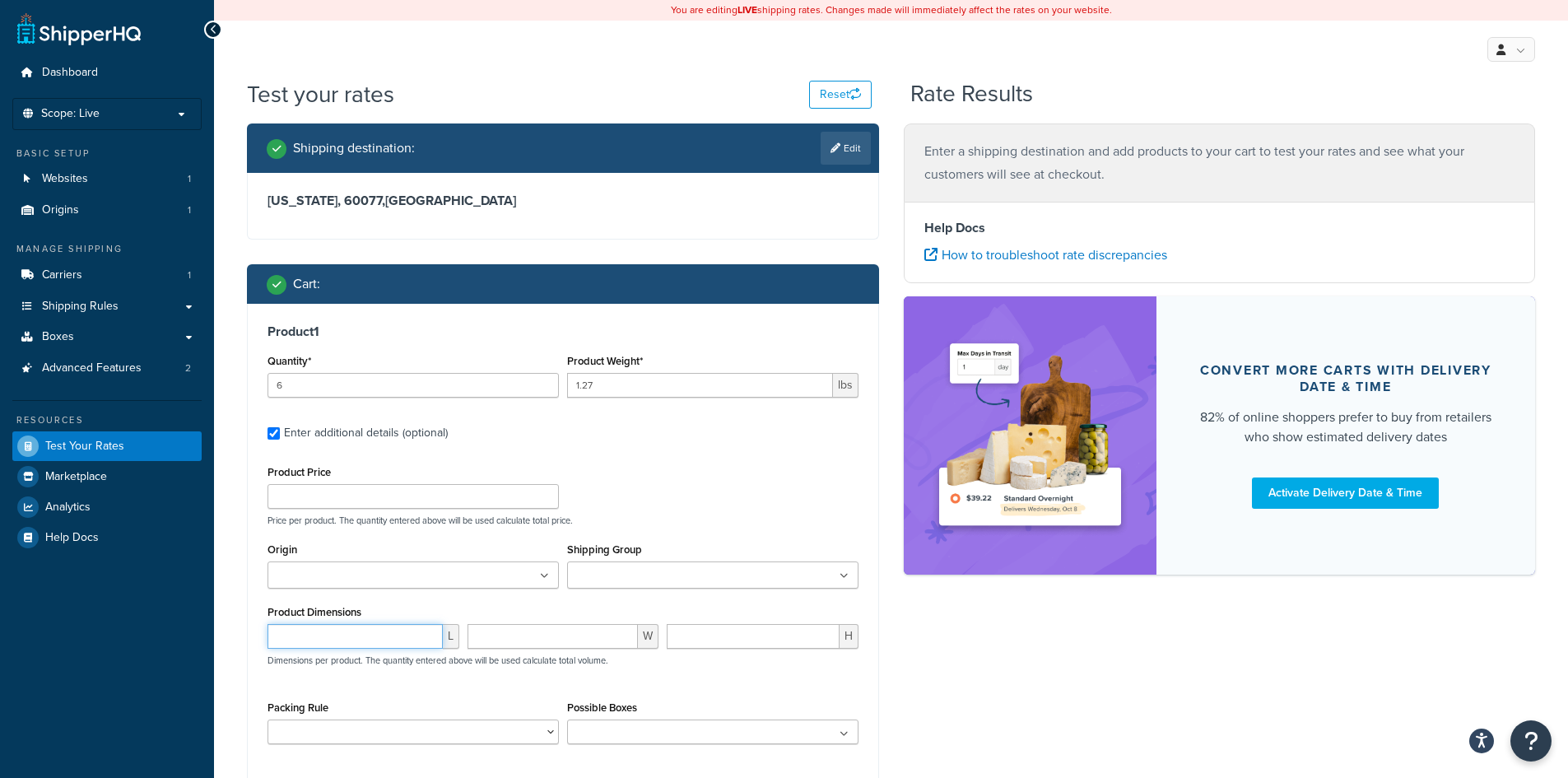
click at [307, 633] on input "number" at bounding box center [355, 636] width 176 height 25
type input "4.625"
drag, startPoint x: 534, startPoint y: 640, endPoint x: 581, endPoint y: 637, distance: 47.1
click at [534, 639] on input "number" at bounding box center [553, 636] width 171 height 25
type input "4"
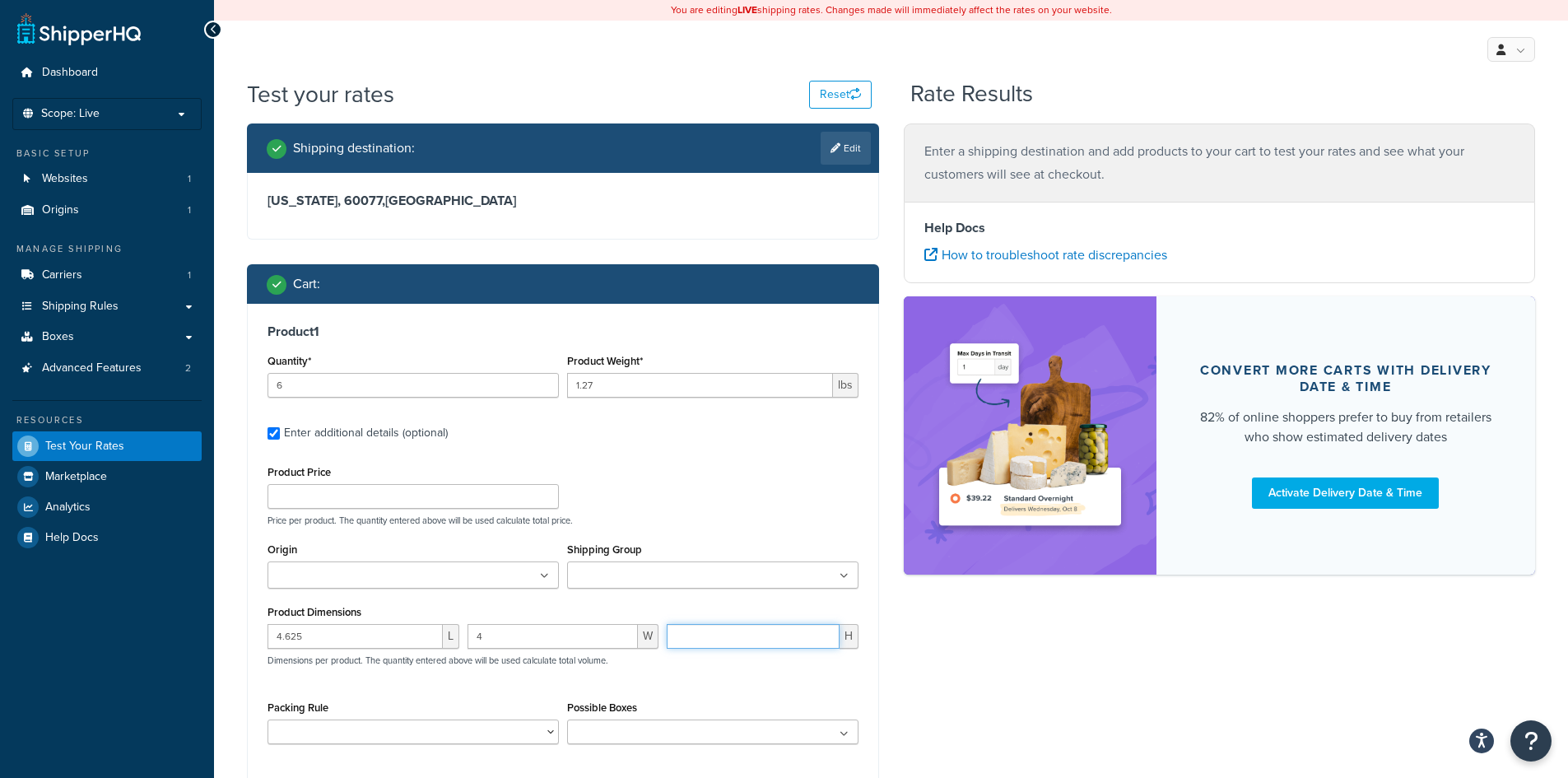
click at [753, 633] on input "number" at bounding box center [753, 636] width 173 height 25
type input "4.25"
drag, startPoint x: 729, startPoint y: 677, endPoint x: 706, endPoint y: 686, distance: 24.7
click at [729, 678] on div "4.625 L 4 W 4.25 H Dimensions per product. The quantity entered above will be u…" at bounding box center [563, 654] width 599 height 60
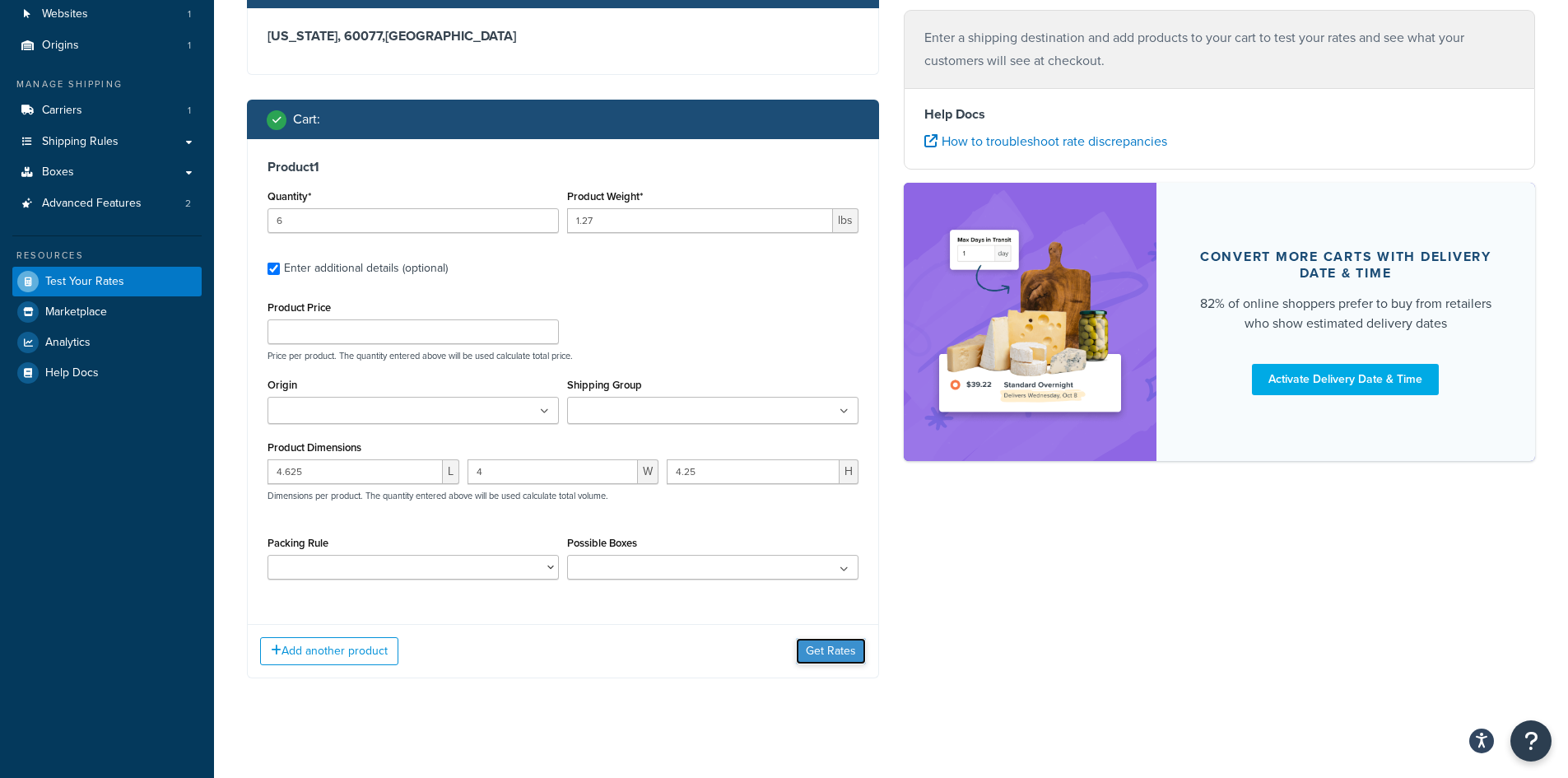
click at [842, 639] on button "Get Rates" at bounding box center [831, 651] width 70 height 27
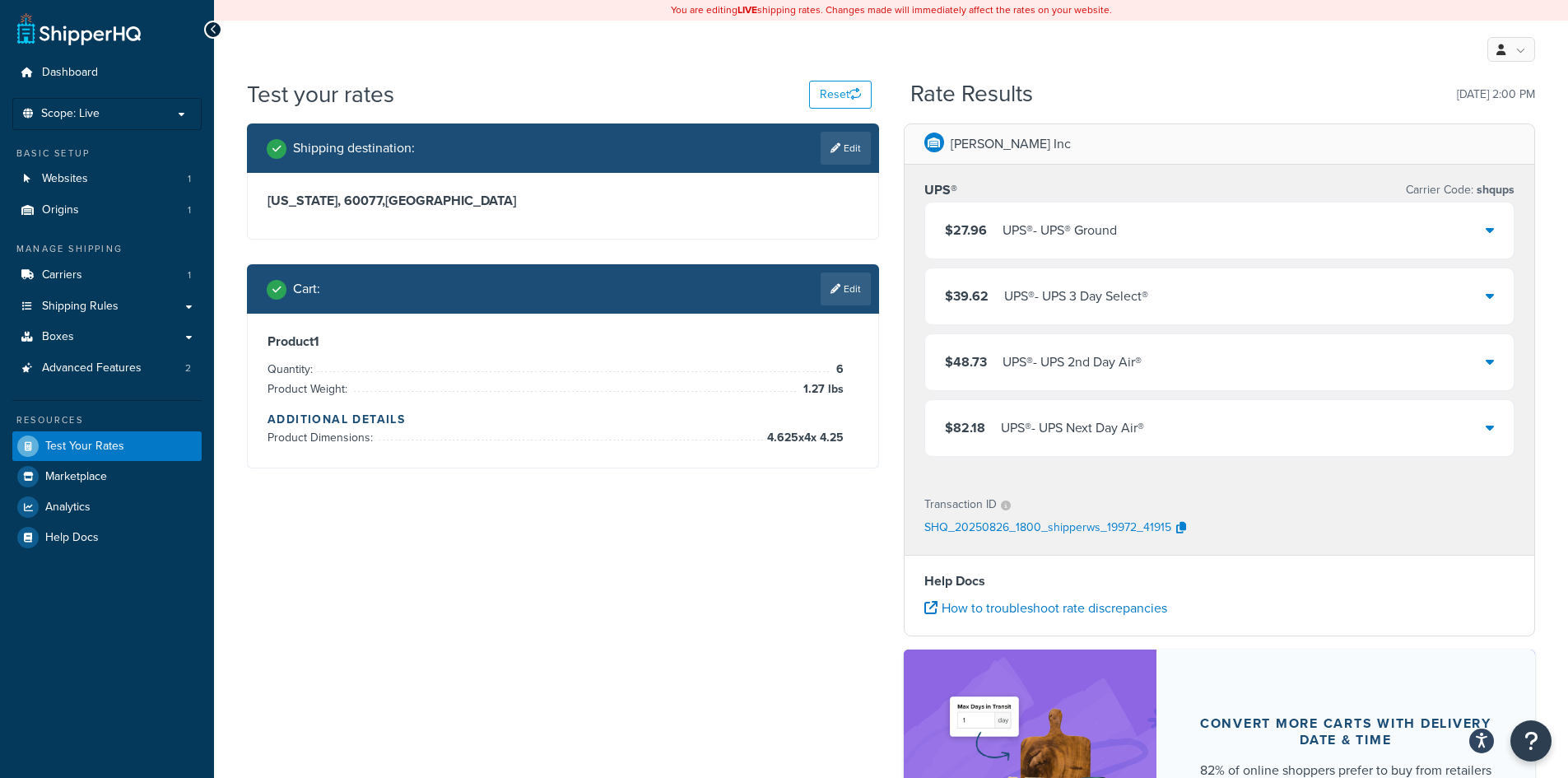
click at [1328, 226] on div "$27.96 UPS® - UPS® Ground" at bounding box center [1219, 230] width 589 height 56
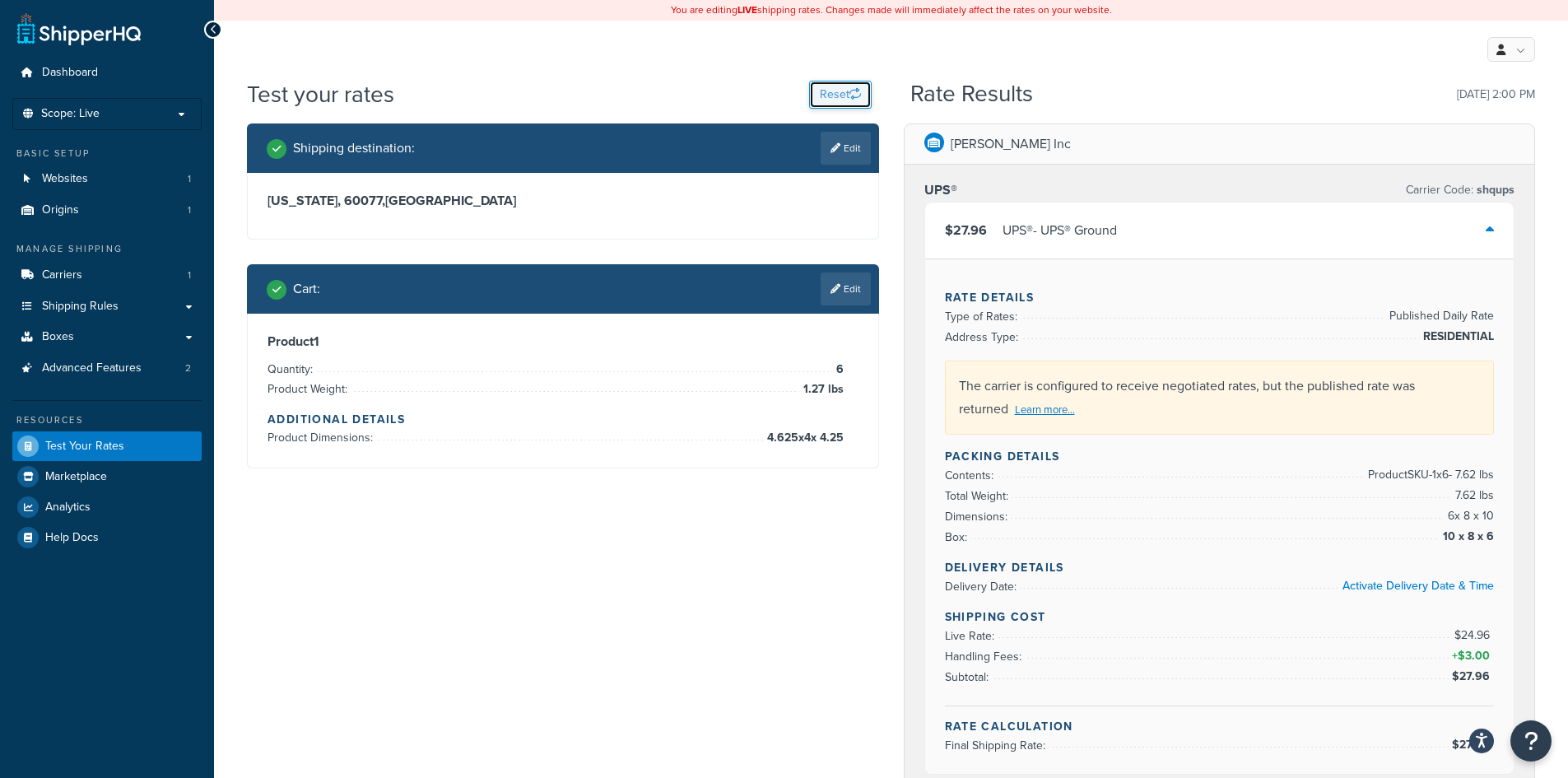
click at [844, 100] on button "Reset" at bounding box center [840, 94] width 63 height 28
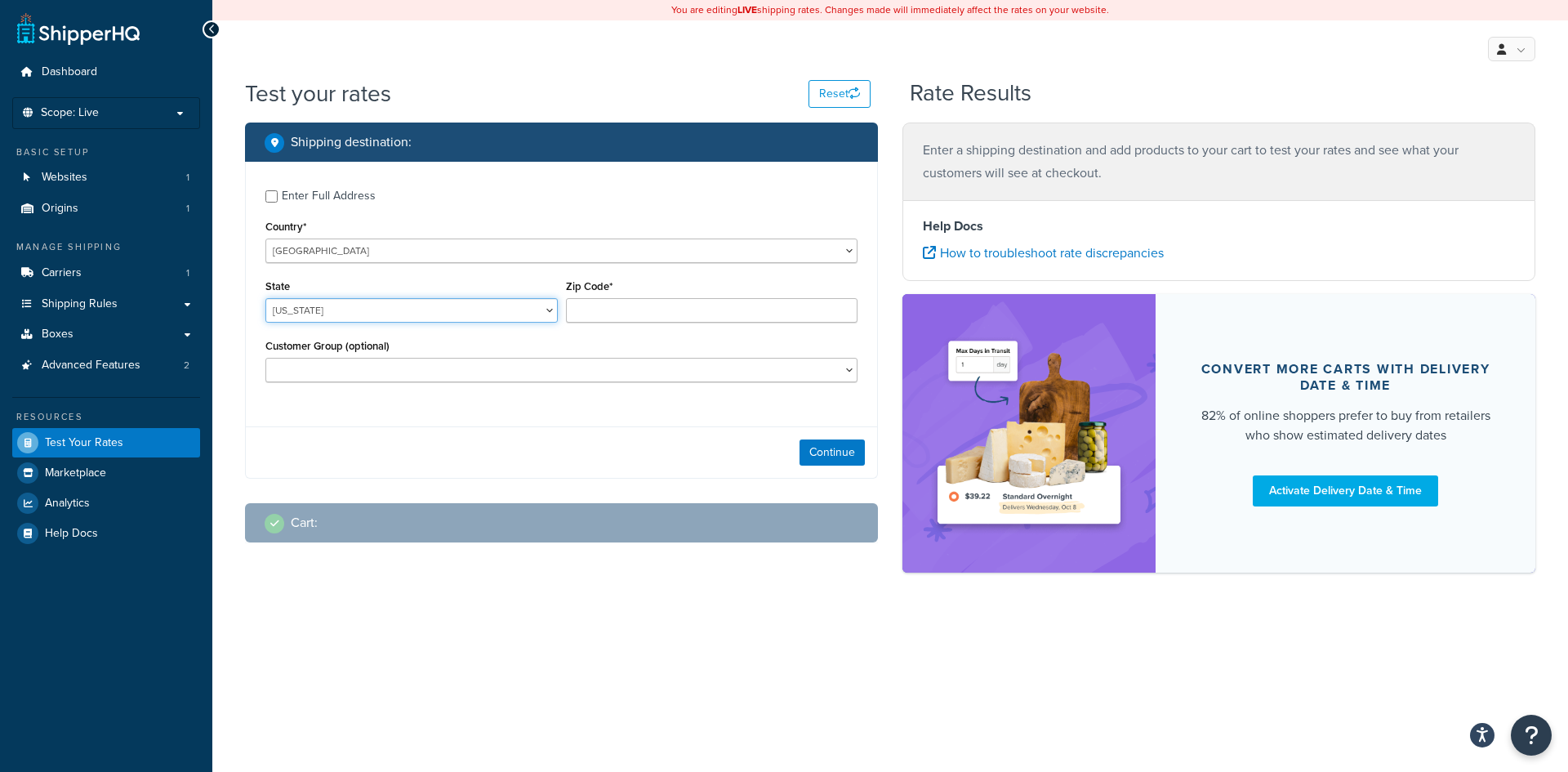
click at [412, 308] on select "[US_STATE] [US_STATE] [US_STATE] [US_STATE] [US_STATE] Armed Forces Americas Ar…" at bounding box center [411, 310] width 292 height 25
select select "NE"
click at [265, 298] on select "[US_STATE] [US_STATE] [US_STATE] [US_STATE] [US_STATE] Armed Forces Americas Ar…" at bounding box center [411, 310] width 292 height 25
click at [636, 306] on input "Zip Code*" at bounding box center [712, 310] width 292 height 25
type input "68701"
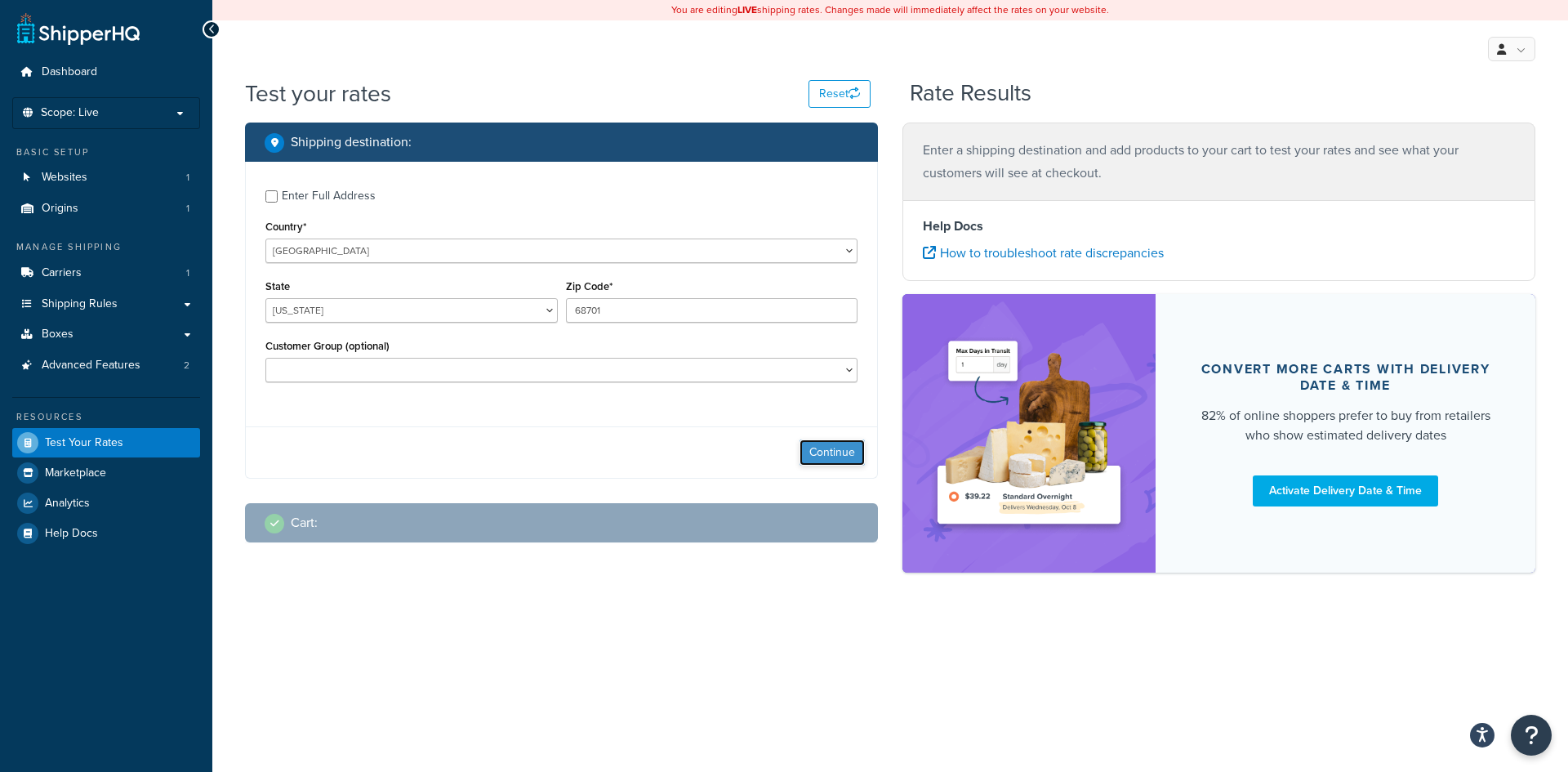
click at [826, 451] on button "Continue" at bounding box center [832, 452] width 65 height 26
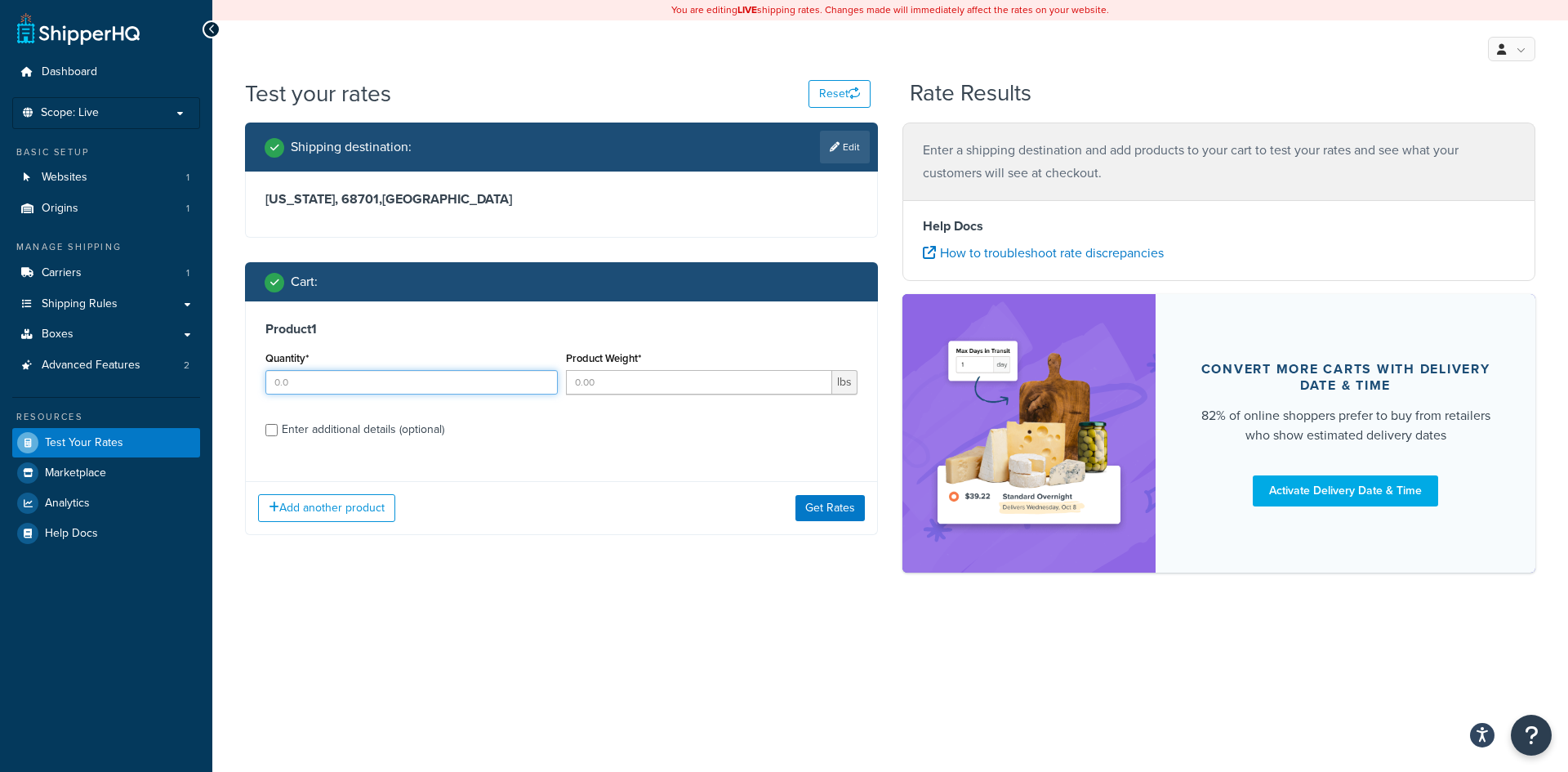
click at [360, 384] on input "Quantity*" at bounding box center [411, 382] width 292 height 25
type input "24"
click at [620, 382] on input "Product Weight*" at bounding box center [699, 382] width 267 height 25
type input "0.8"
click at [649, 417] on label "Enter additional details (optional)" at bounding box center [570, 428] width 576 height 26
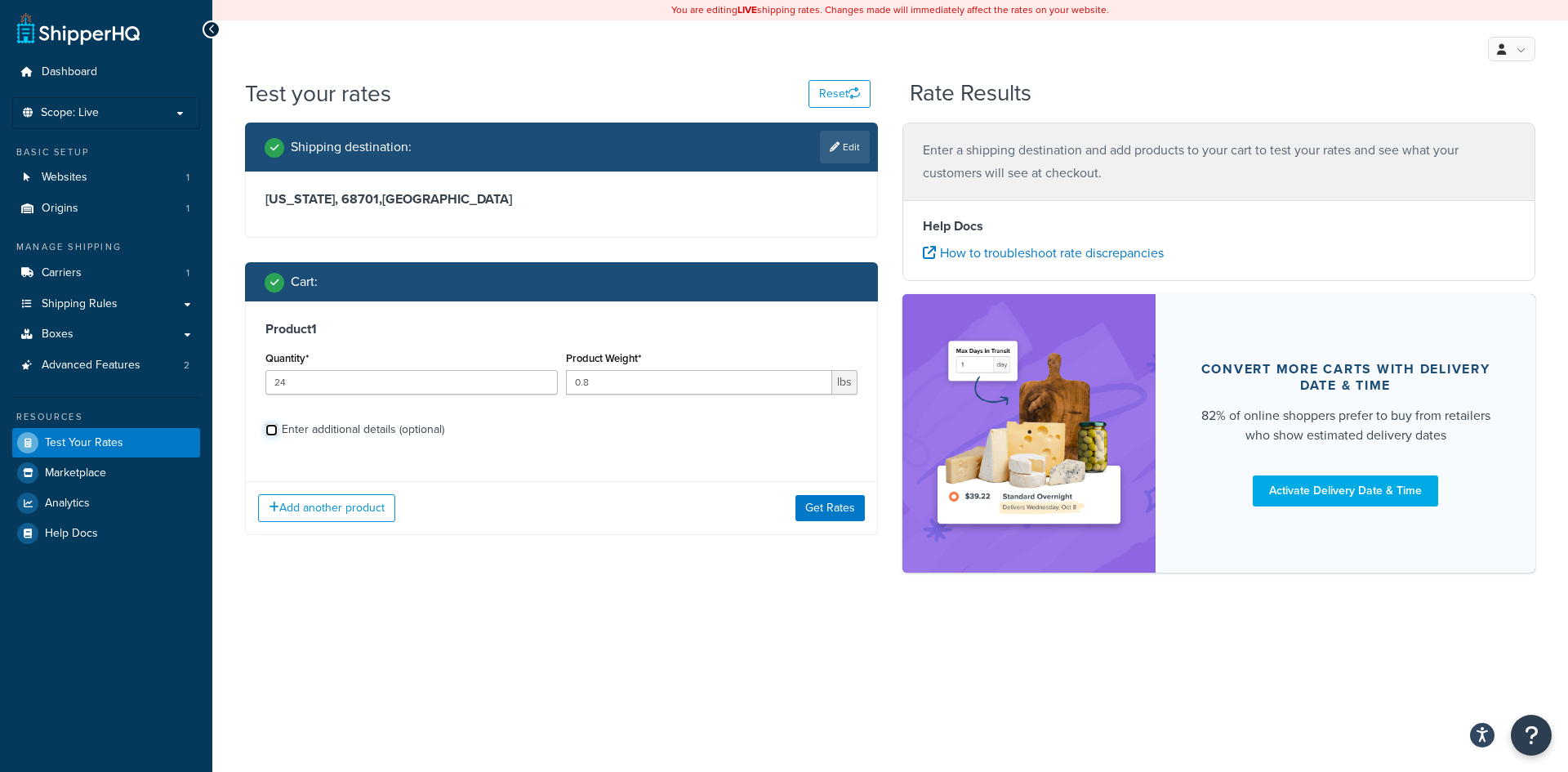
click at [278, 424] on input "Enter additional details (optional)" at bounding box center [271, 430] width 12 height 12
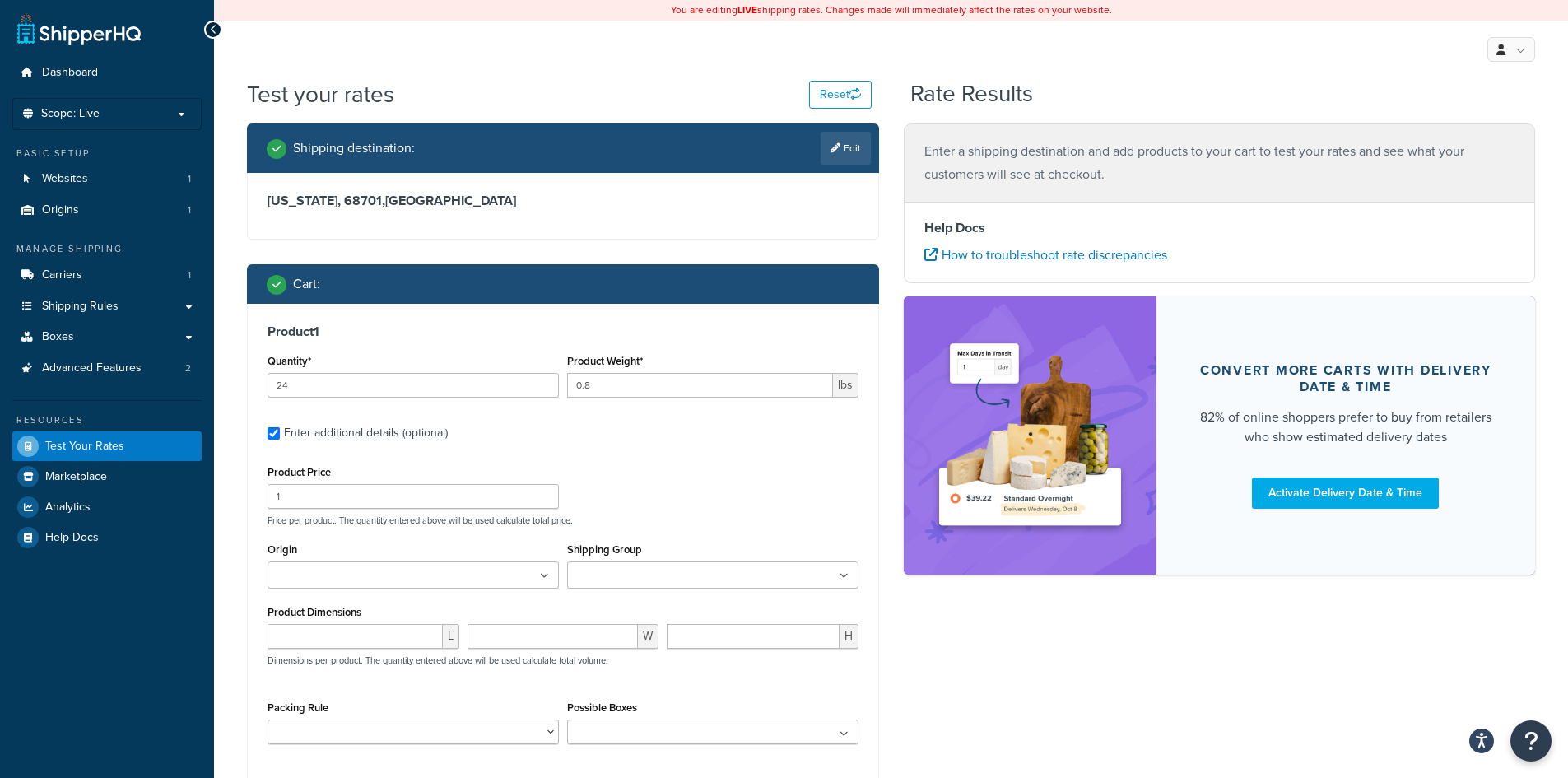
click at [283, 437] on div "Enter additional details (optional)" at bounding box center [563, 431] width 591 height 27
click at [271, 434] on input "Enter additional details (optional)" at bounding box center [273, 434] width 12 height 12
checkbox input "false"
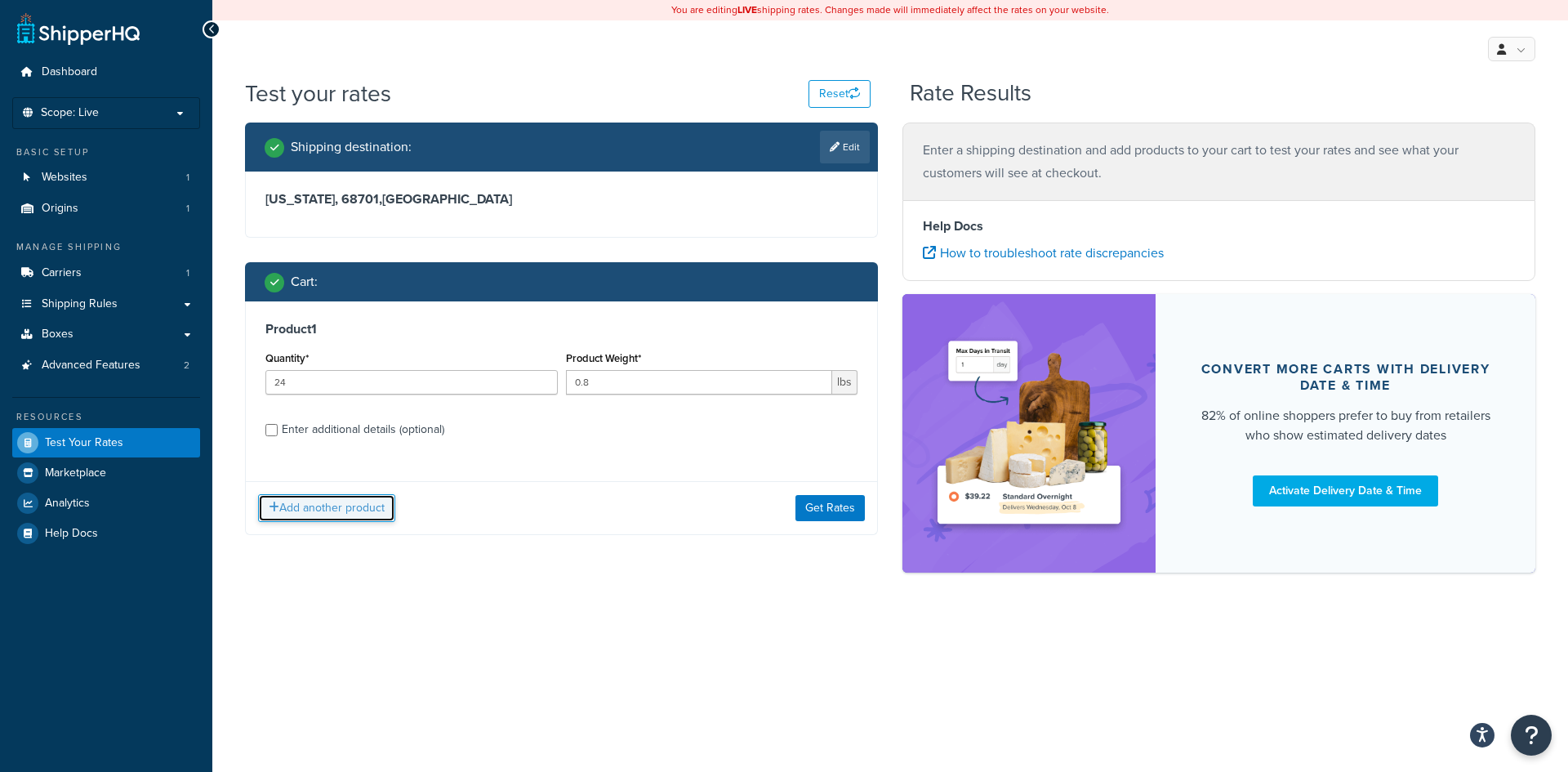
click at [283, 505] on button "Add another product" at bounding box center [326, 508] width 137 height 28
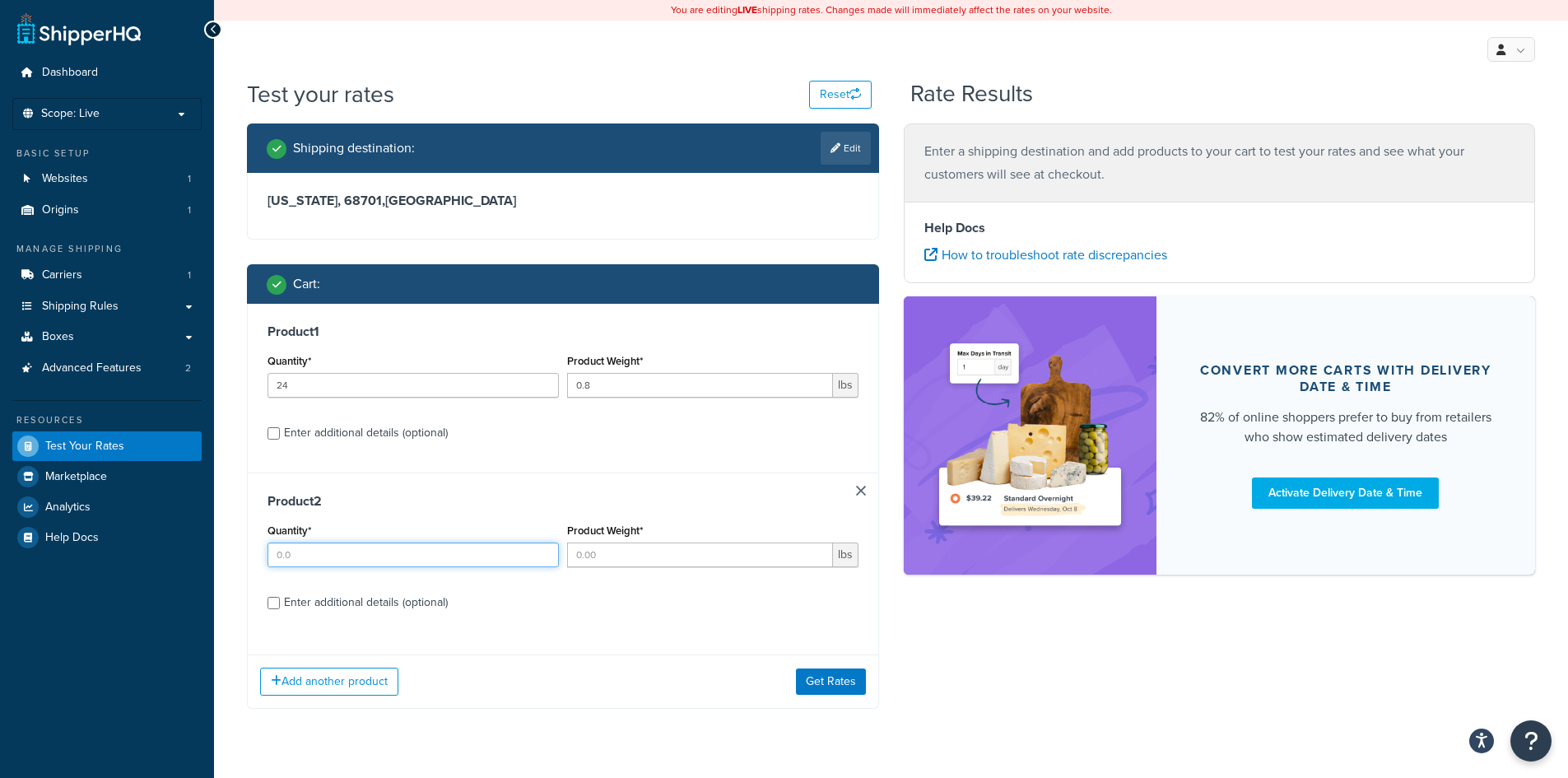
click at [318, 548] on input "Quantity*" at bounding box center [413, 554] width 291 height 25
type input "24"
click at [623, 555] on input "Product Weight*" at bounding box center [700, 554] width 265 height 25
type input "0.8"
drag, startPoint x: 349, startPoint y: 676, endPoint x: 379, endPoint y: 657, distance: 35.5
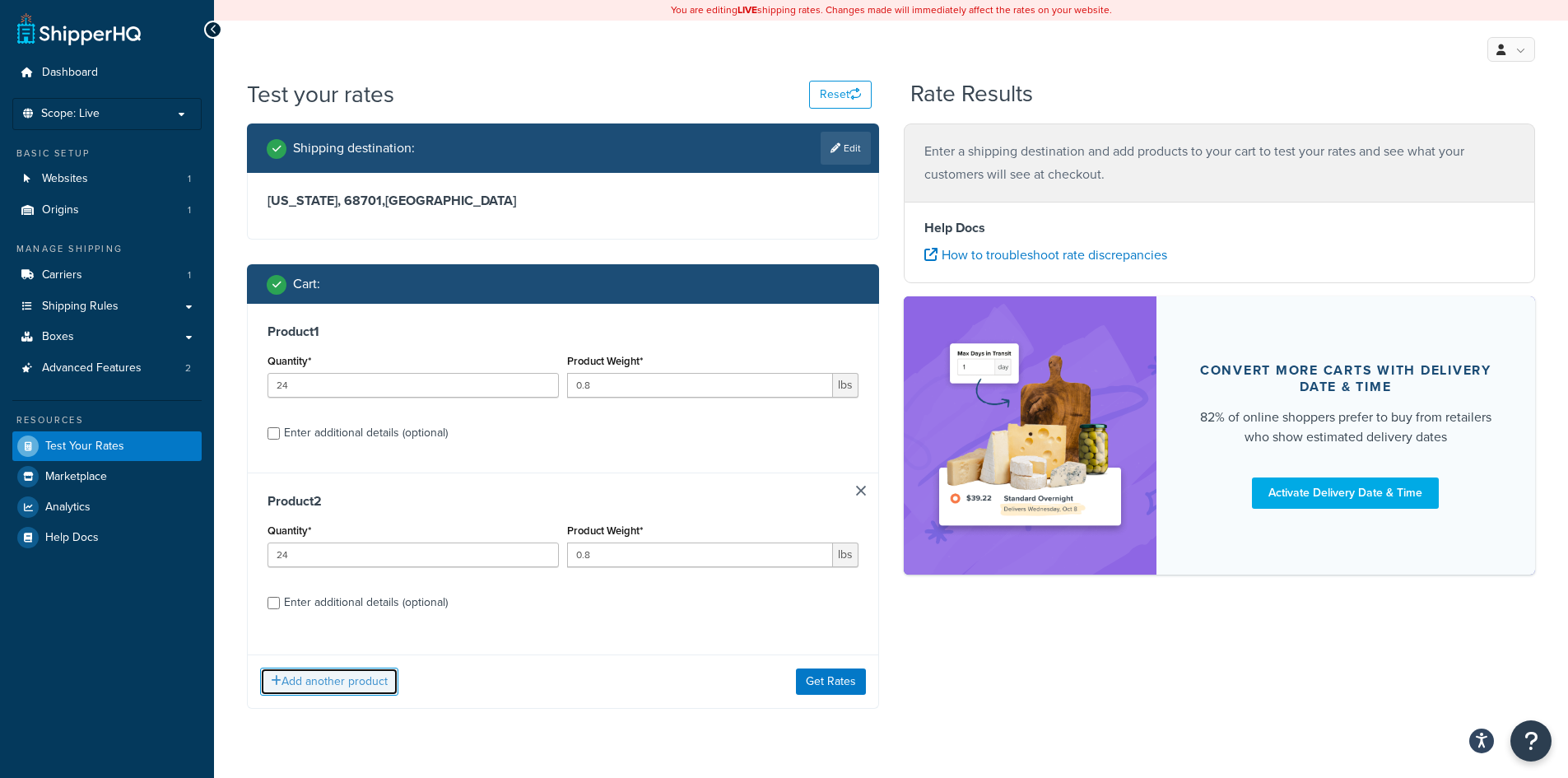
click at [349, 677] on button "Add another product" at bounding box center [329, 681] width 138 height 28
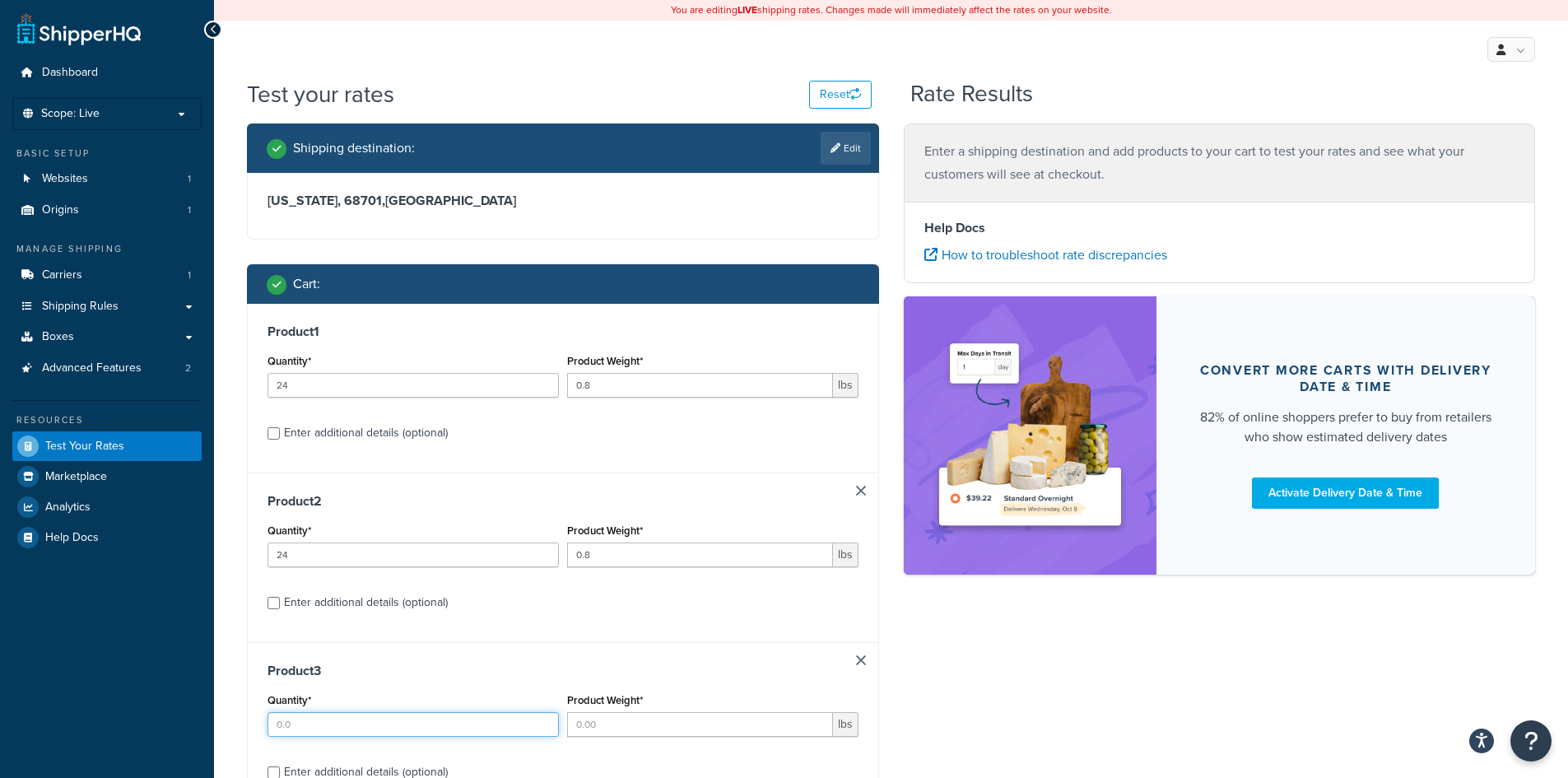
click at [348, 718] on input "Quantity*" at bounding box center [413, 724] width 291 height 25
type input "24"
click at [645, 713] on div "Product Weight* lbs" at bounding box center [712, 713] width 291 height 48
click at [639, 727] on input "Product Weight*" at bounding box center [700, 724] width 265 height 25
type input "0.8"
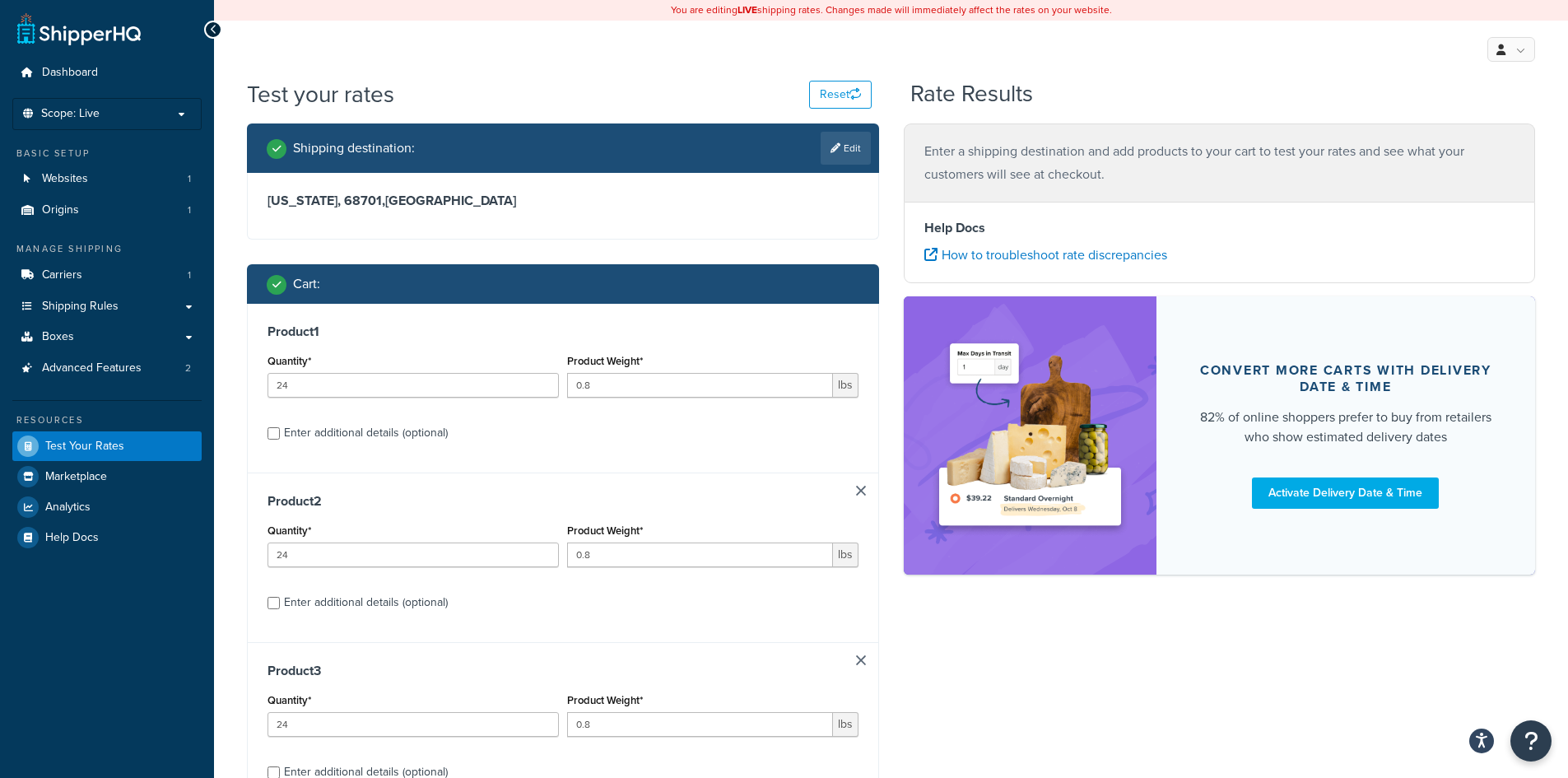
click at [697, 656] on div "Product 3 Quantity* 24 Product Weight* 0.8 lbs Enter additional details (option…" at bounding box center [563, 727] width 630 height 170
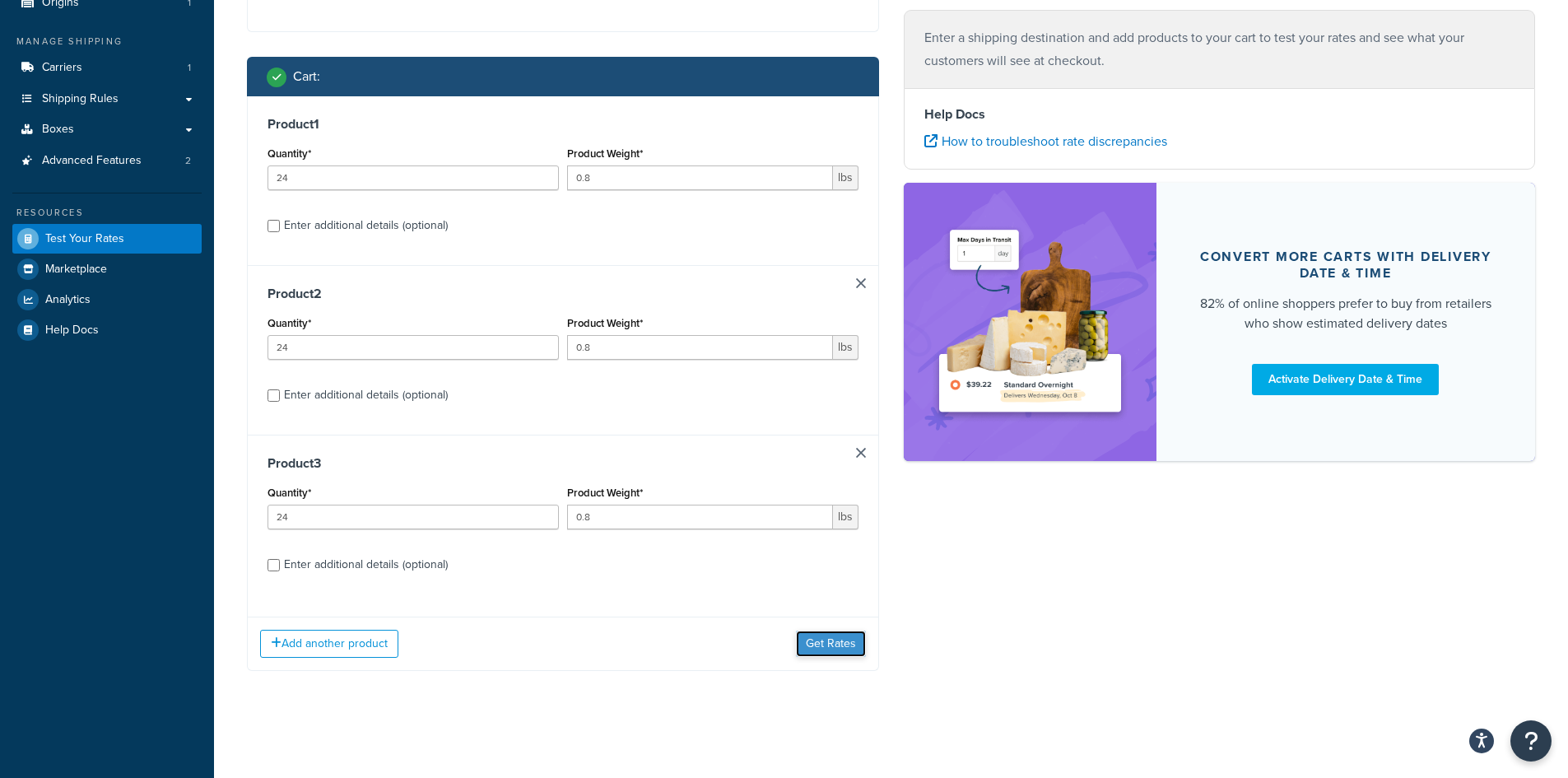
click at [833, 634] on button "Get Rates" at bounding box center [831, 643] width 70 height 27
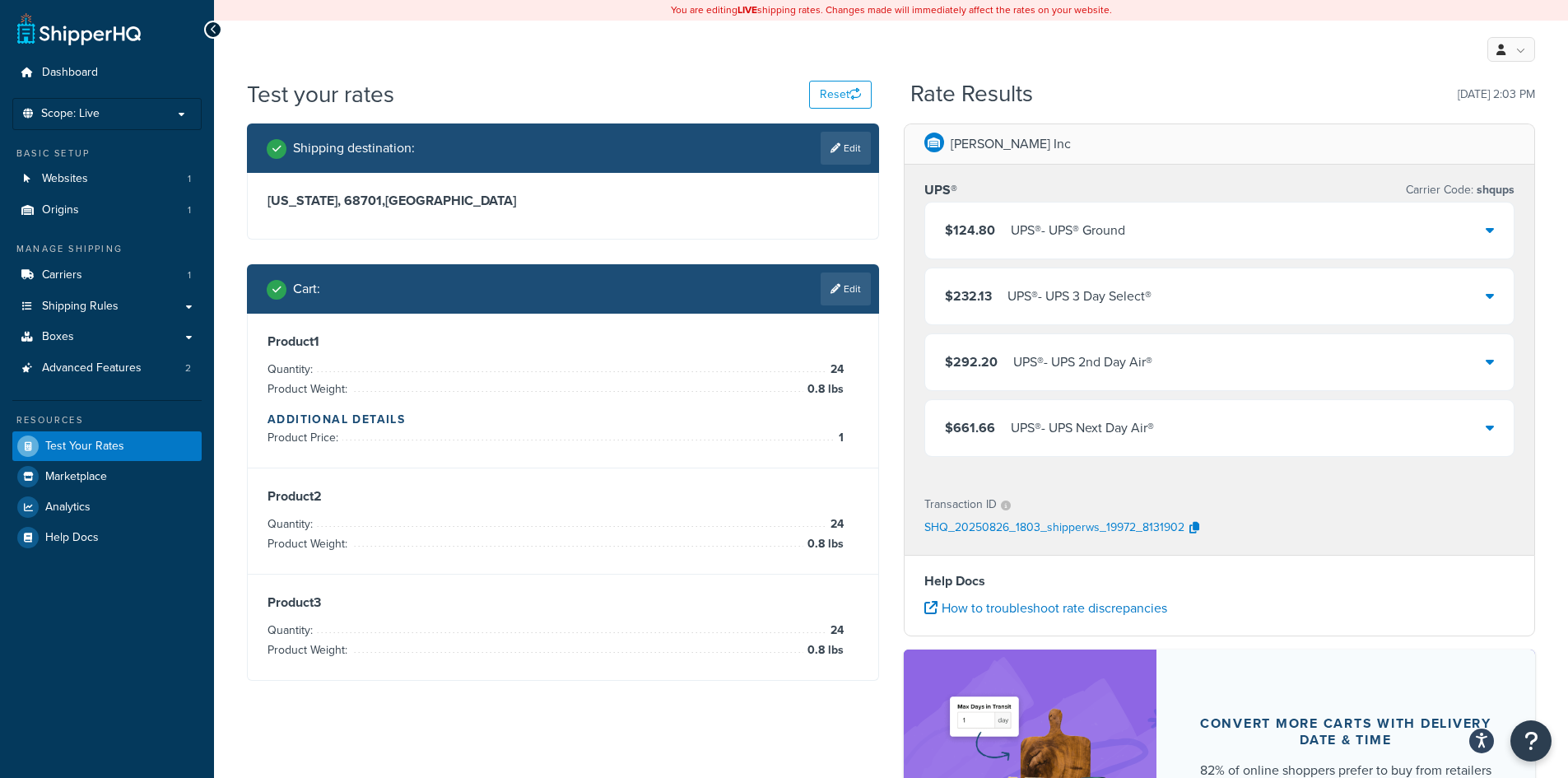
click at [1492, 222] on div at bounding box center [1490, 230] width 9 height 23
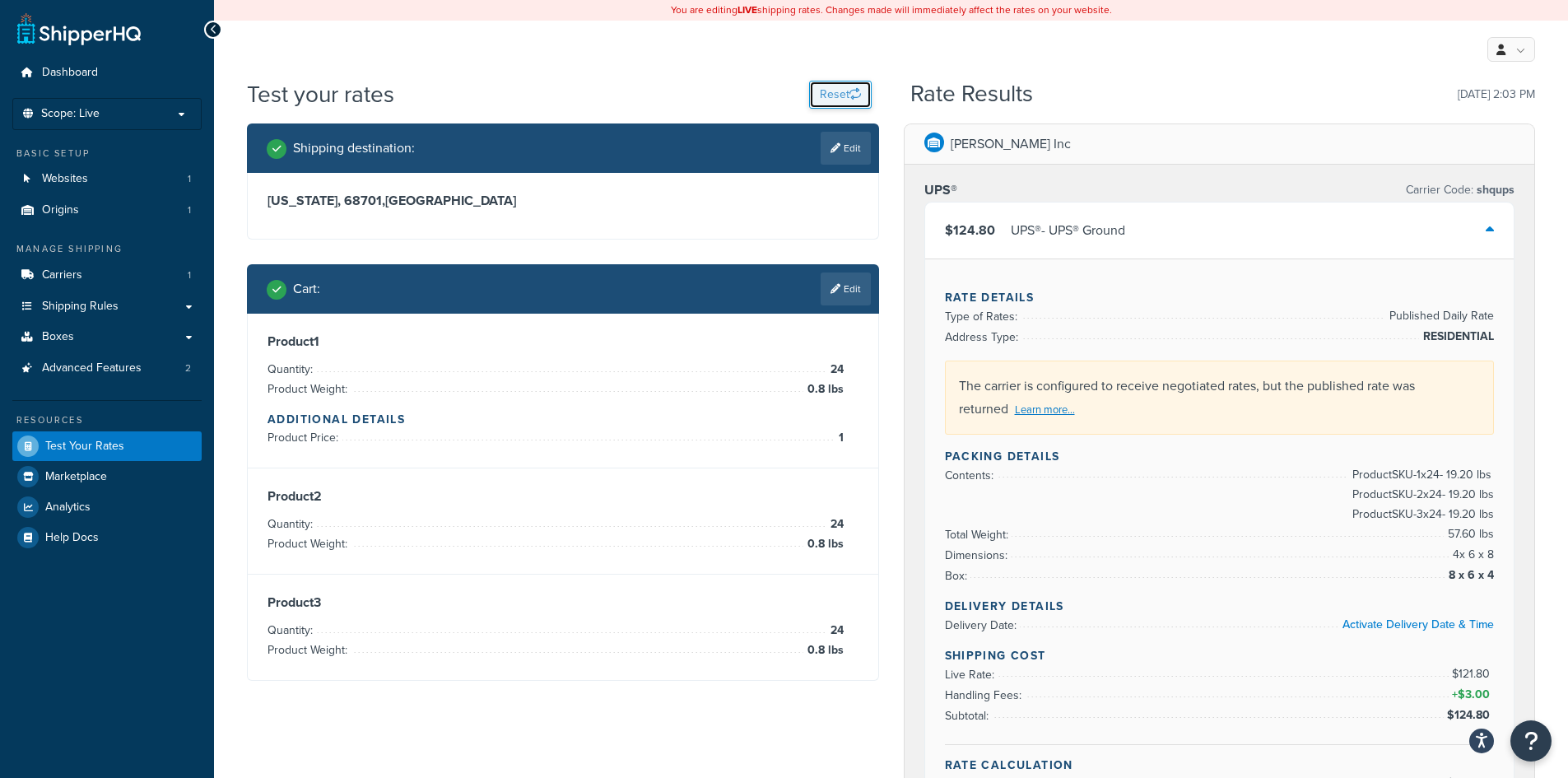
click at [862, 96] on button "Reset" at bounding box center [840, 94] width 63 height 28
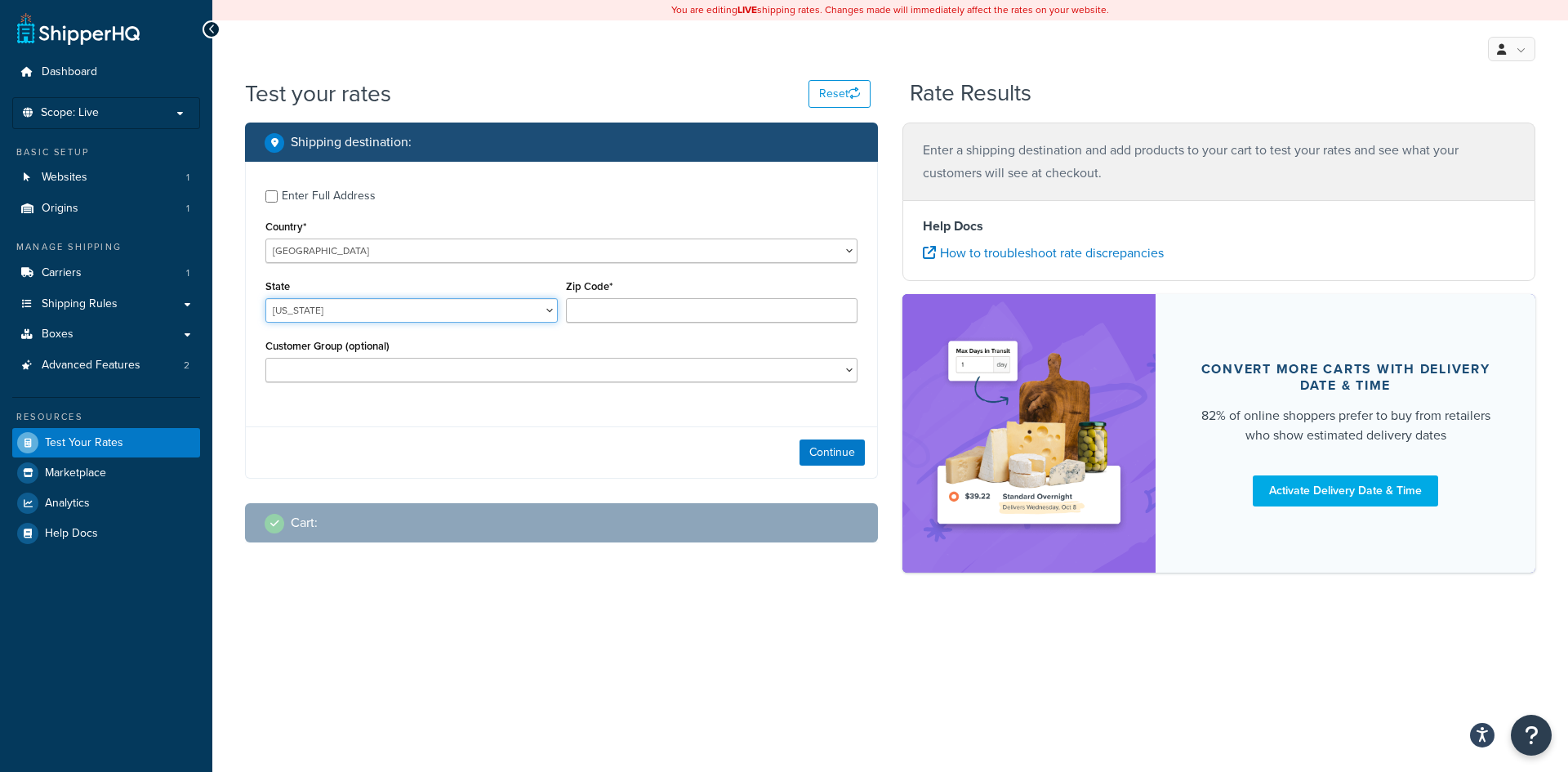
click at [497, 304] on select "[US_STATE] [US_STATE] [US_STATE] [US_STATE] [US_STATE] Armed Forces Americas Ar…" at bounding box center [411, 310] width 292 height 25
select select "MI"
click at [265, 298] on select "[US_STATE] [US_STATE] [US_STATE] [US_STATE] [US_STATE] Armed Forces Americas Ar…" at bounding box center [411, 310] width 292 height 25
click at [629, 306] on input "Zip Code*" at bounding box center [712, 310] width 292 height 25
type input "49340"
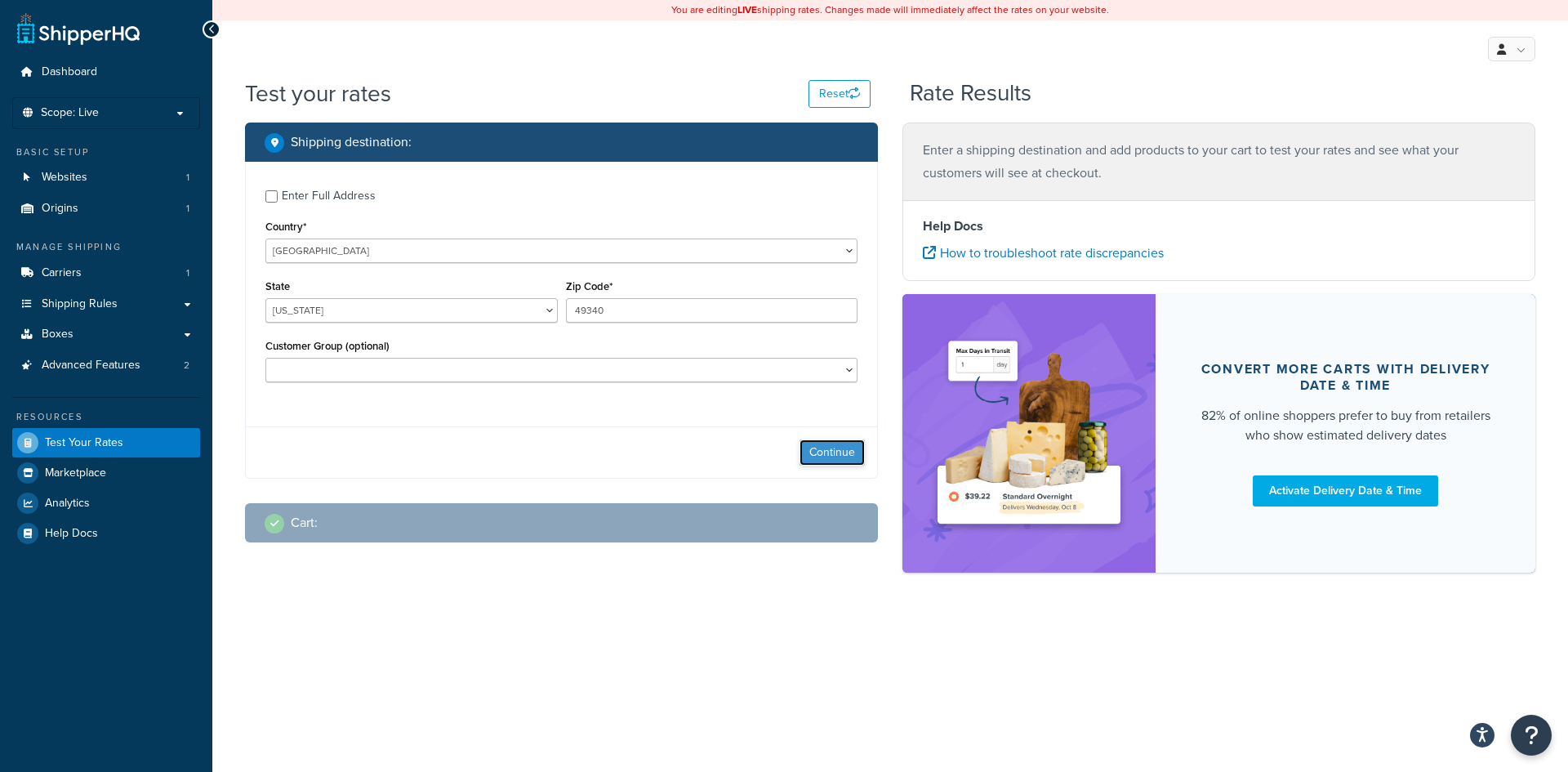
click at [832, 463] on button "Continue" at bounding box center [832, 452] width 65 height 26
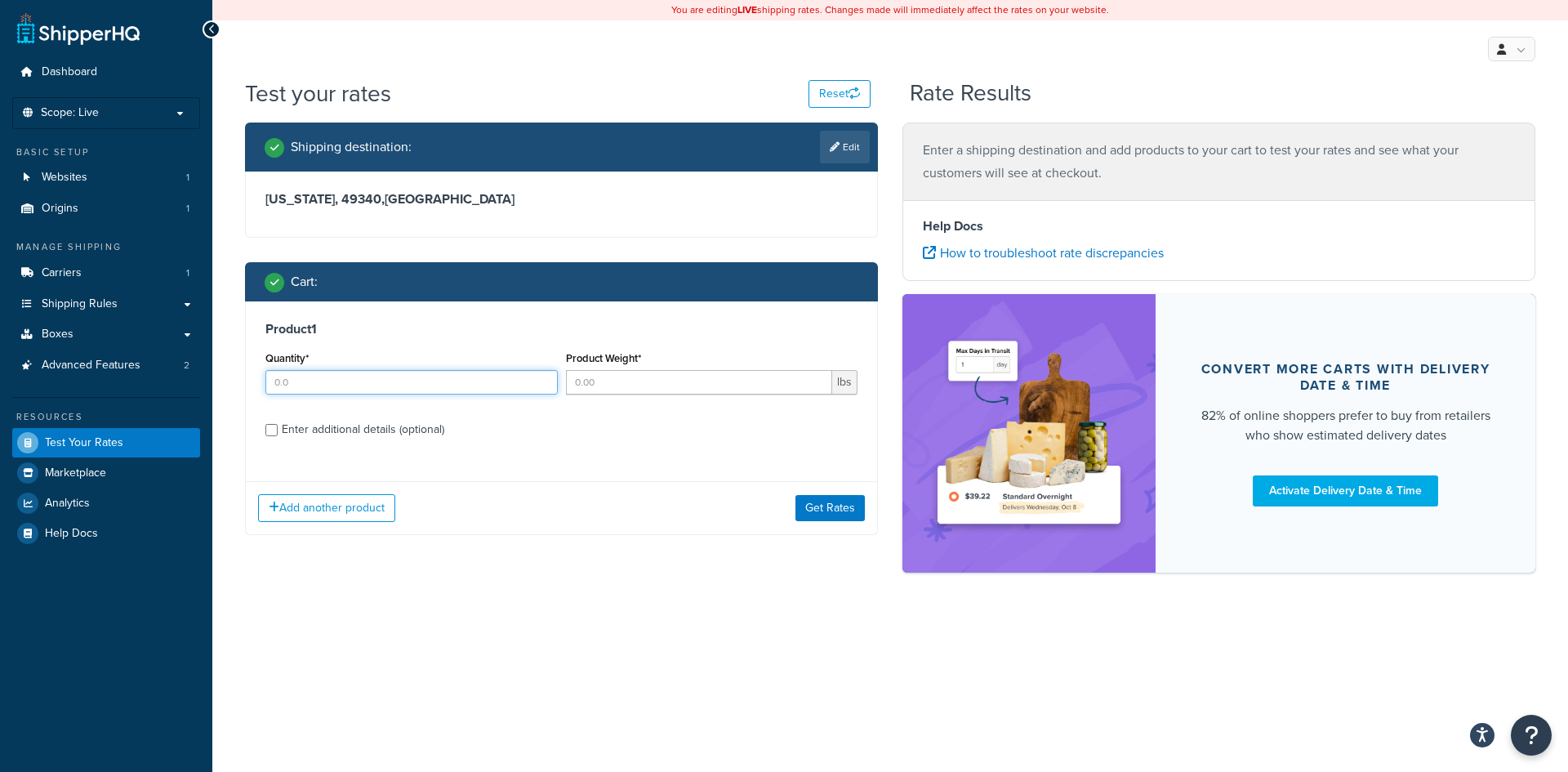
click at [416, 383] on input "Quantity*" at bounding box center [411, 382] width 292 height 25
type input "3"
click at [677, 385] on input "Product Weight*" at bounding box center [699, 382] width 267 height 25
type input "8.76"
click at [272, 434] on input "Enter additional details (optional)" at bounding box center [271, 430] width 12 height 12
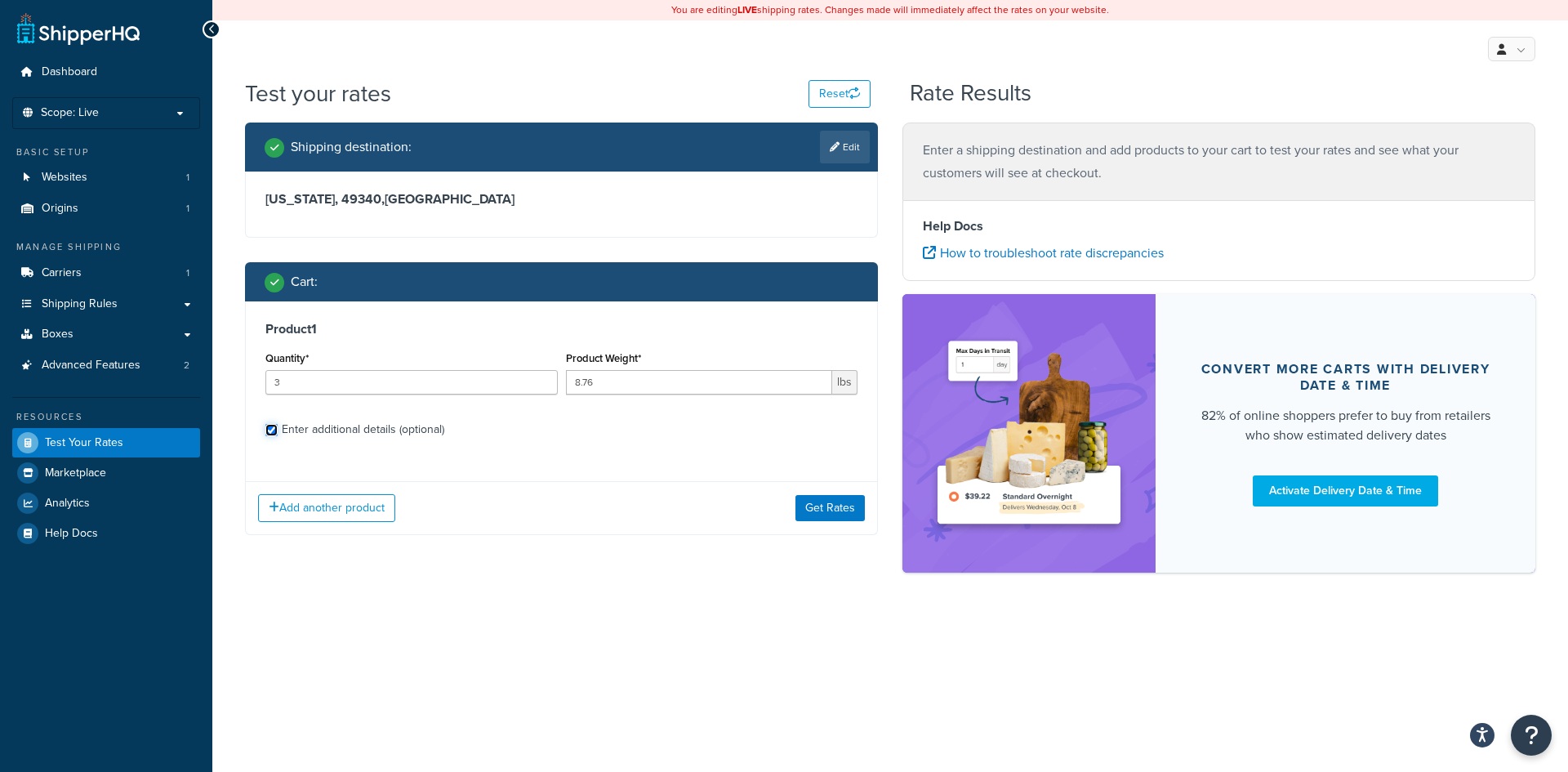
checkbox input "true"
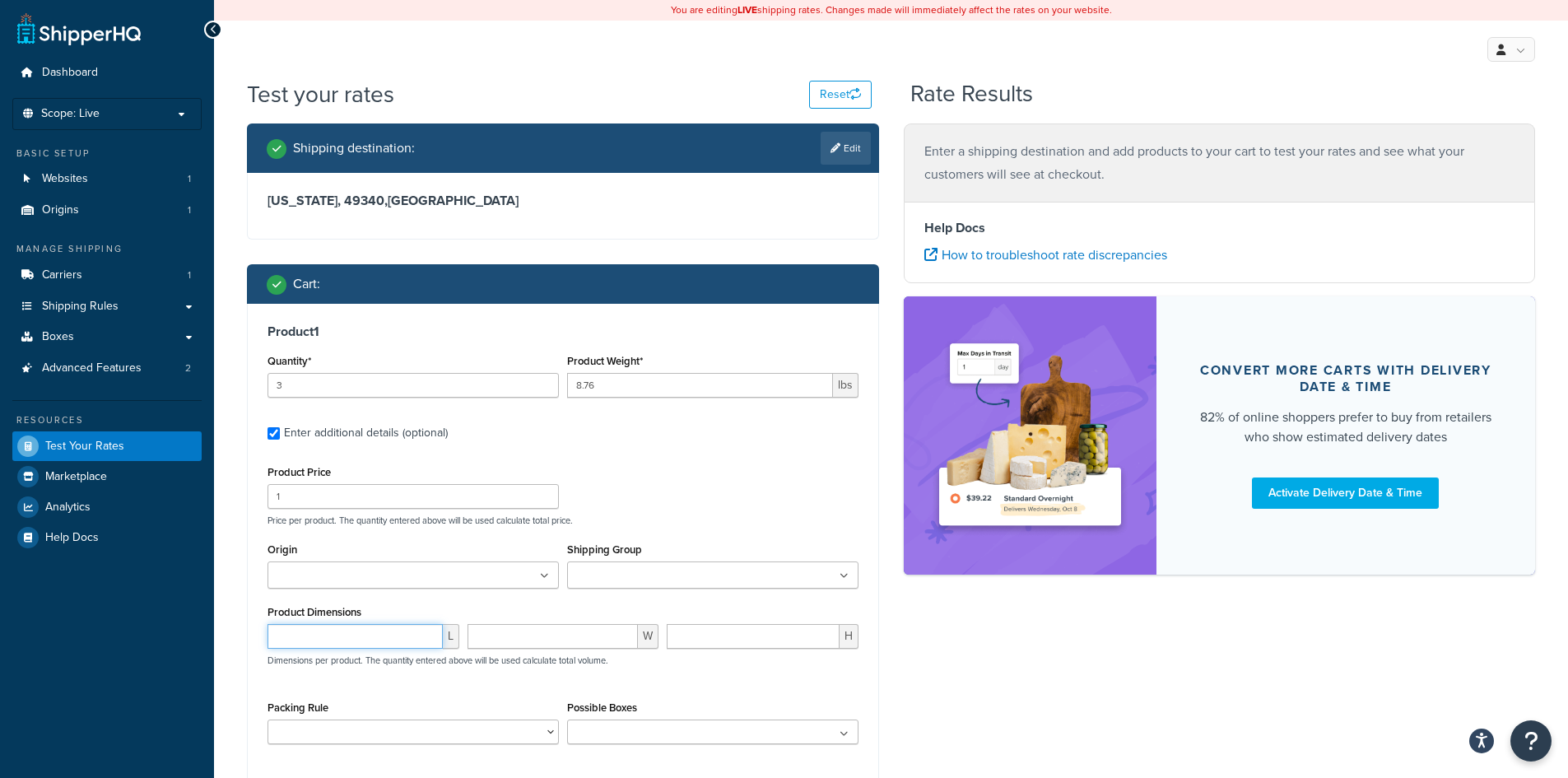
click at [342, 640] on input "number" at bounding box center [355, 636] width 176 height 25
type input "6"
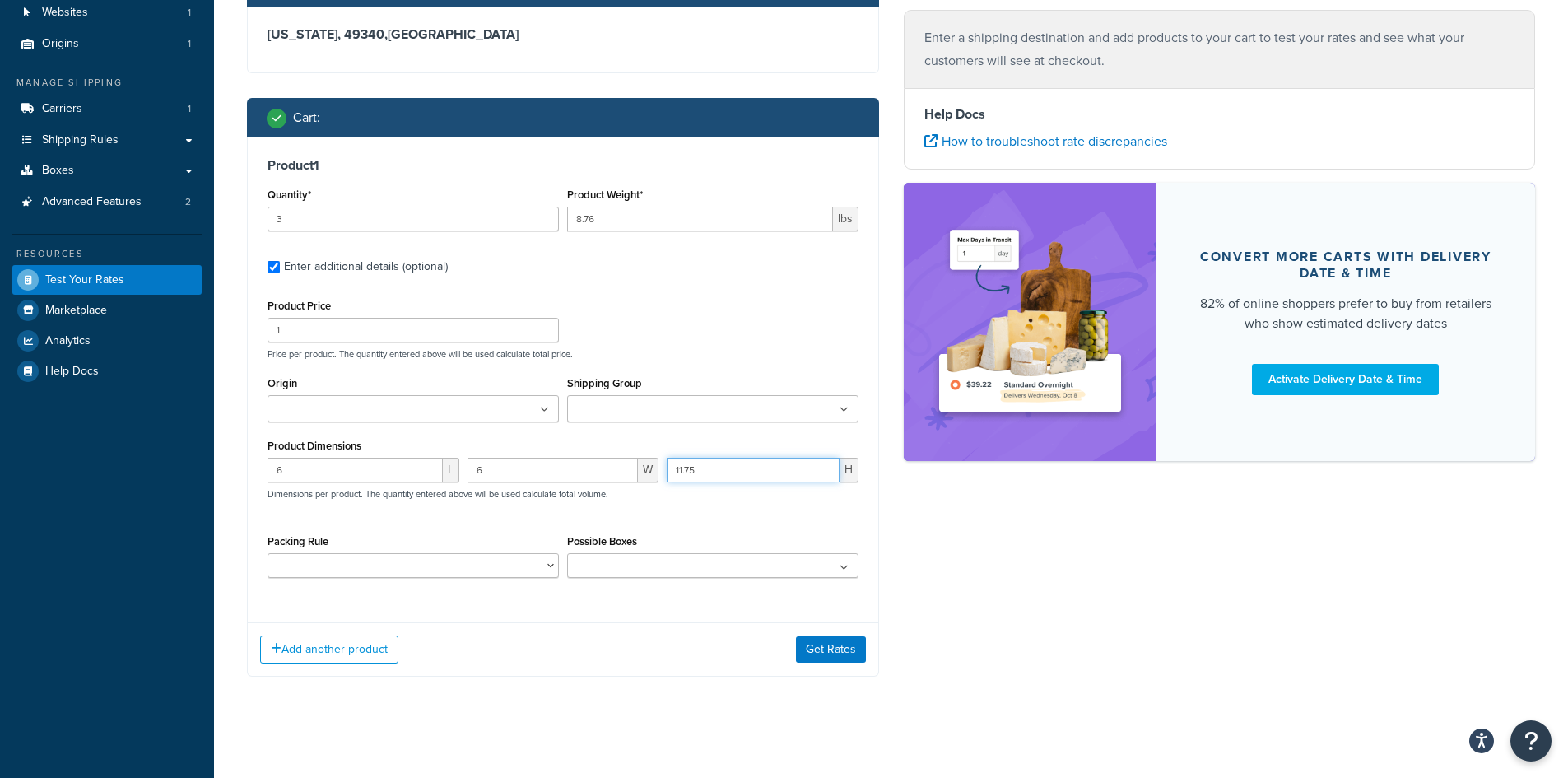
scroll to position [172, 0]
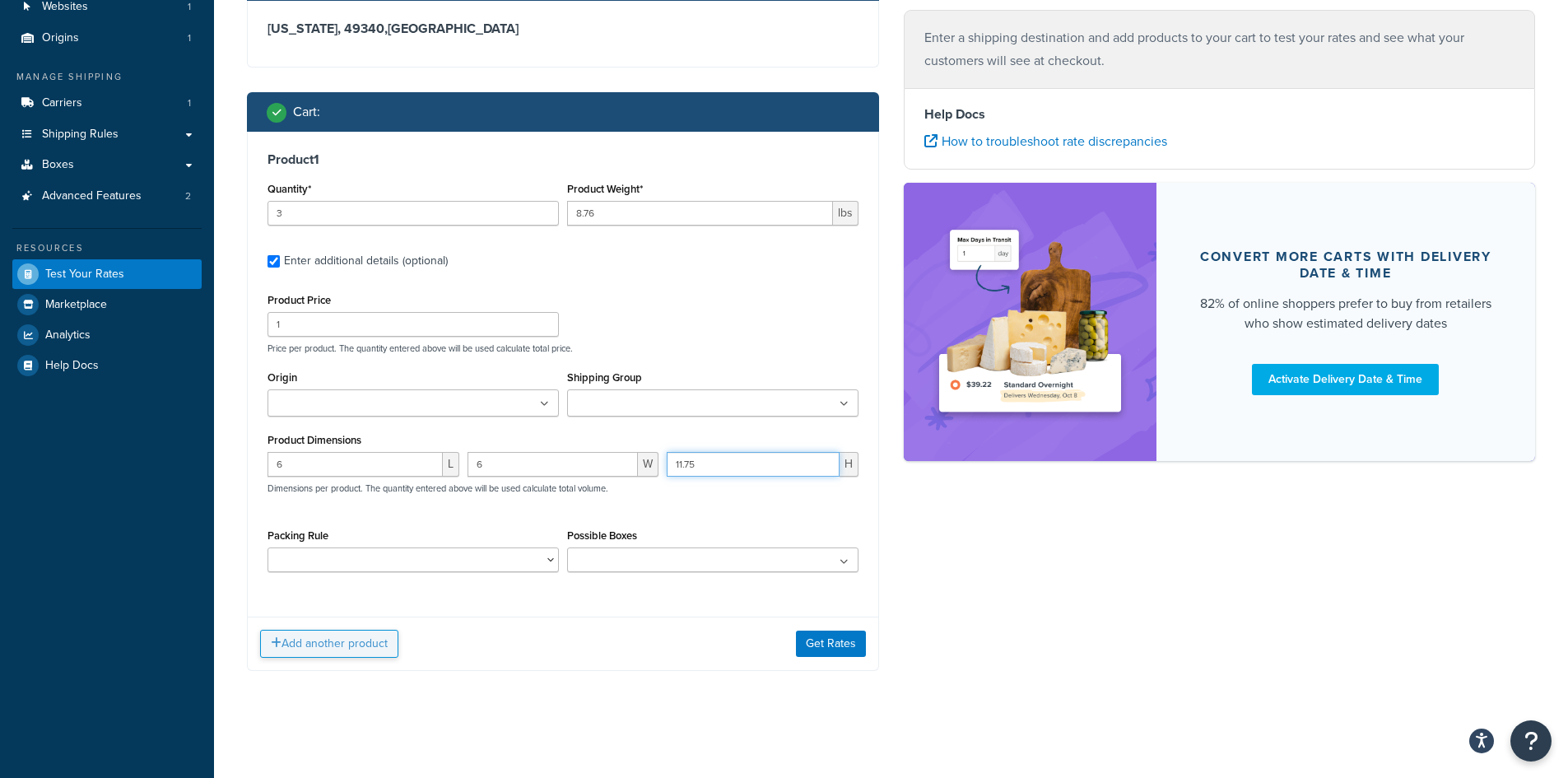
type input "11.75"
click at [325, 653] on button "Add another product" at bounding box center [329, 643] width 138 height 28
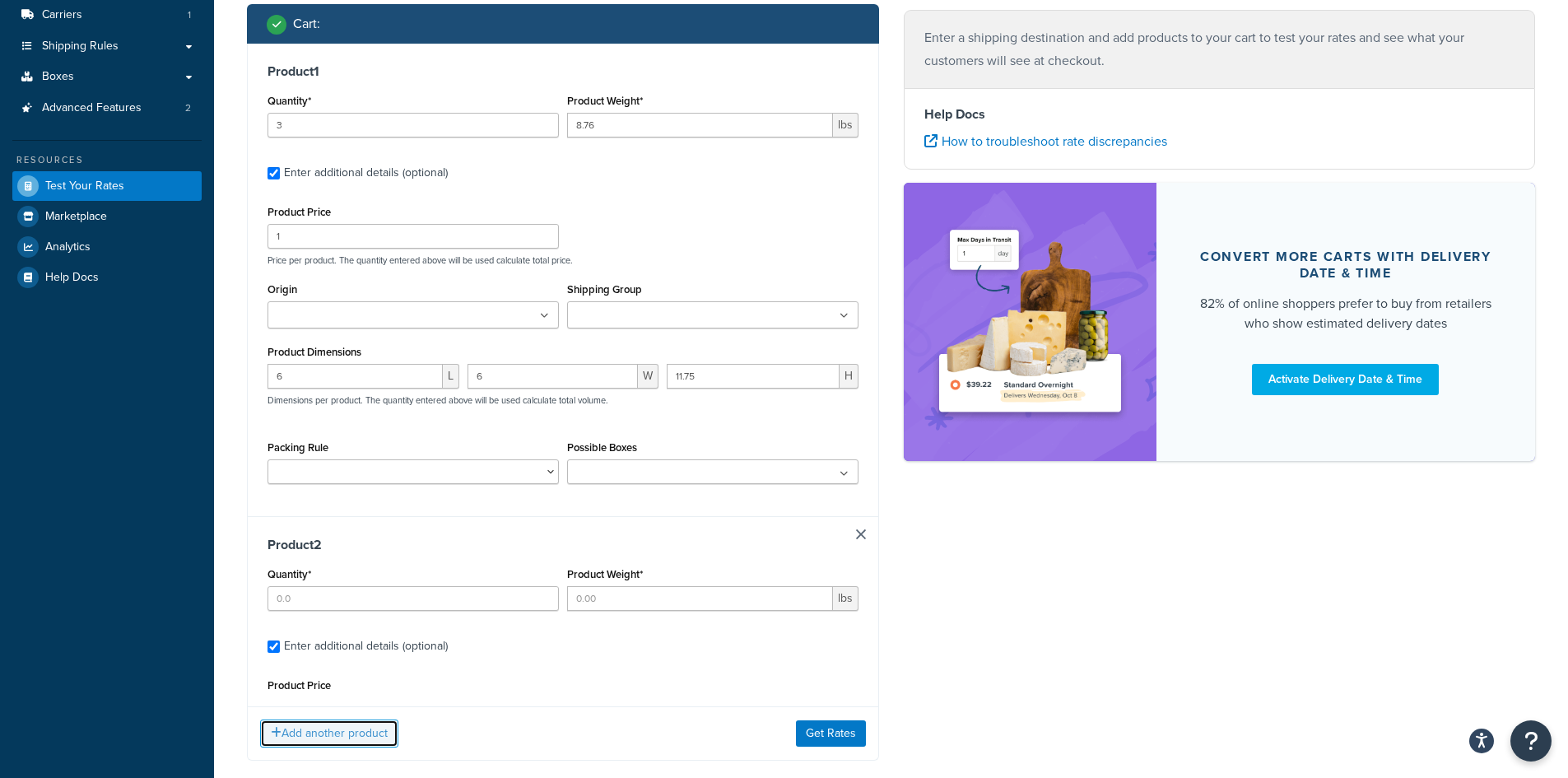
scroll to position [261, 0]
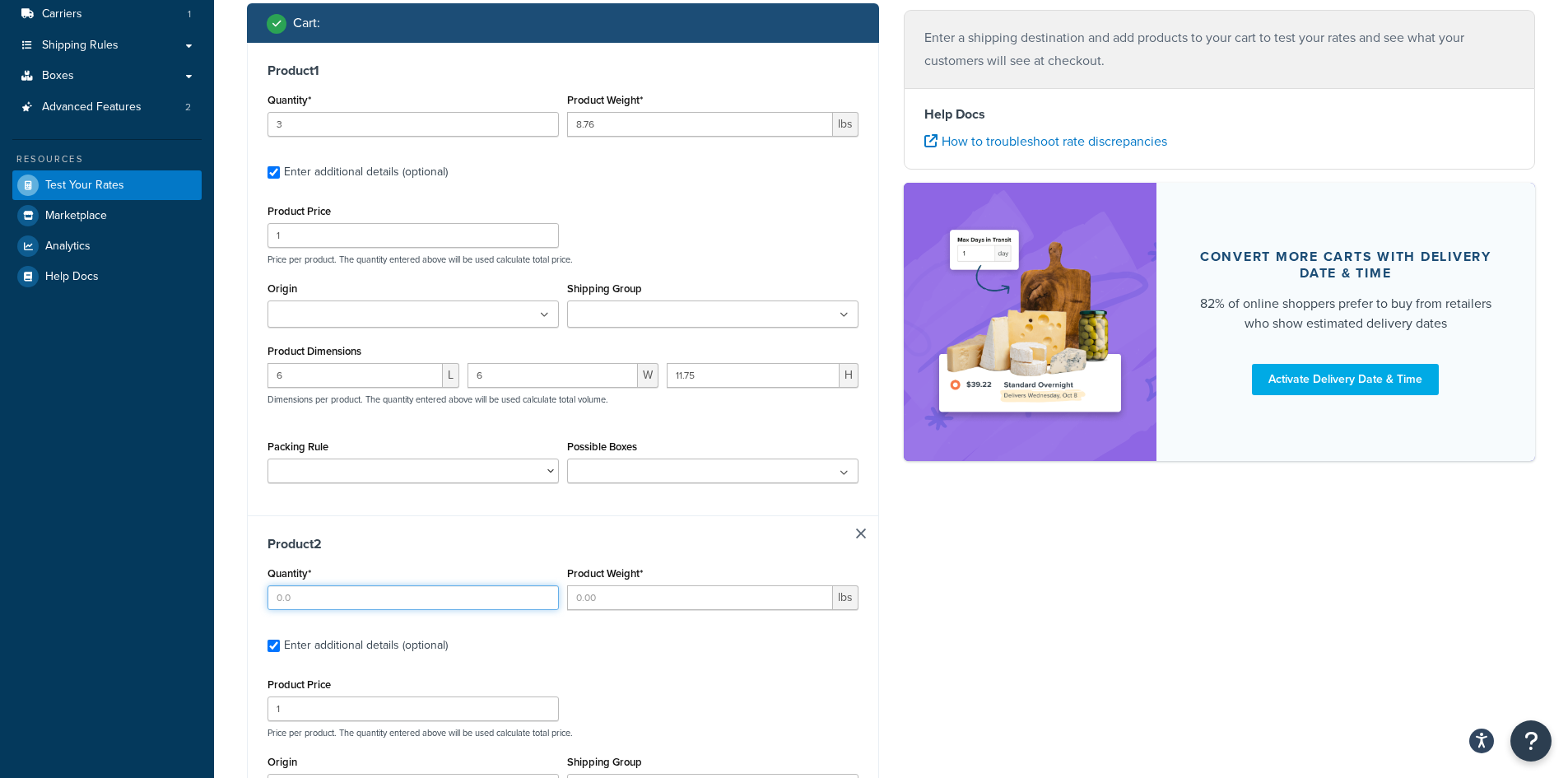
click at [345, 600] on input "Quantity*" at bounding box center [413, 597] width 291 height 25
type input "3"
type input "7.155"
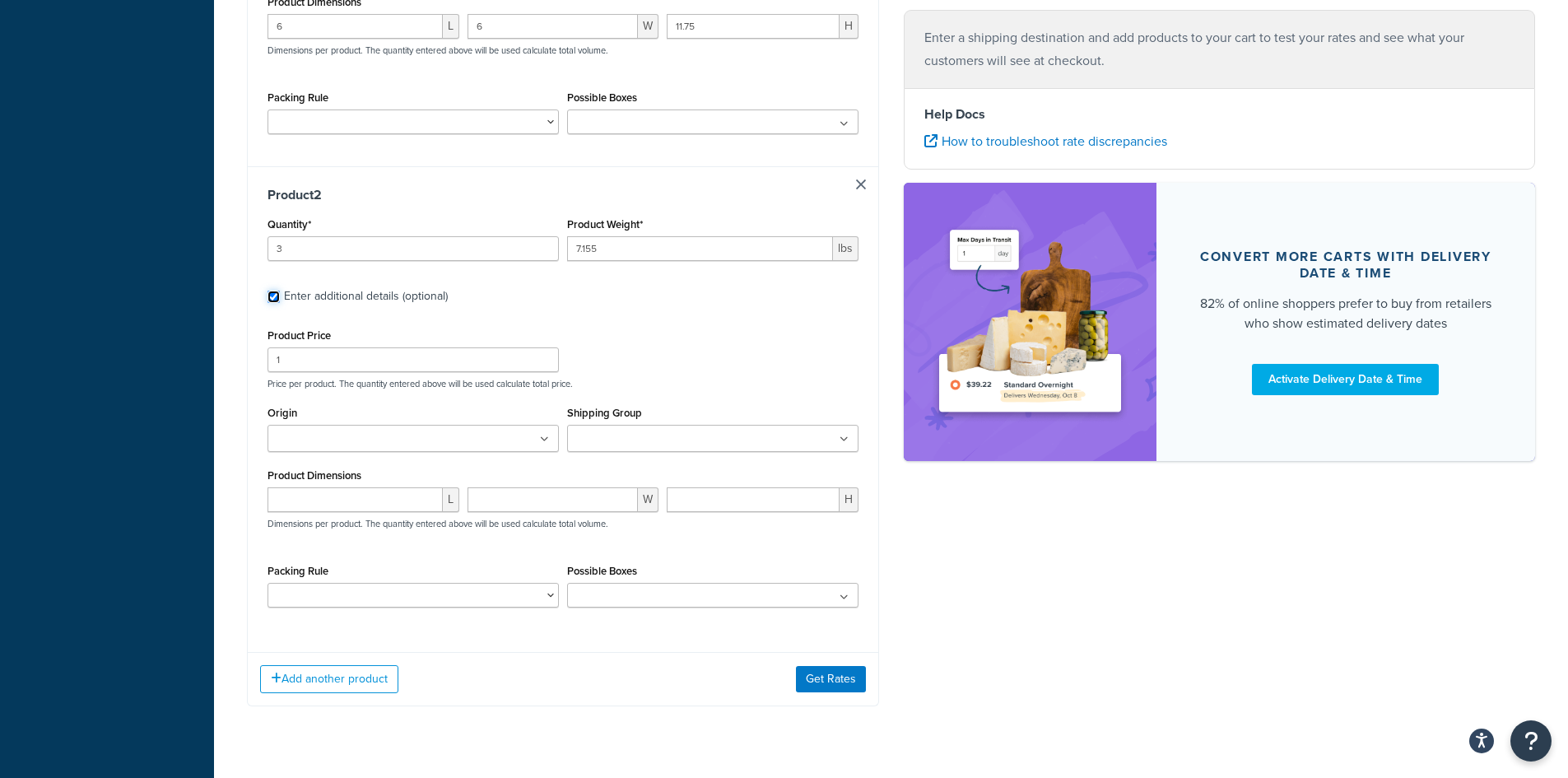
scroll to position [645, 0]
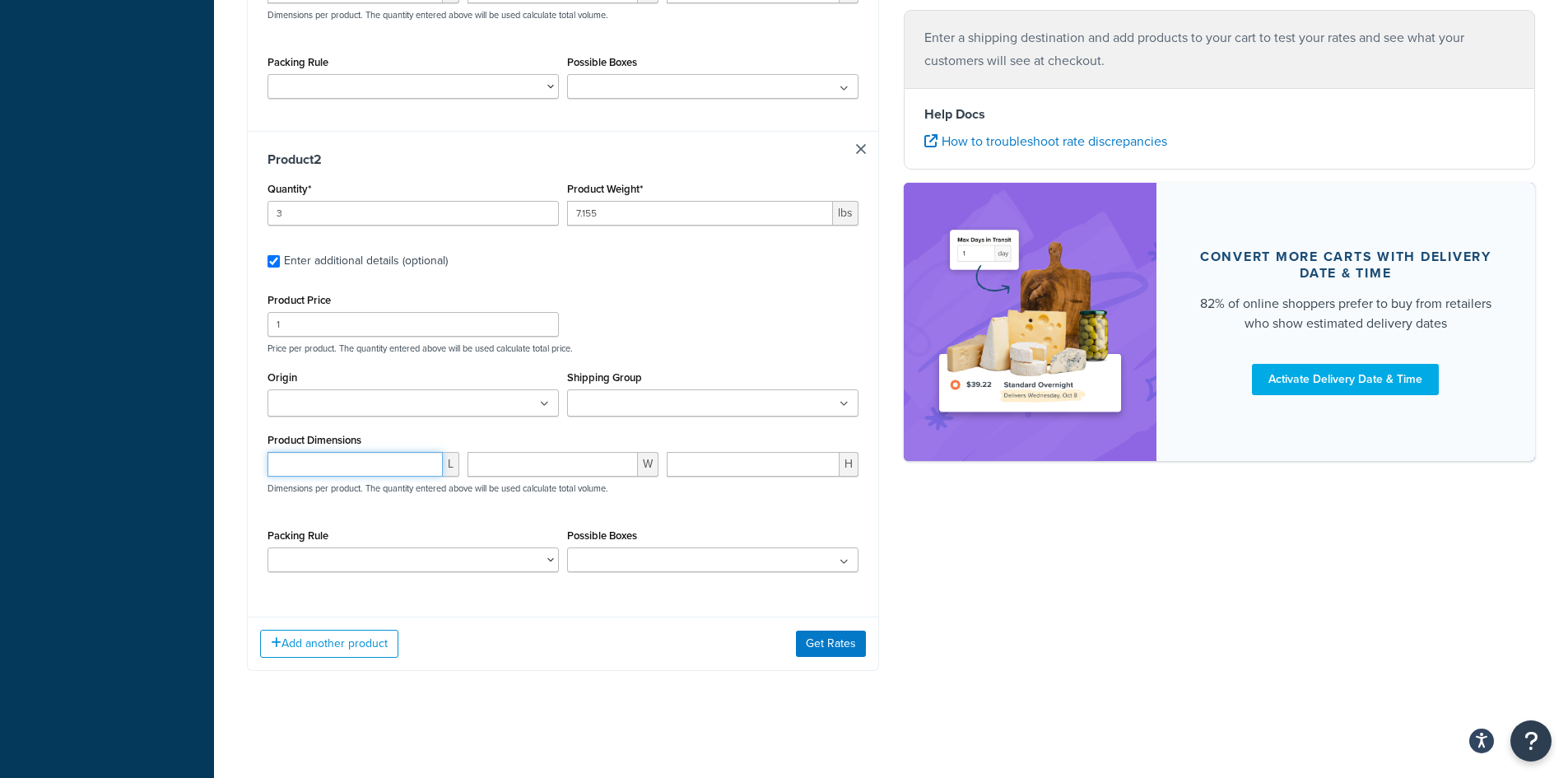
click at [319, 454] on input "number" at bounding box center [355, 464] width 176 height 25
type input "21.95"
type input "19.8"
type input "5.1"
click at [344, 649] on button "Add another product" at bounding box center [329, 643] width 138 height 28
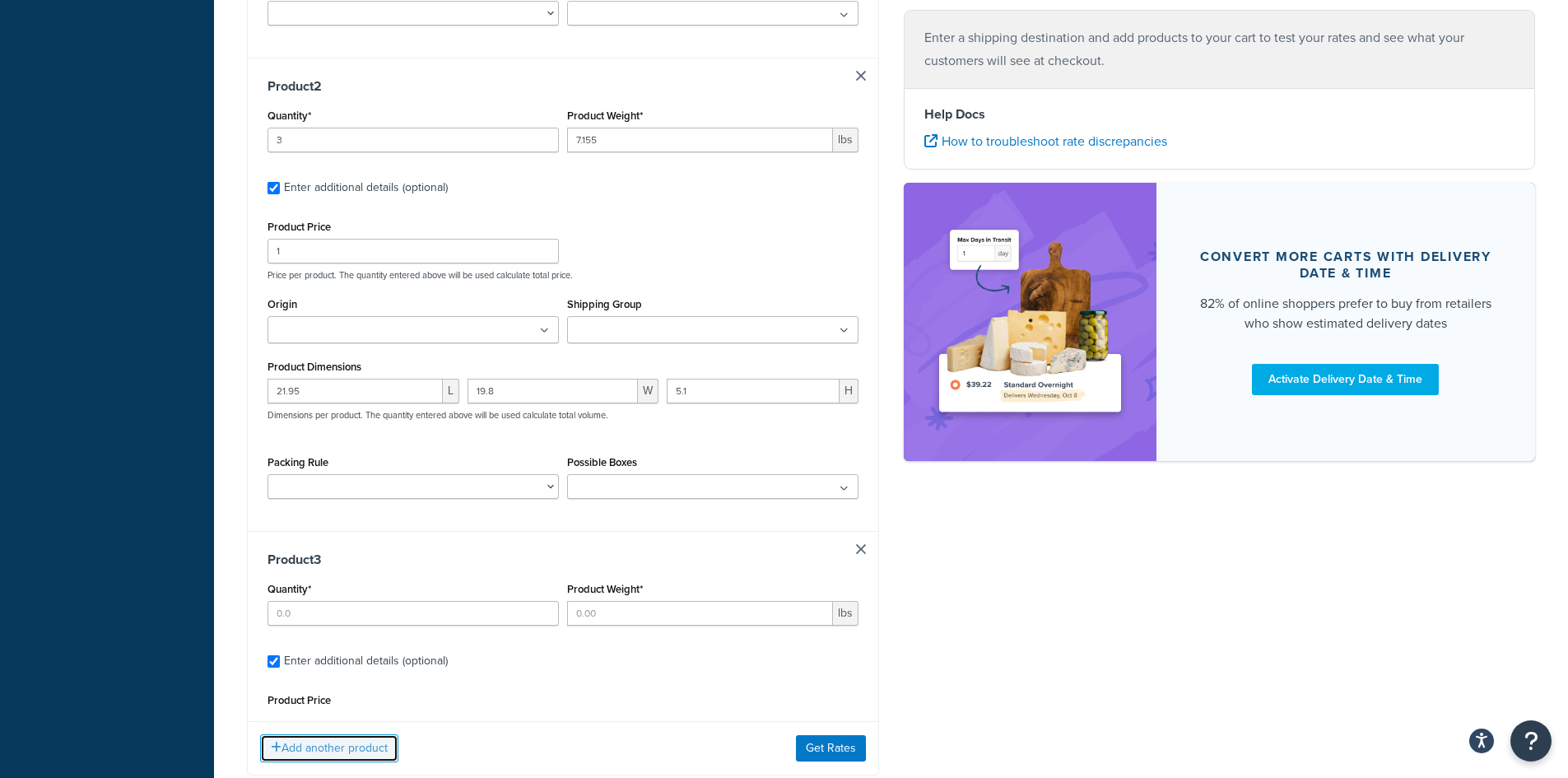
scroll to position [778, 0]
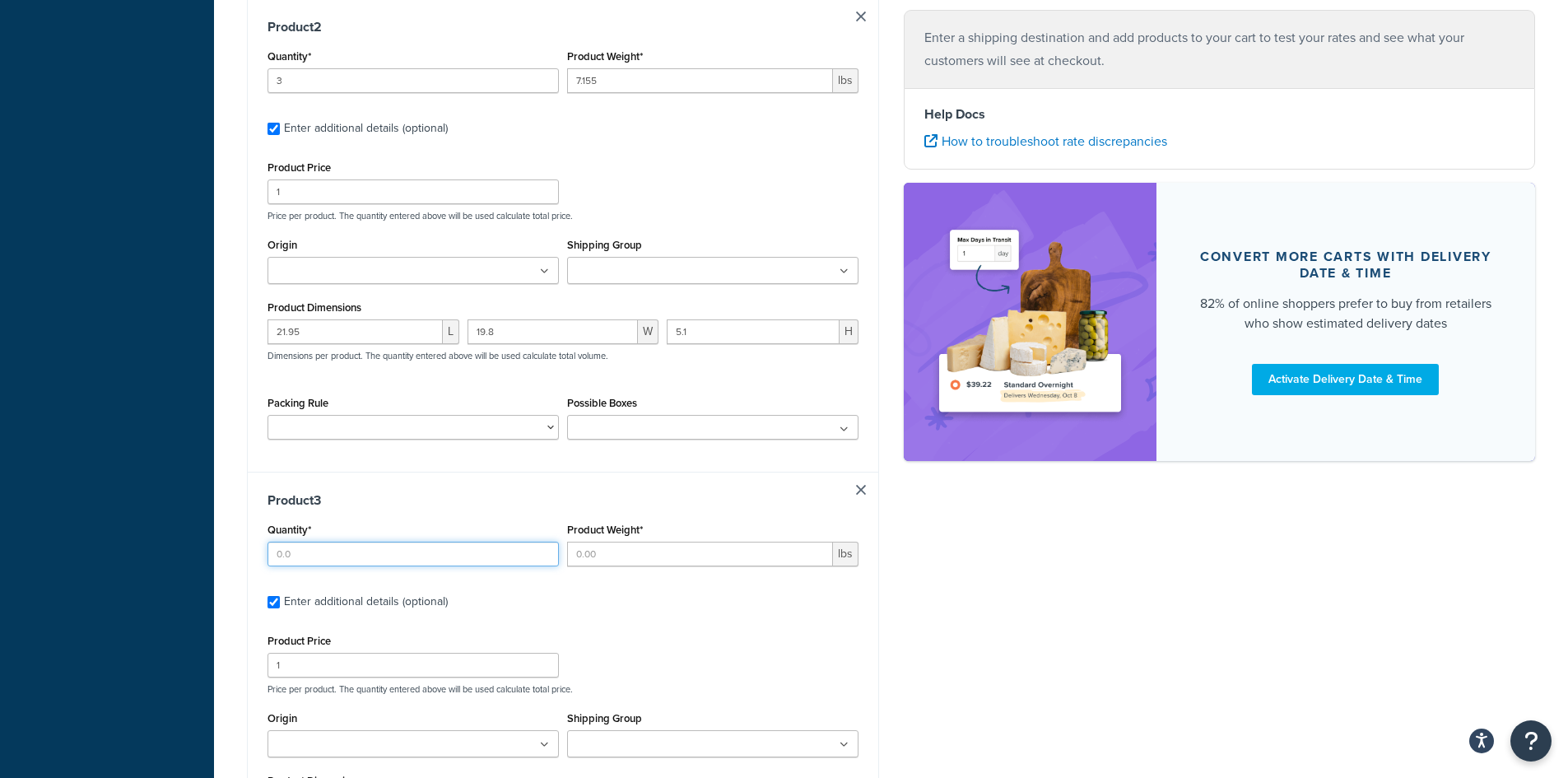
click at [375, 554] on input "Quantity*" at bounding box center [413, 554] width 291 height 25
type input "2"
type input "12"
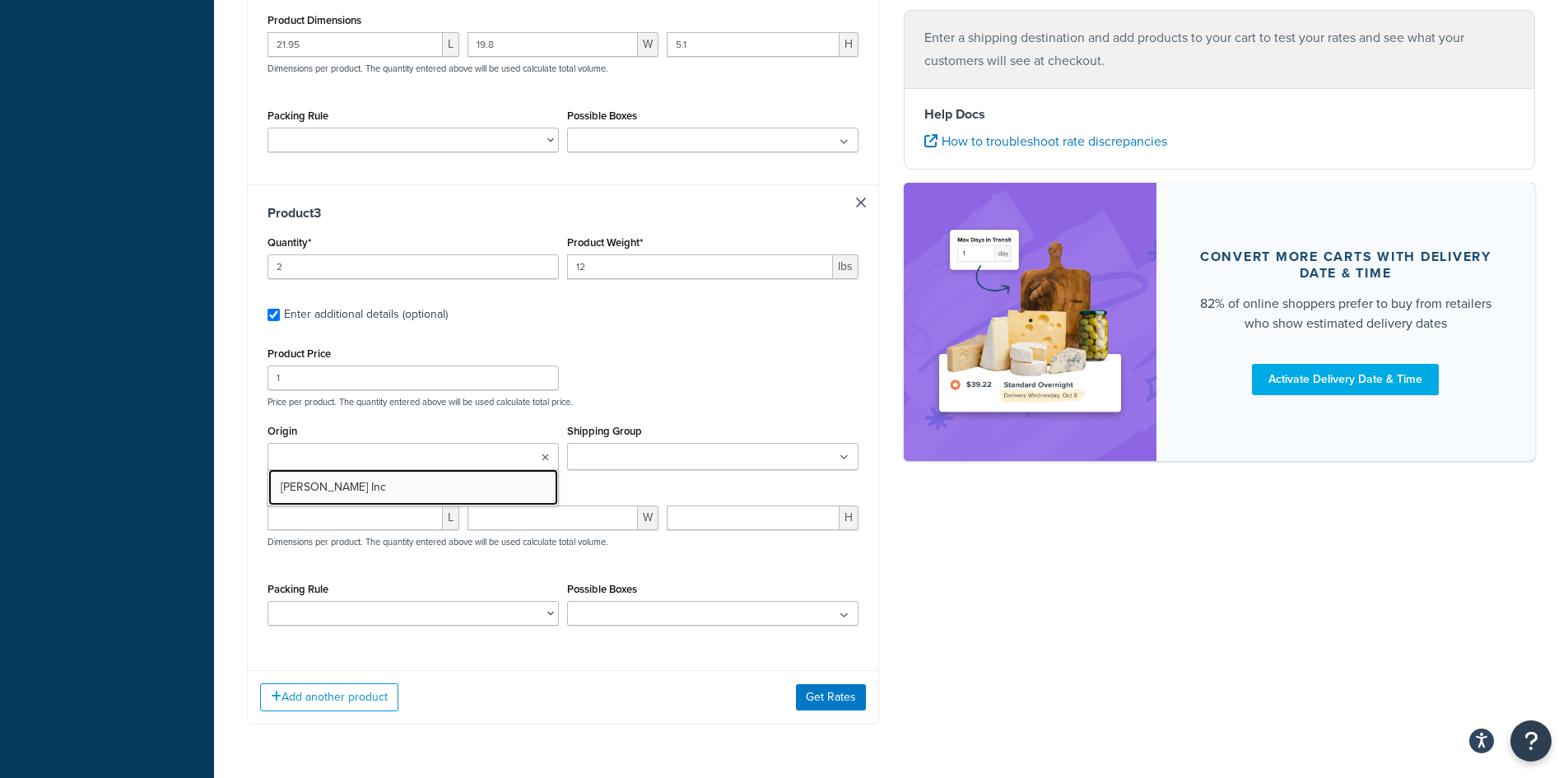
scroll to position [1119, 0]
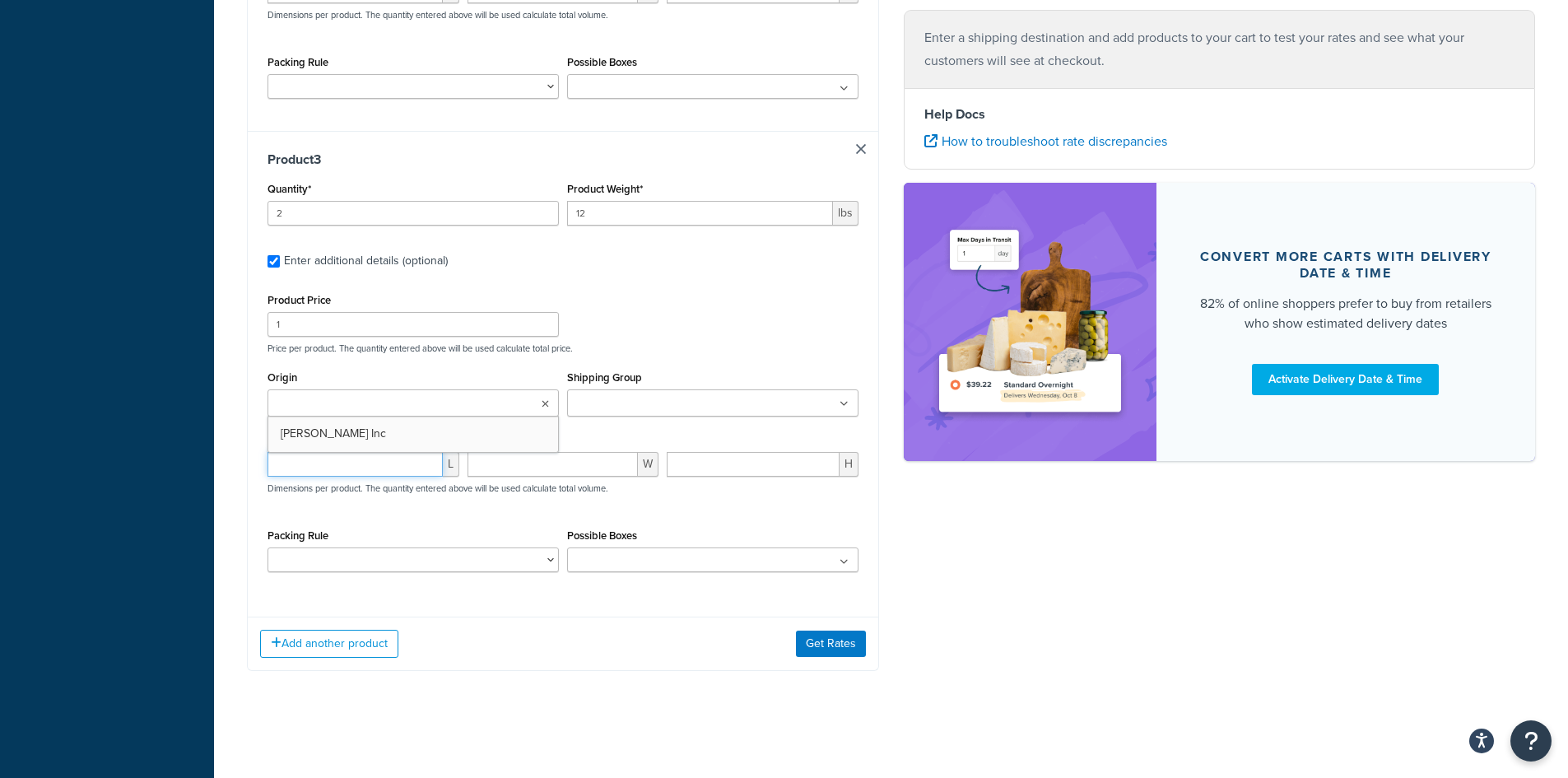
click at [335, 467] on input "number" at bounding box center [355, 464] width 176 height 25
type input "23.9"
type input "24.35"
type input "6"
click at [341, 640] on button "Add another product" at bounding box center [329, 643] width 138 height 28
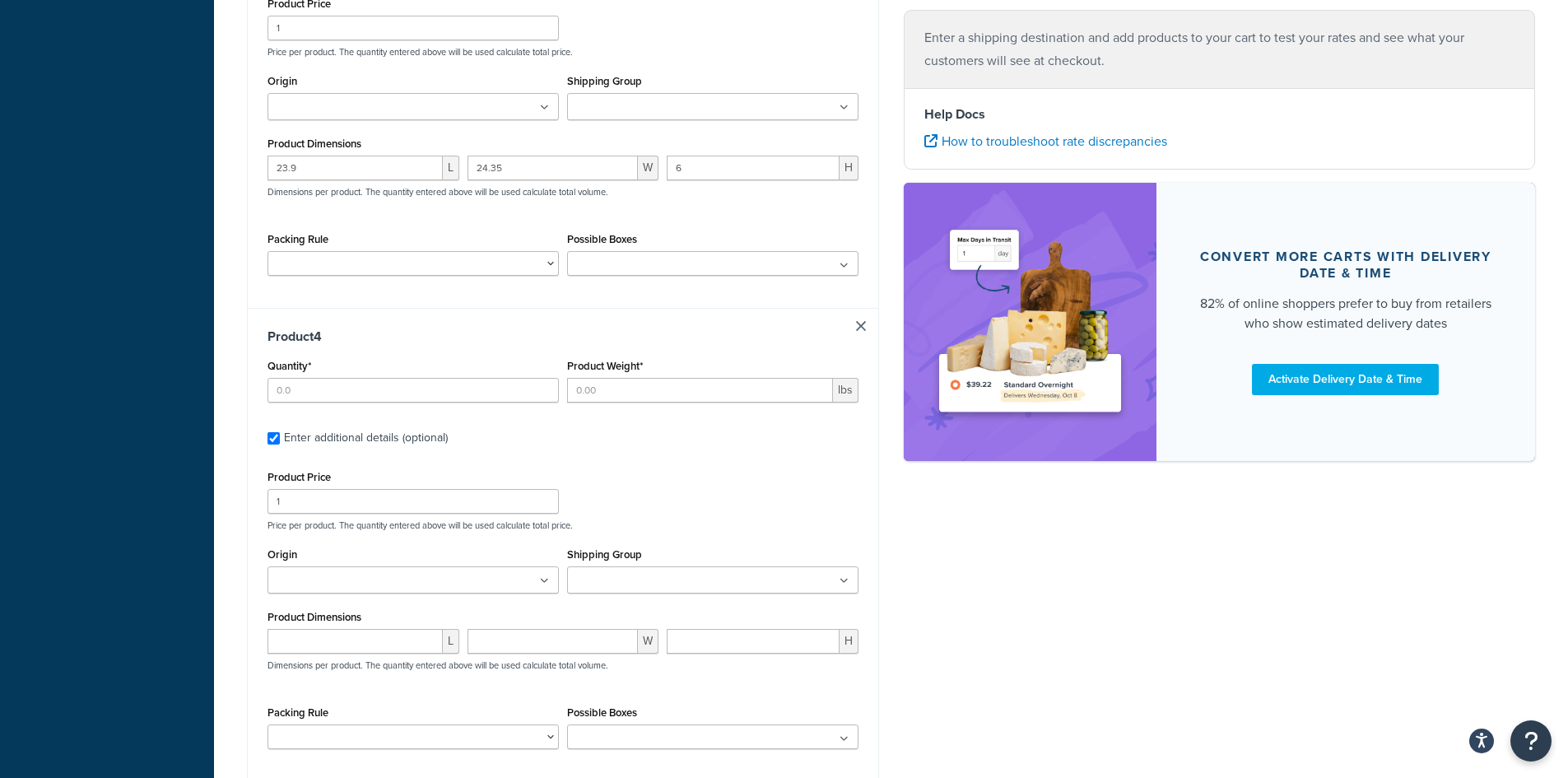
scroll to position [1462, 0]
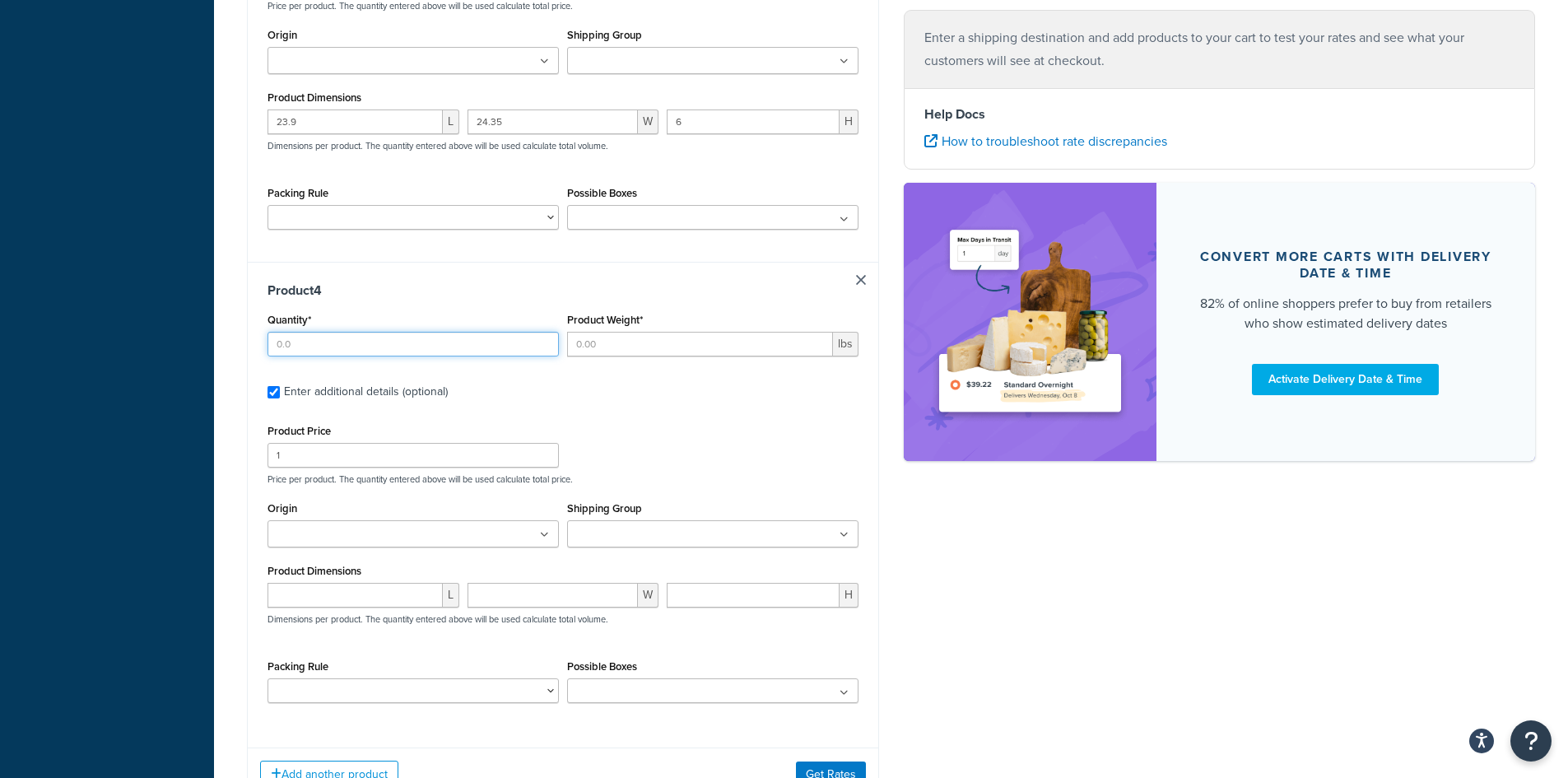
click at [350, 343] on input "Quantity*" at bounding box center [413, 344] width 291 height 25
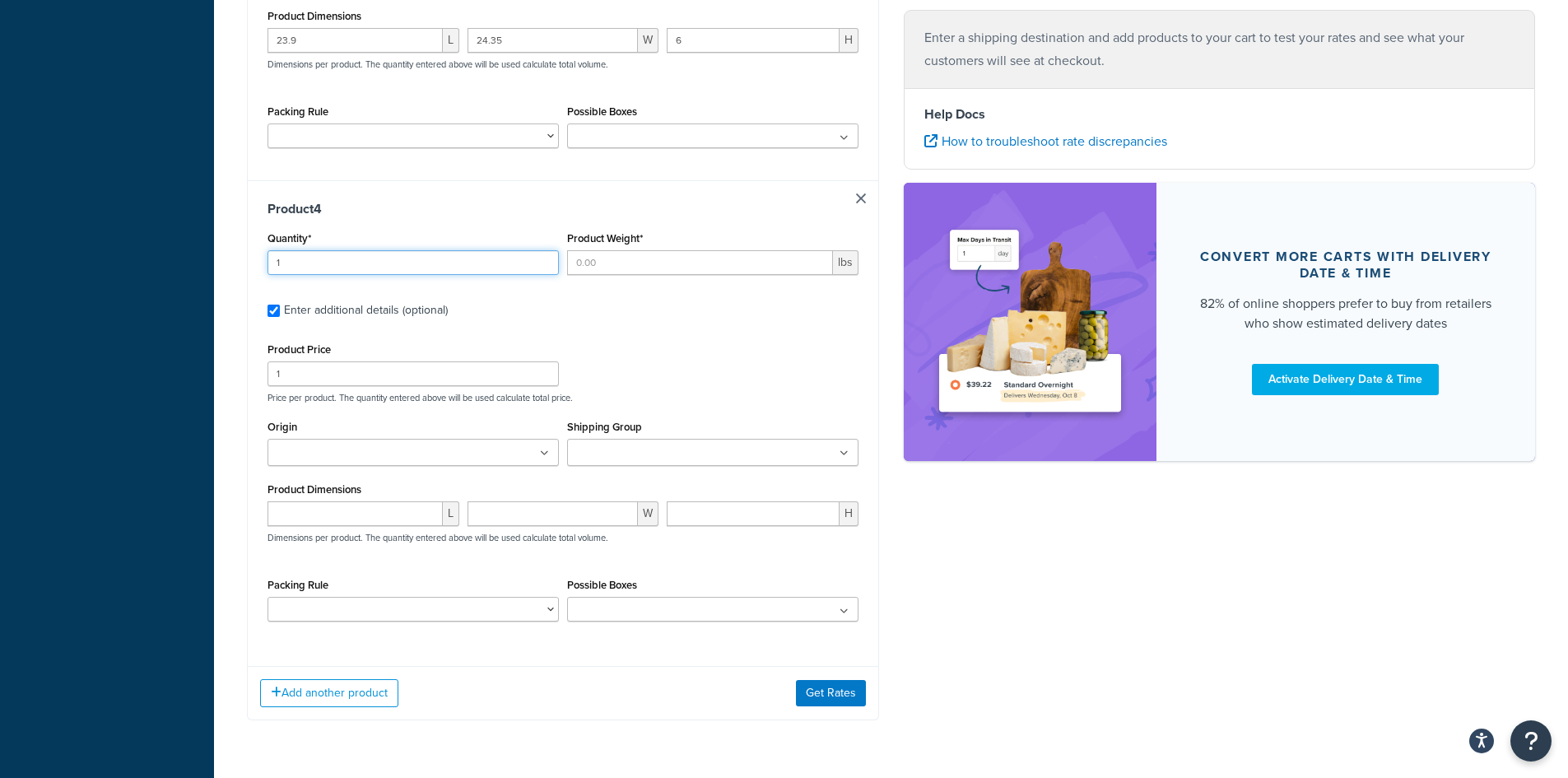
scroll to position [1544, 0]
type input "1"
type input "25"
click at [672, 263] on input "Product Weight*" at bounding box center [700, 261] width 265 height 25
type input "0.28"
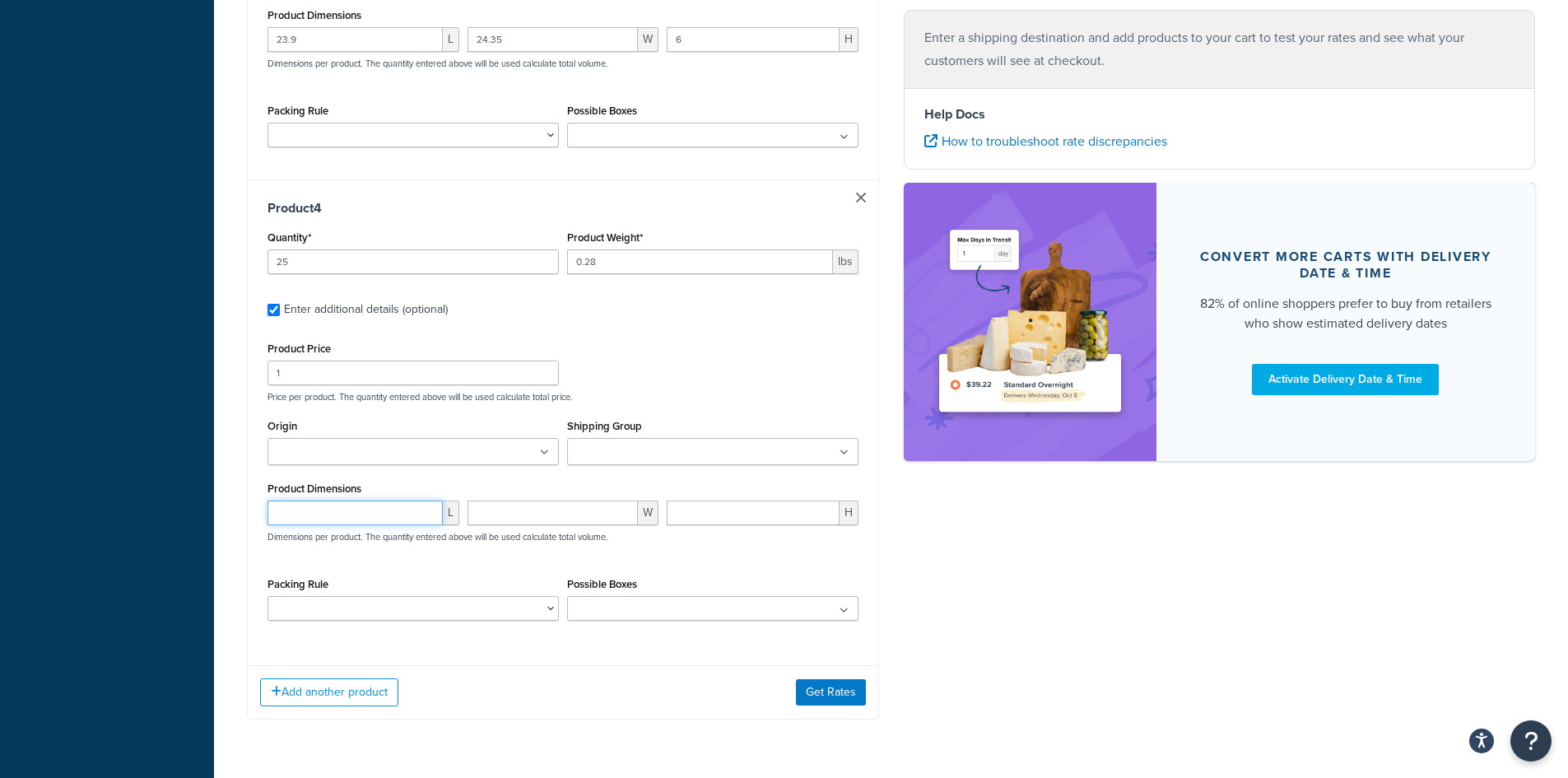
click at [322, 523] on input "number" at bounding box center [355, 512] width 176 height 25
type input "2.05"
type input "0.28"
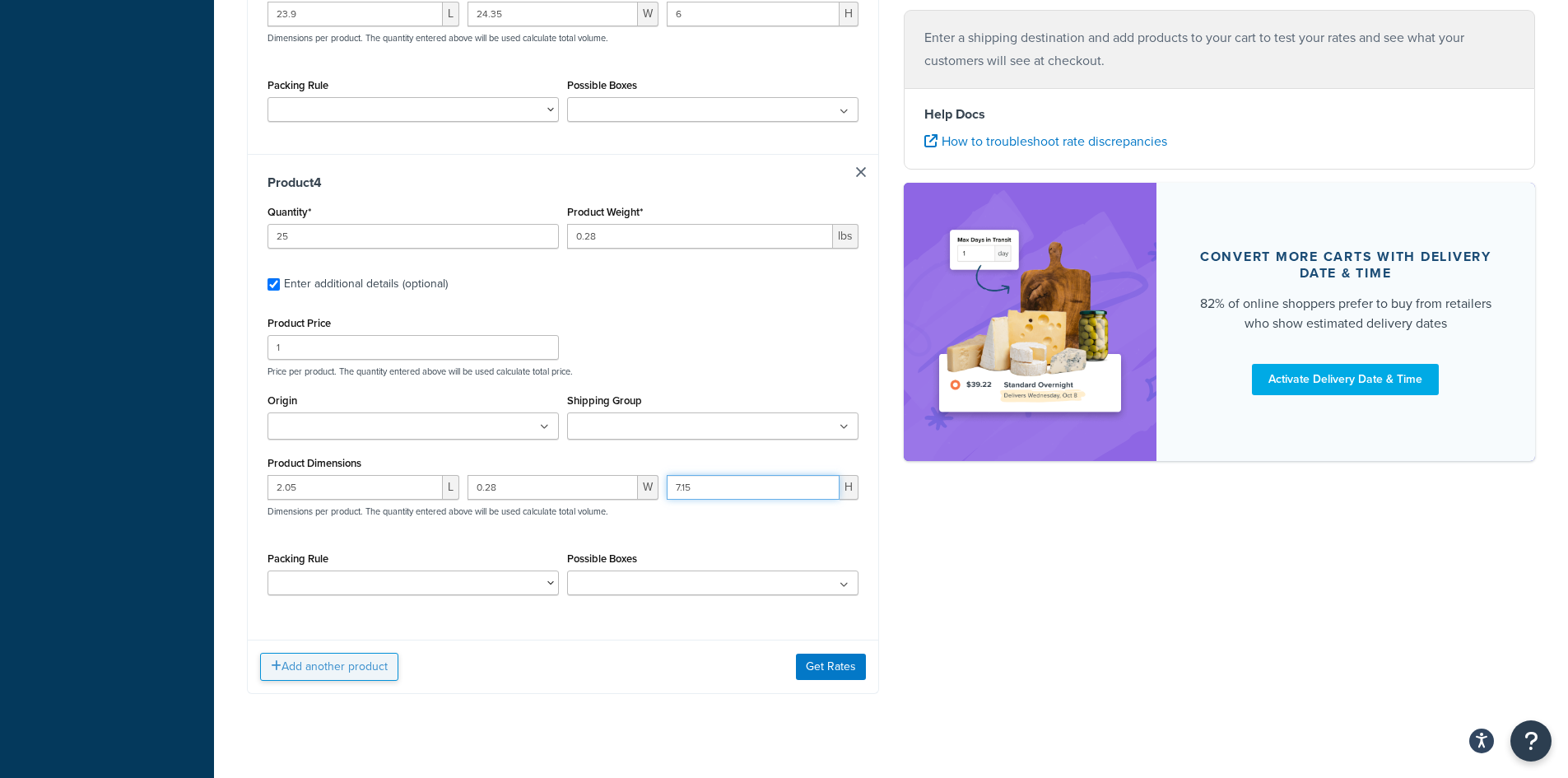
scroll to position [1593, 0]
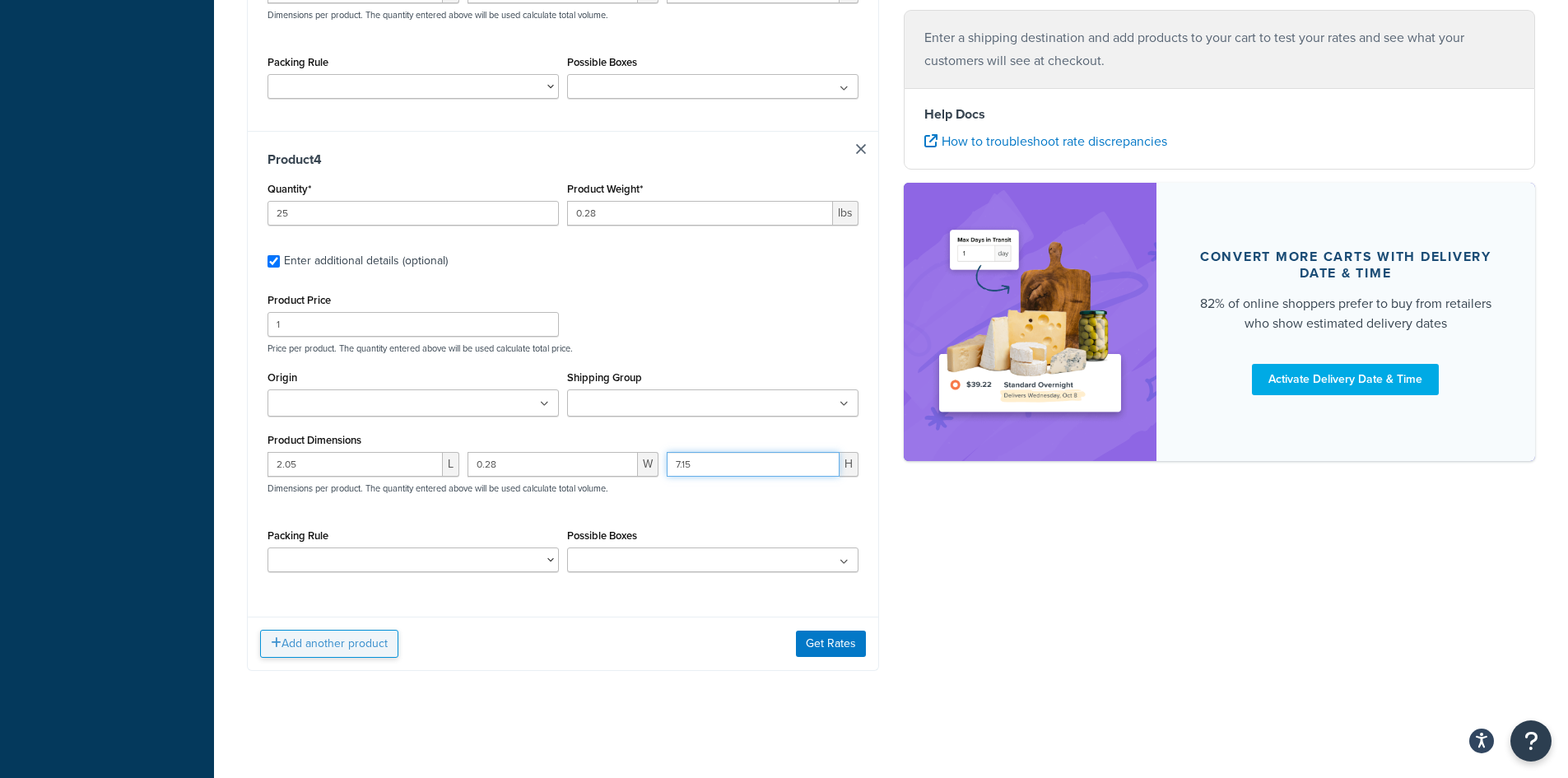
type input "7.15"
click at [325, 649] on button "Add another product" at bounding box center [329, 643] width 138 height 28
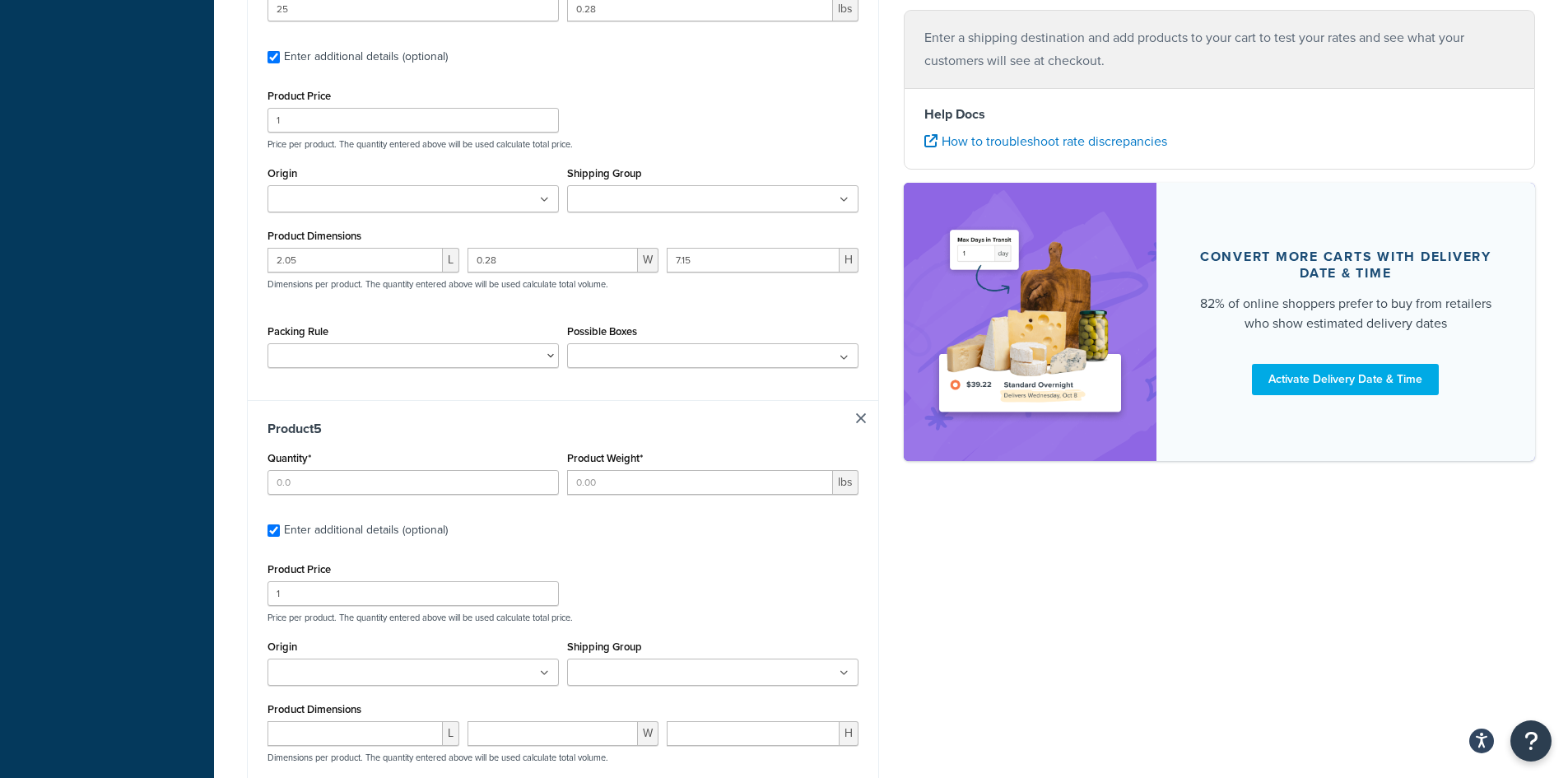
scroll to position [1840, 0]
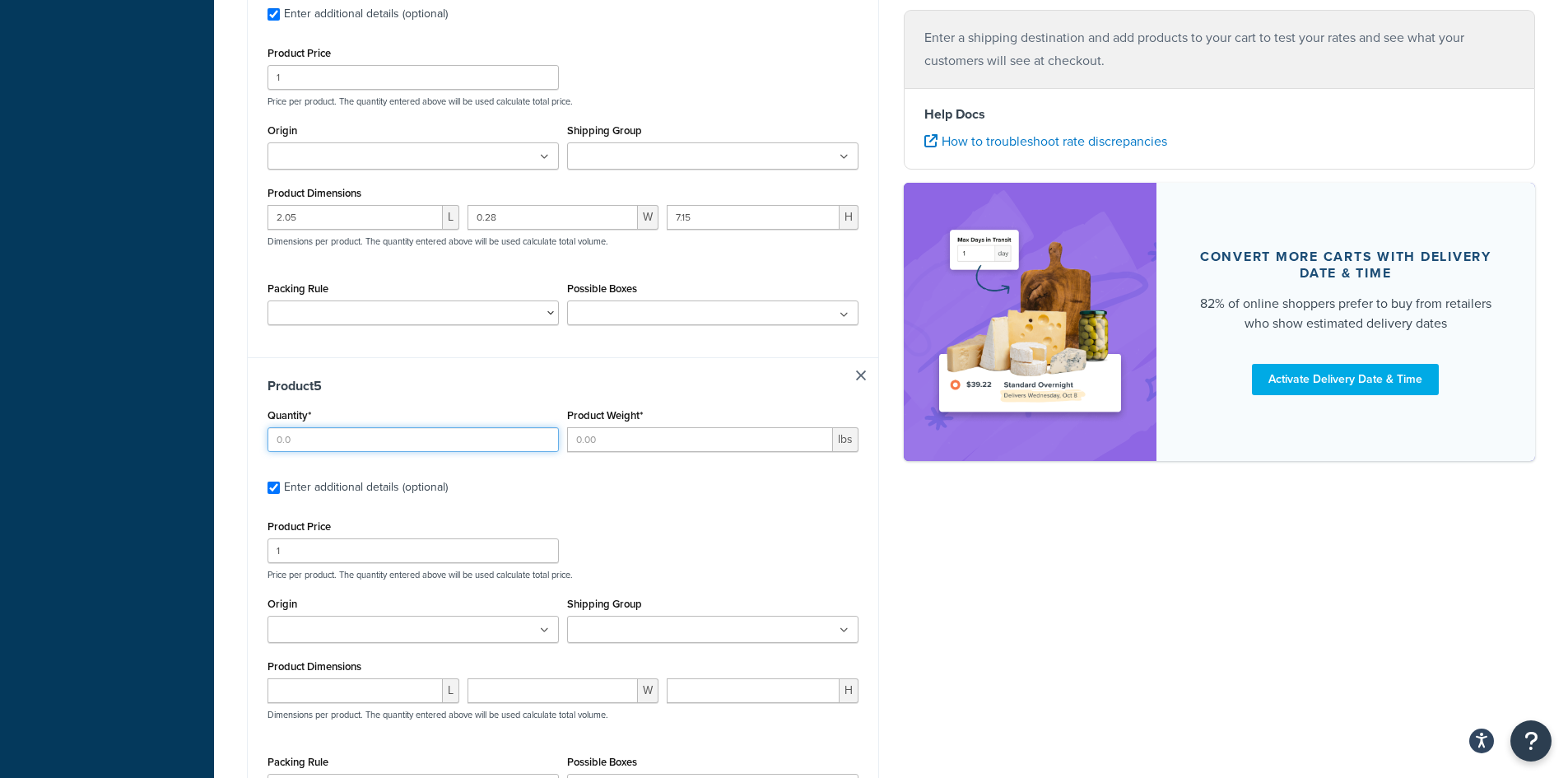
click at [367, 430] on input "Quantity*" at bounding box center [413, 440] width 291 height 25
type input "60"
type input "0.6"
click at [358, 673] on div "Product Dimensions L W H Dimensions per product. The quantity entered above wil…" at bounding box center [563, 697] width 591 height 83
click at [337, 689] on input "number" at bounding box center [355, 691] width 176 height 25
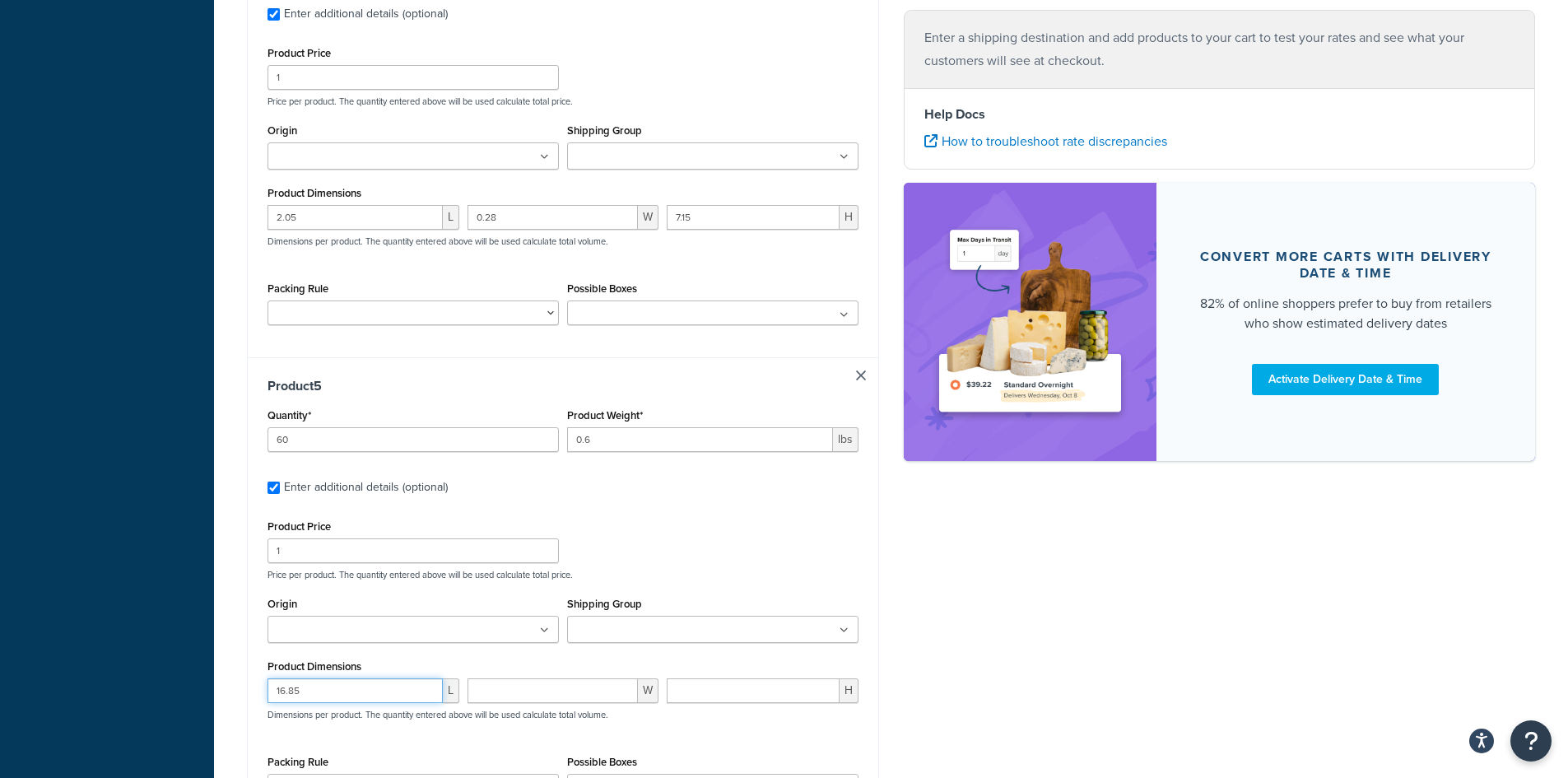
type input "16.85"
type input "7.5"
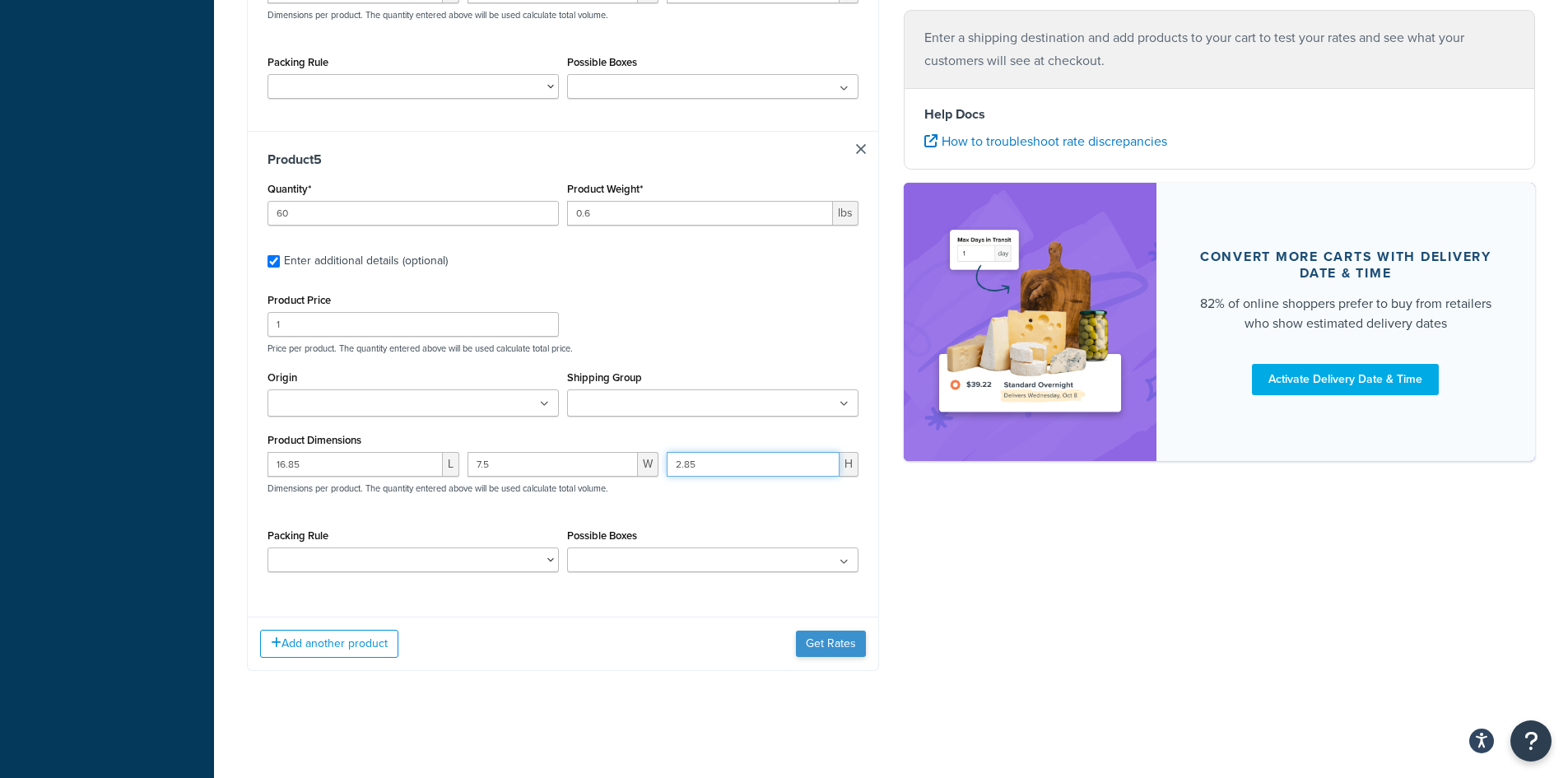
type input "2.85"
click at [824, 642] on button "Get Rates" at bounding box center [831, 643] width 70 height 27
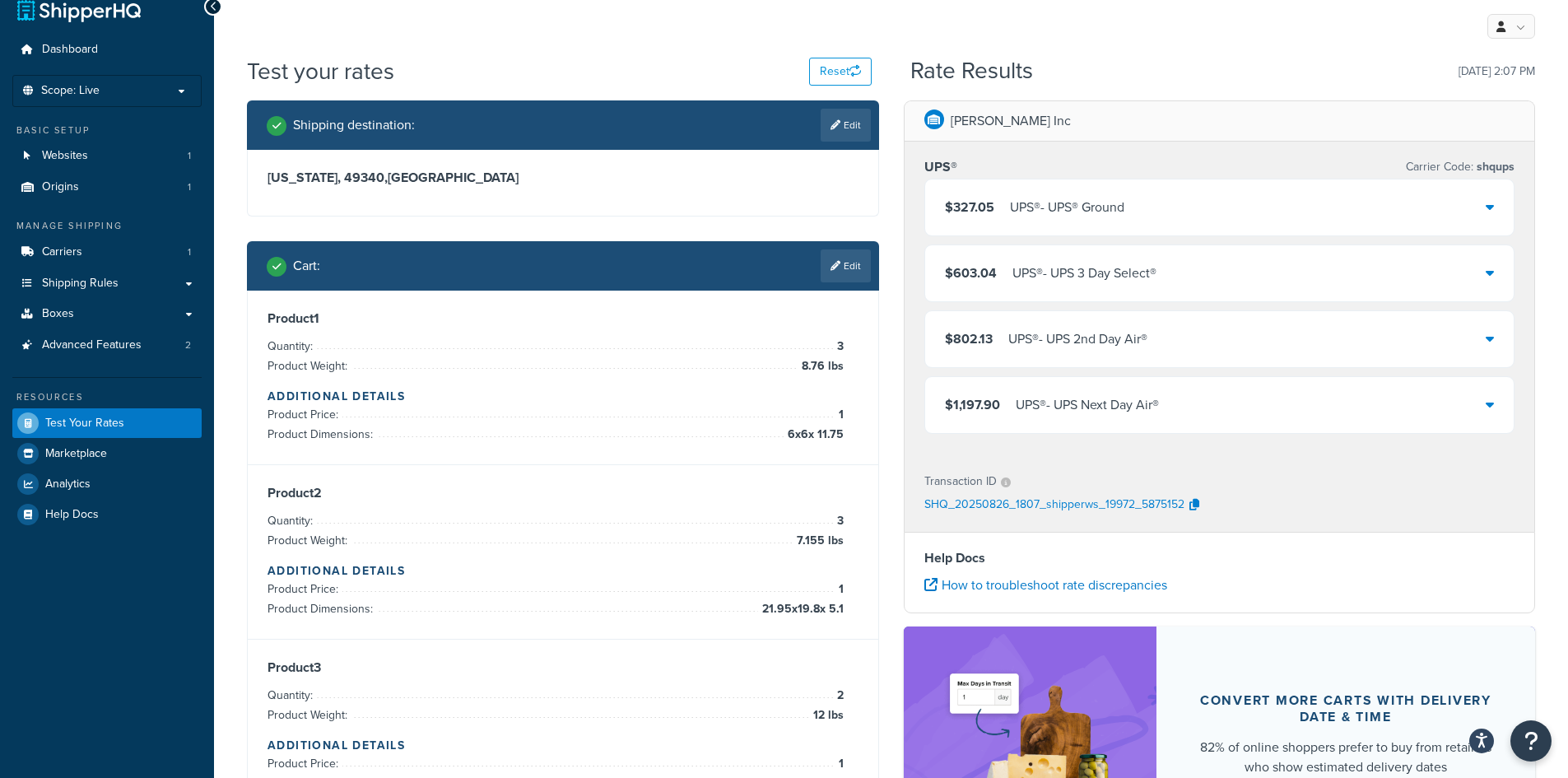
scroll to position [21, 0]
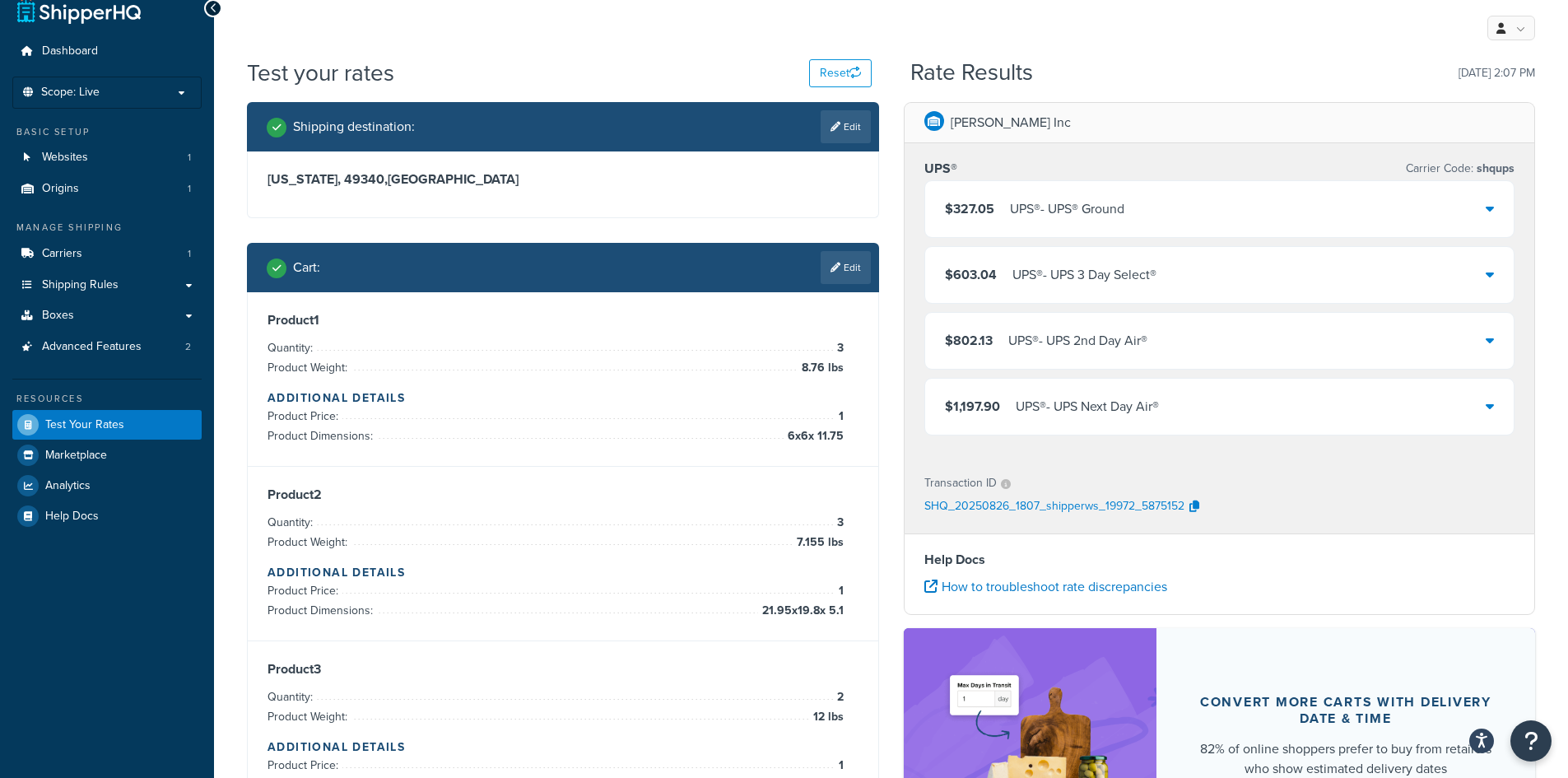
click at [1487, 203] on icon at bounding box center [1490, 207] width 9 height 13
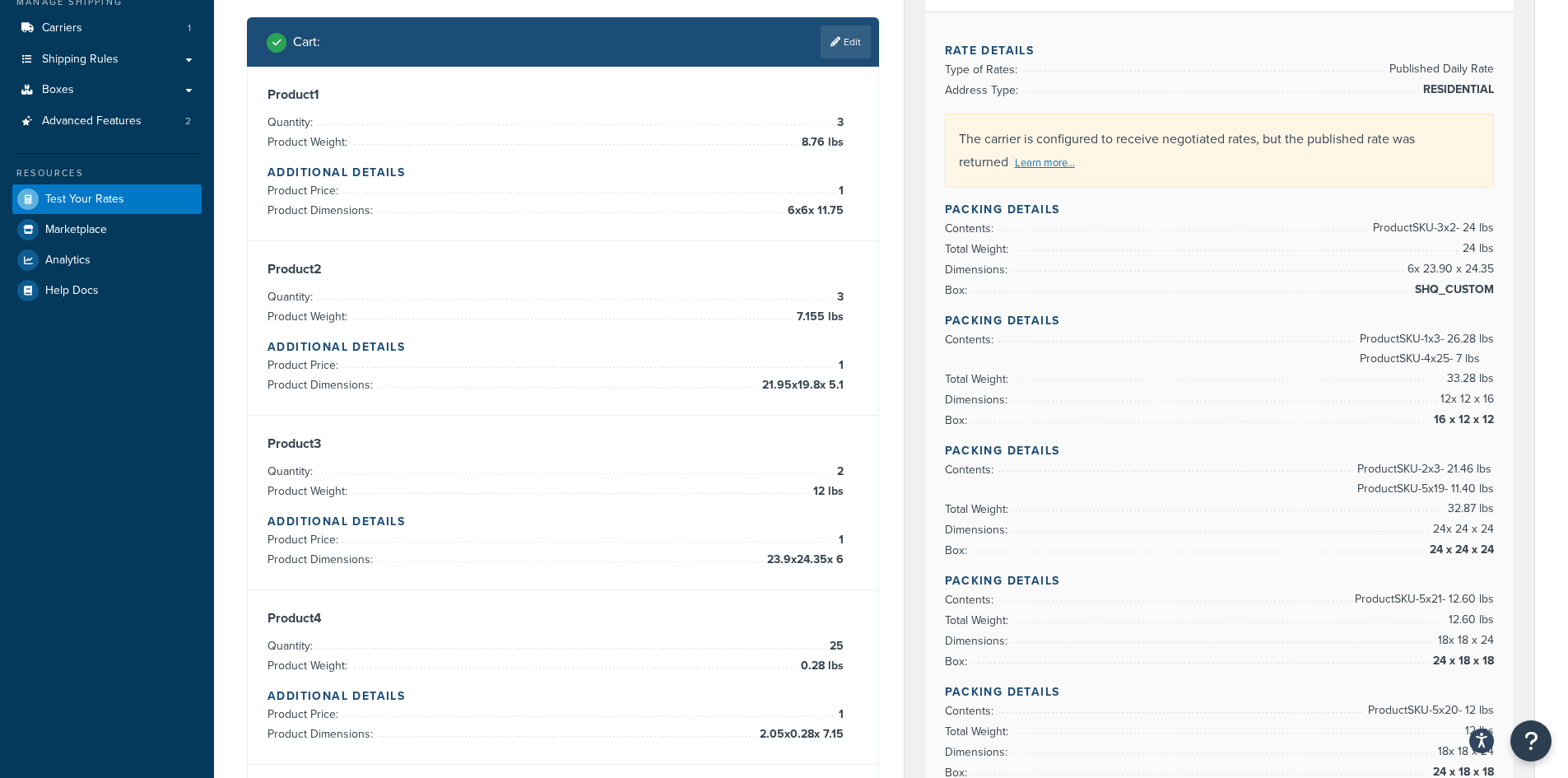
scroll to position [350, 0]
